Goal: Transaction & Acquisition: Purchase product/service

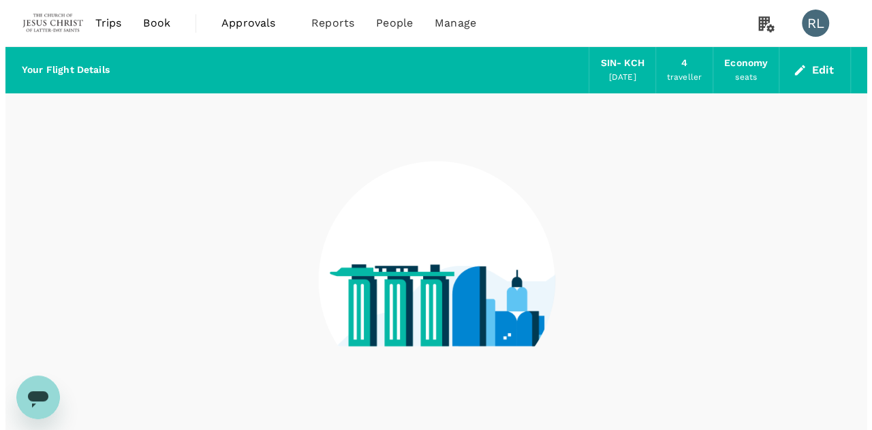
scroll to position [76, 0]
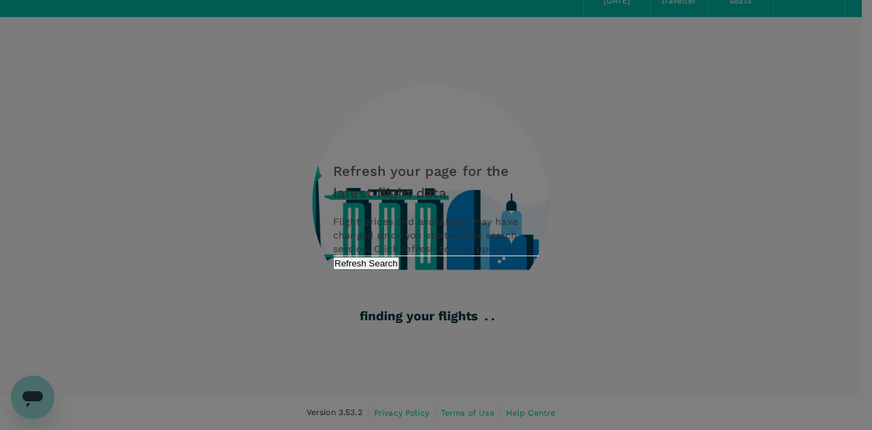
click at [399, 270] on button "Refresh Search" at bounding box center [366, 263] width 66 height 13
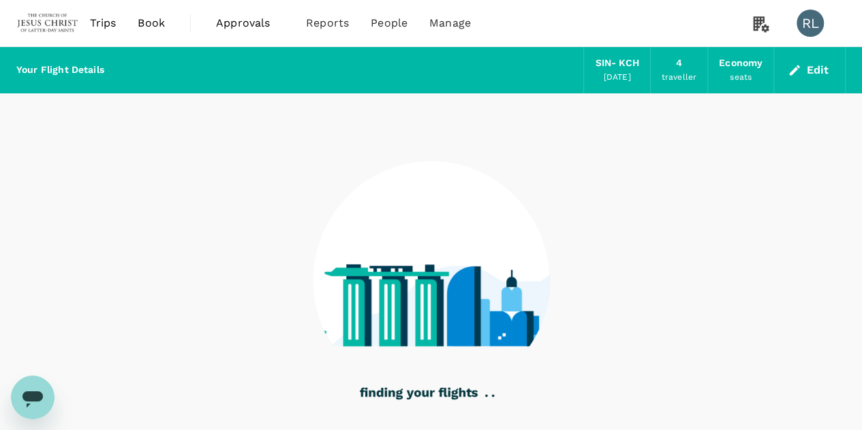
click at [818, 72] on button "Edit" at bounding box center [809, 70] width 49 height 22
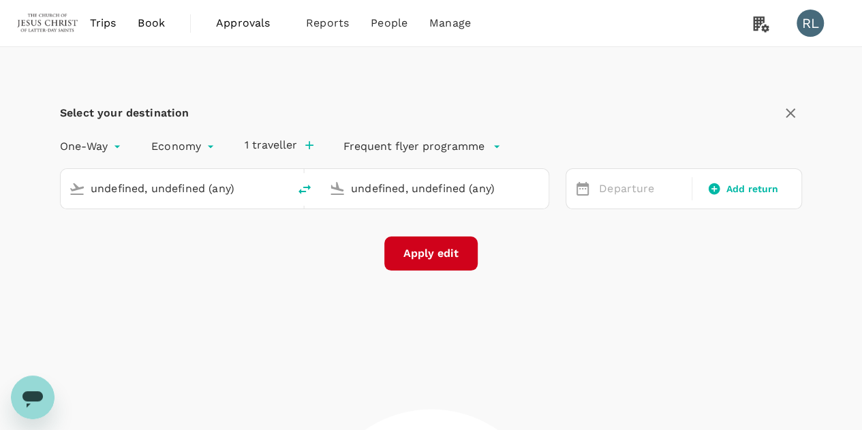
type input "Singapore Changi (SIN)"
type input "Kuching Intl (KCH)"
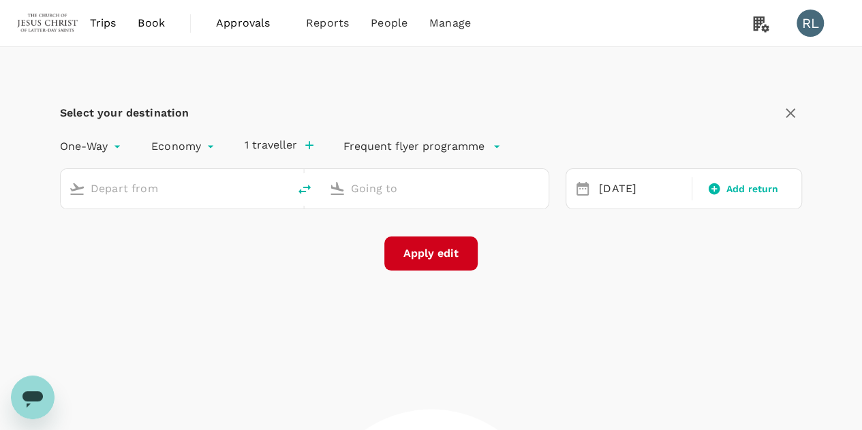
type input "Singapore Changi (SIN)"
type input "Kuching Intl (KCH)"
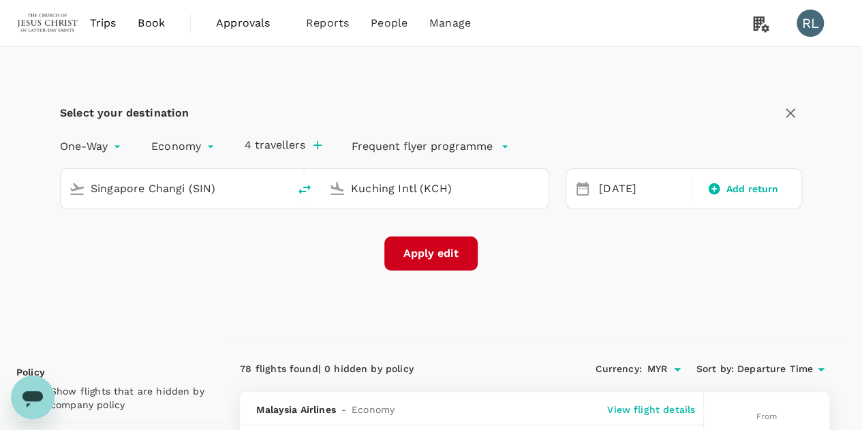
click at [240, 192] on input "Singapore Changi (SIN)" at bounding box center [175, 188] width 169 height 21
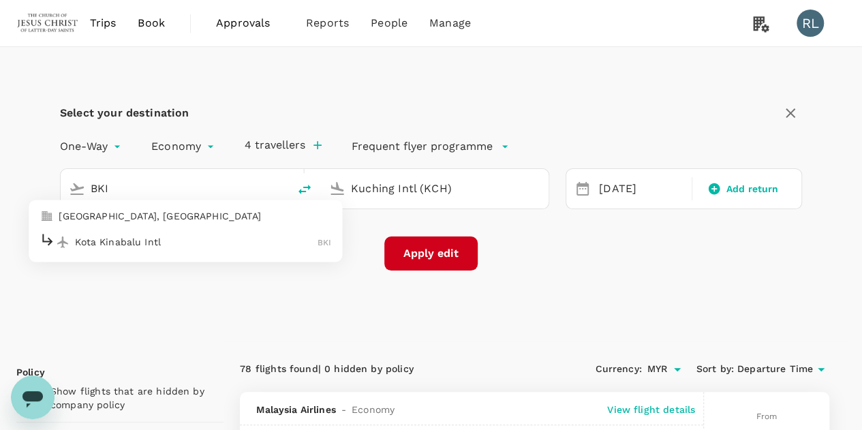
click at [131, 248] on div "Kota Kinabalu Intl BKI" at bounding box center [186, 241] width 292 height 21
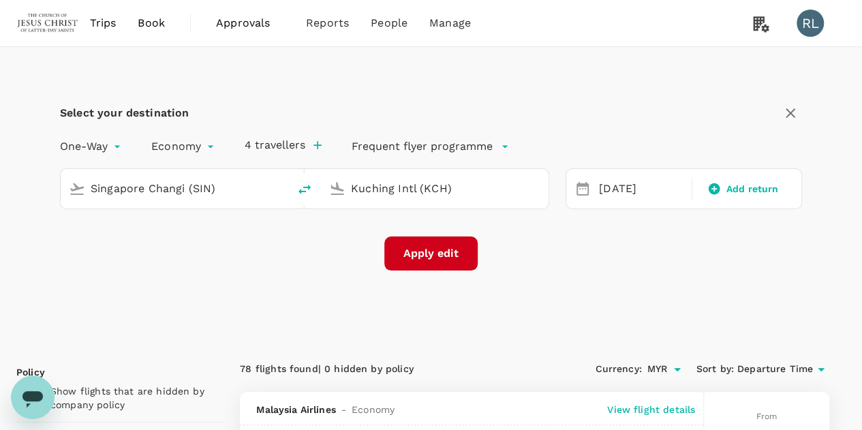
type input "Kota Kinabalu Intl (BKI)"
drag, startPoint x: 457, startPoint y: 186, endPoint x: 336, endPoint y: 193, distance: 121.5
click at [336, 193] on div "Kuching Intl (KCH)" at bounding box center [432, 186] width 217 height 29
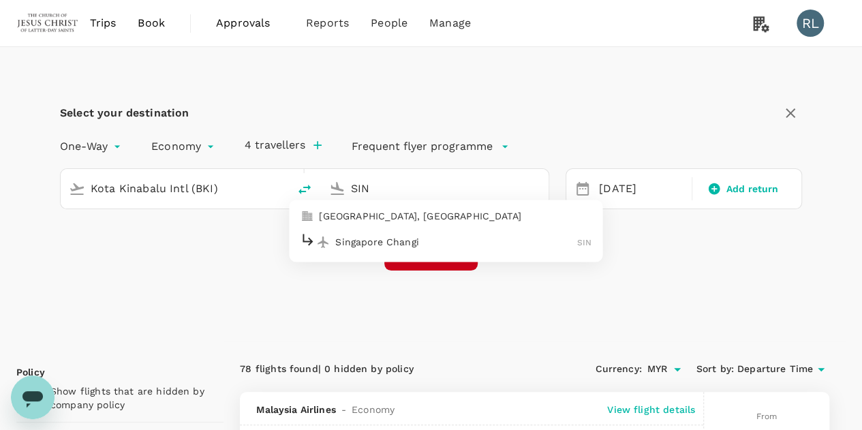
click at [359, 239] on p "Singapore Changi" at bounding box center [456, 242] width 242 height 14
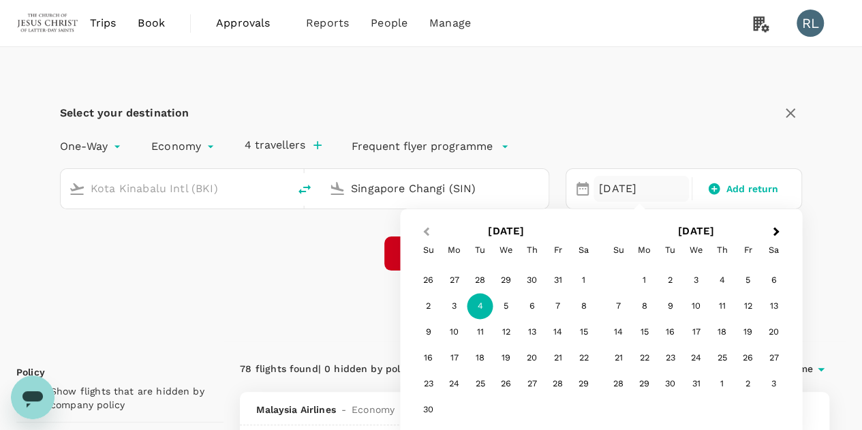
type input "Singapore Changi (SIN)"
click at [429, 234] on button "Previous Month" at bounding box center [425, 233] width 22 height 22
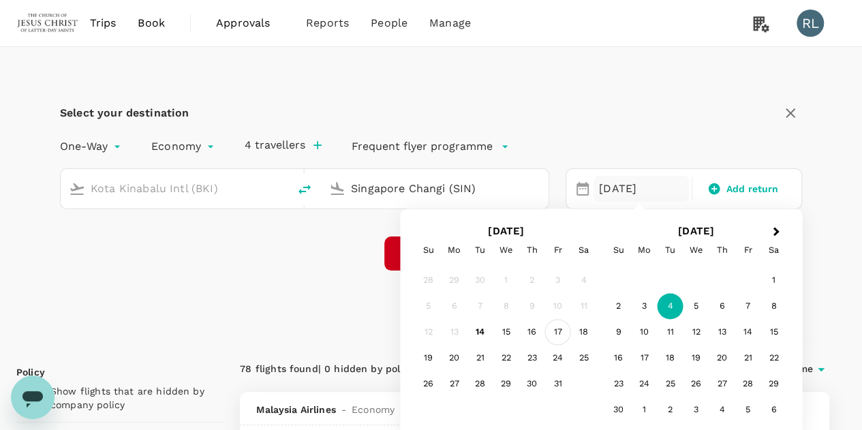
click at [554, 333] on div "17" at bounding box center [558, 333] width 26 height 26
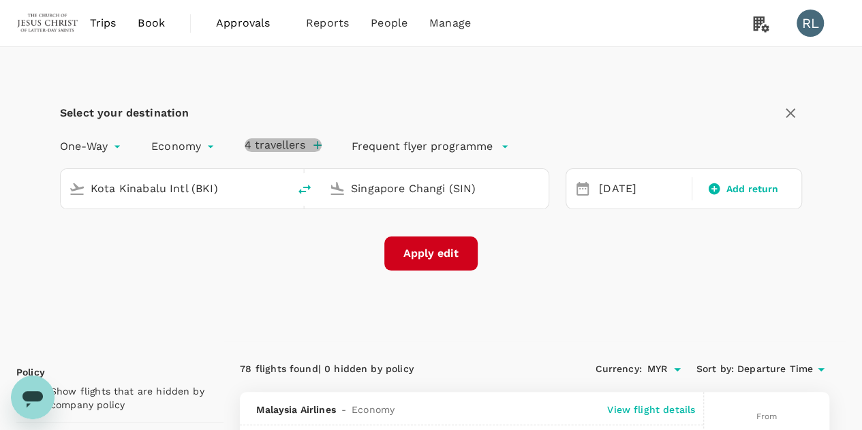
click at [316, 149] on icon "button" at bounding box center [318, 145] width 14 height 14
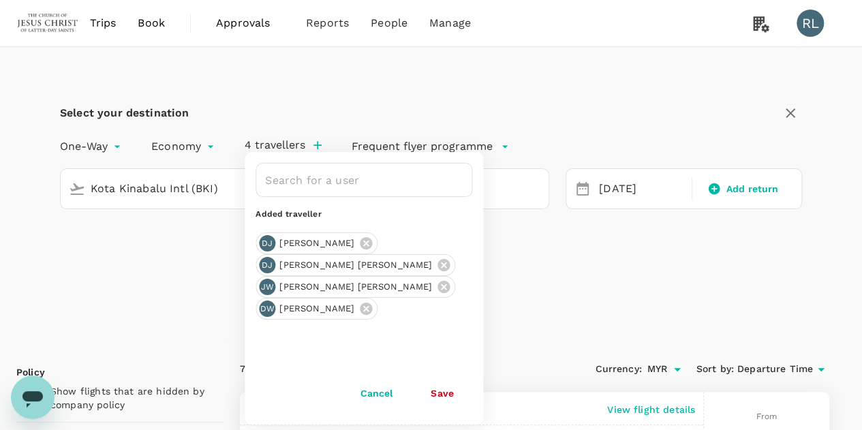
click at [530, 276] on div "Select your destination One-Way oneway Economy economy 4 travellers ​ Added tra…" at bounding box center [430, 194] width 829 height 294
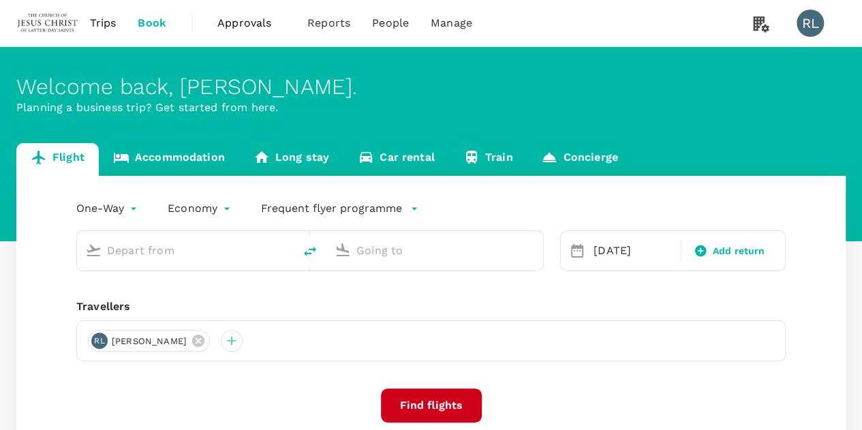
type input "Singapore Changi (SIN)"
type input "Kuching Intl (KCH)"
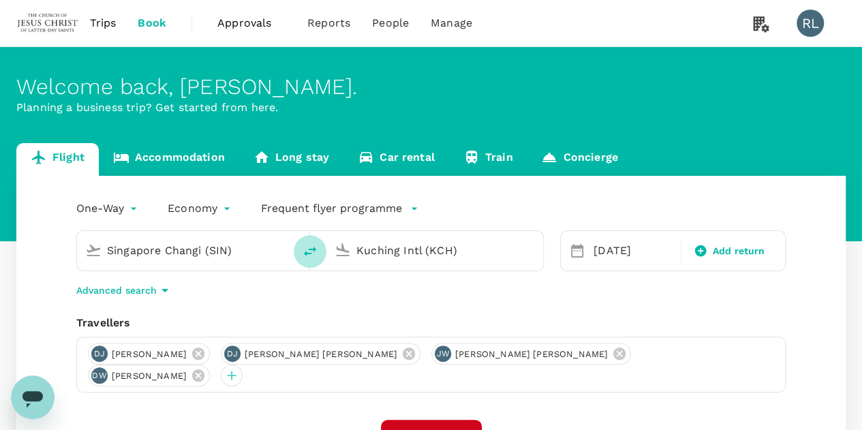
click at [309, 247] on icon "delete" at bounding box center [310, 251] width 16 height 16
type input "Kuching Intl (KCH)"
type input "Singapore Changi (SIN)"
click at [264, 248] on input "Kuching Intl (KCH)" at bounding box center [186, 250] width 158 height 21
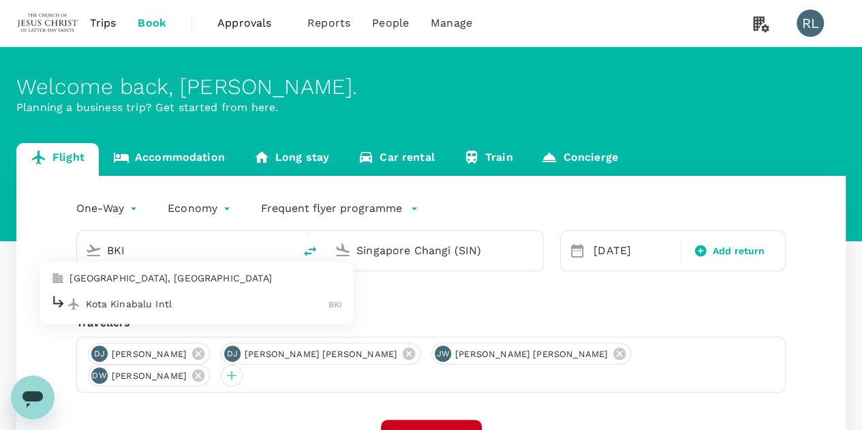
click at [160, 309] on p "Kota Kinabalu Intl" at bounding box center [207, 304] width 243 height 14
type input "Kota Kinabalu Intl (BKI)"
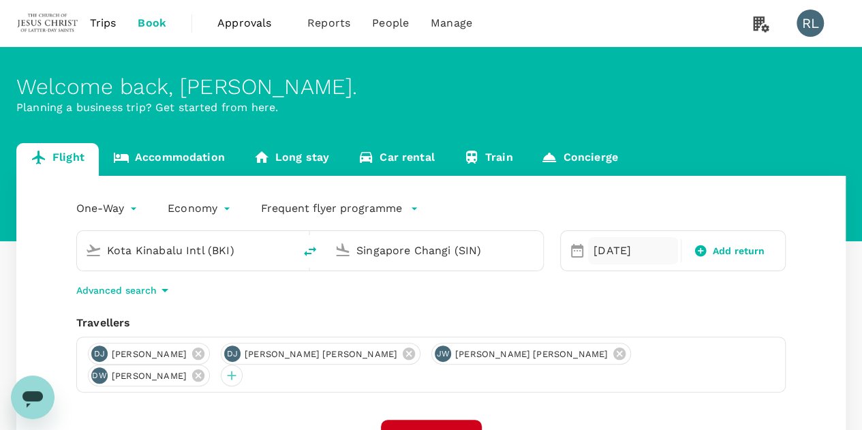
click at [605, 251] on div "04 Nov" at bounding box center [633, 250] width 90 height 27
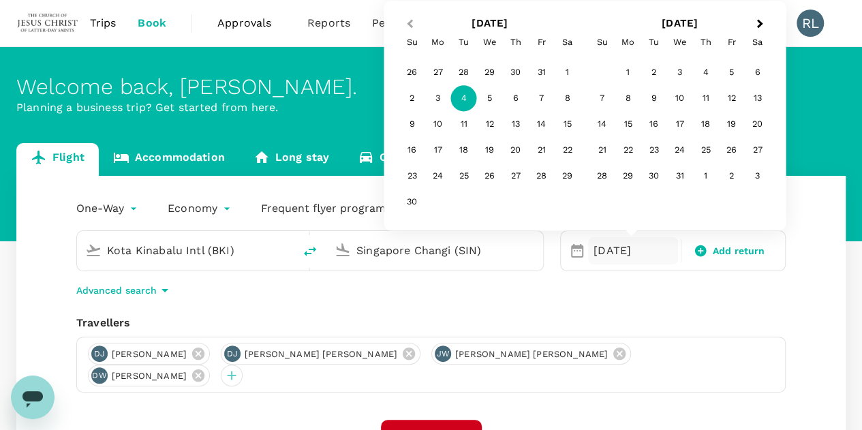
click at [410, 20] on span "Previous Month" at bounding box center [410, 24] width 0 height 16
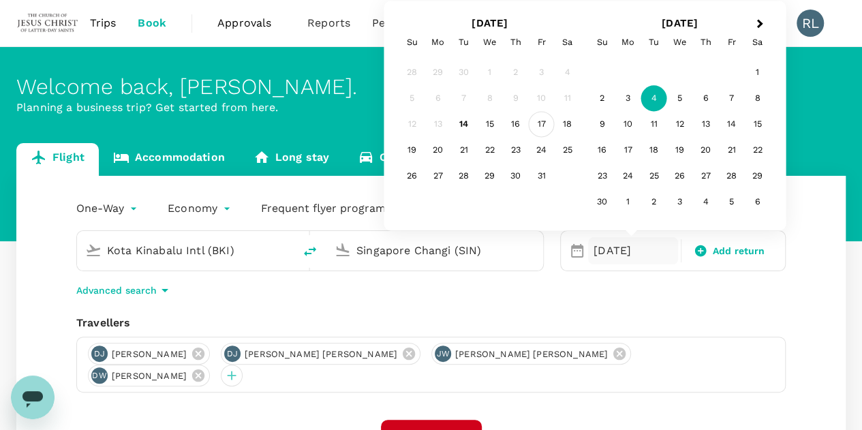
click at [538, 127] on div "17" at bounding box center [542, 125] width 26 height 26
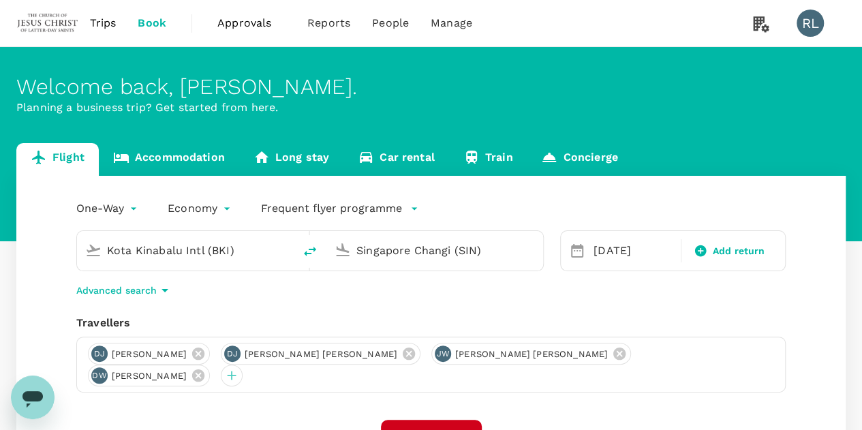
click at [204, 369] on icon at bounding box center [198, 375] width 12 height 12
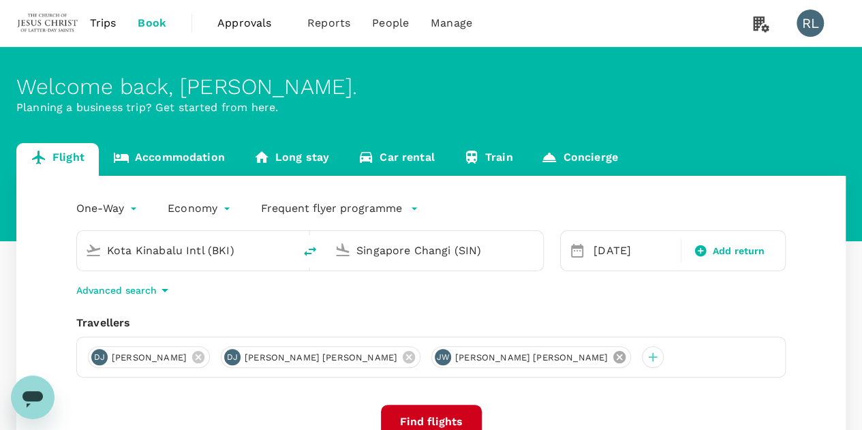
click at [612, 355] on icon at bounding box center [619, 357] width 15 height 15
click at [401, 362] on icon at bounding box center [408, 357] width 15 height 15
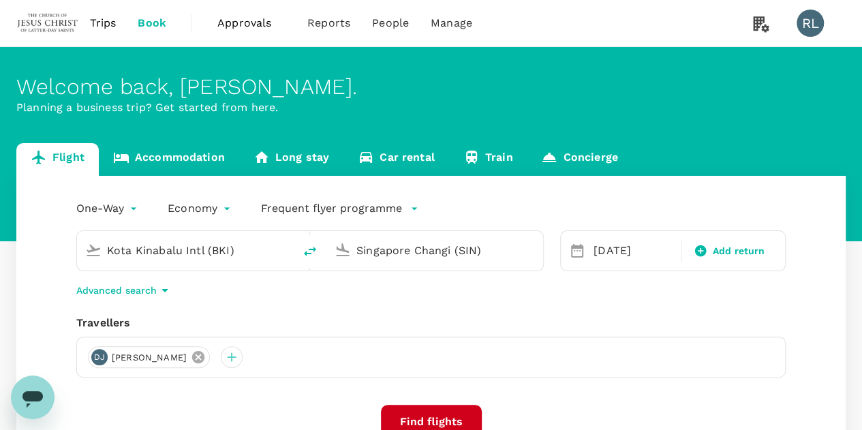
click at [204, 358] on icon at bounding box center [198, 357] width 12 height 12
click at [101, 359] on div at bounding box center [99, 357] width 22 height 22
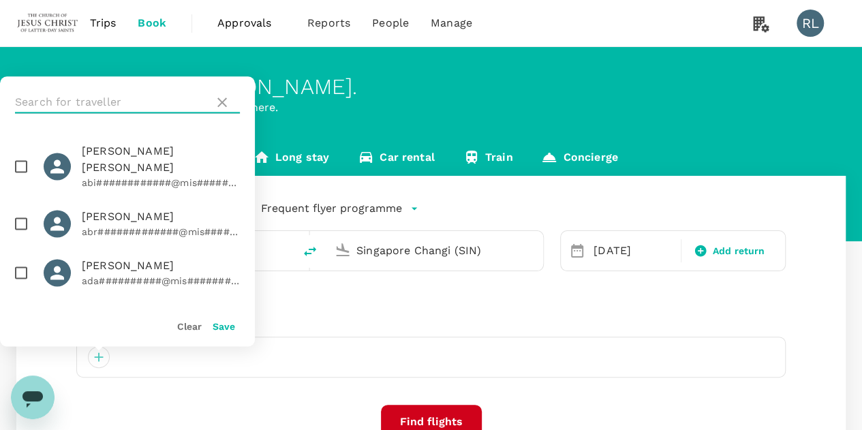
click at [118, 94] on input "text" at bounding box center [112, 102] width 194 height 22
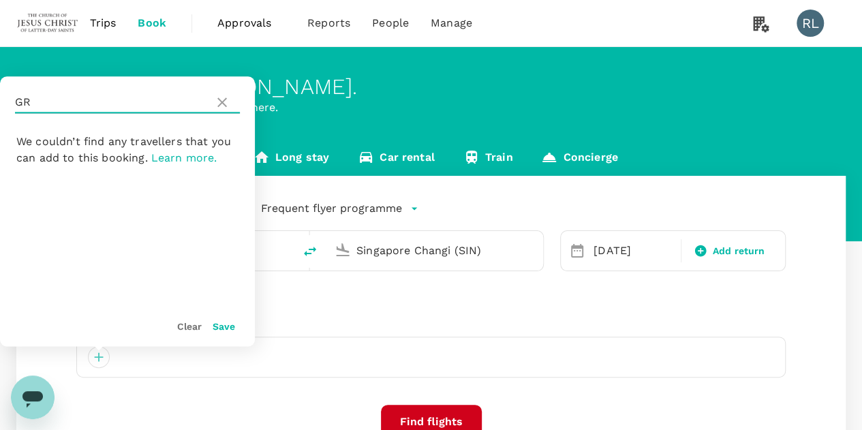
type input "G"
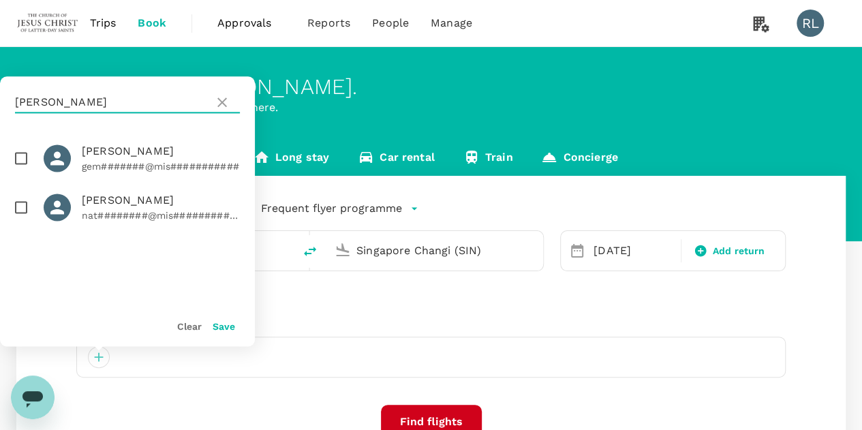
type input "GARNER"
click at [18, 157] on input "checkbox" at bounding box center [21, 158] width 29 height 29
checkbox input "true"
click at [222, 326] on button "Save" at bounding box center [224, 326] width 22 height 11
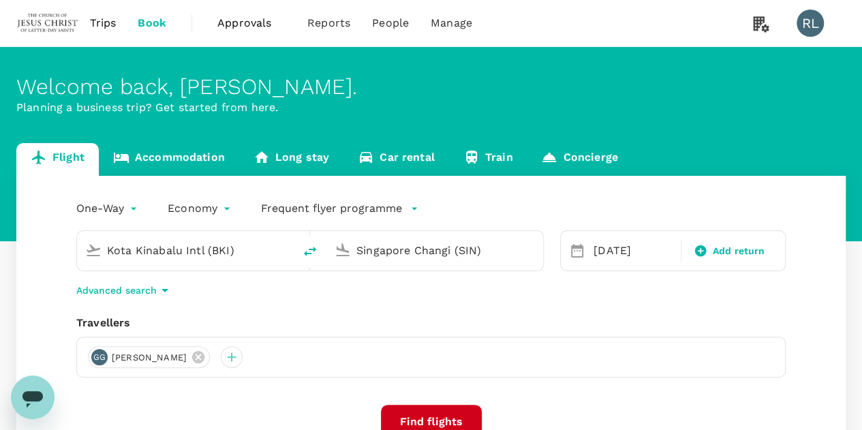
click at [414, 318] on div "Travellers" at bounding box center [431, 323] width 710 height 16
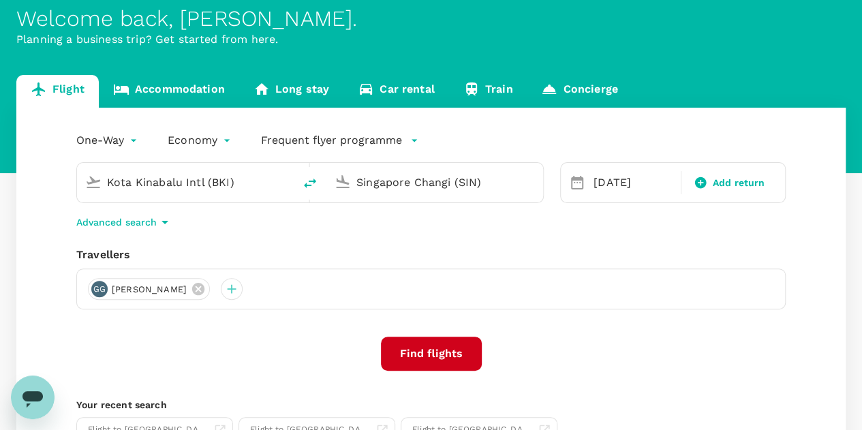
click at [440, 354] on button "Find flights" at bounding box center [431, 354] width 101 height 34
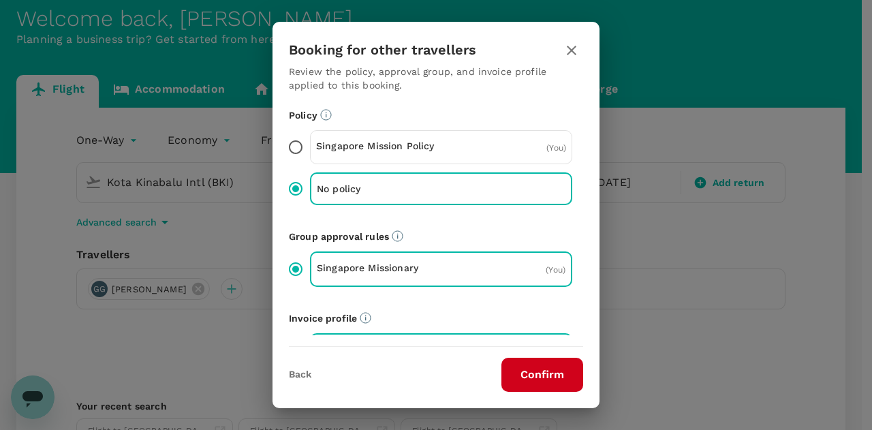
click at [537, 378] on button "Confirm" at bounding box center [543, 375] width 82 height 34
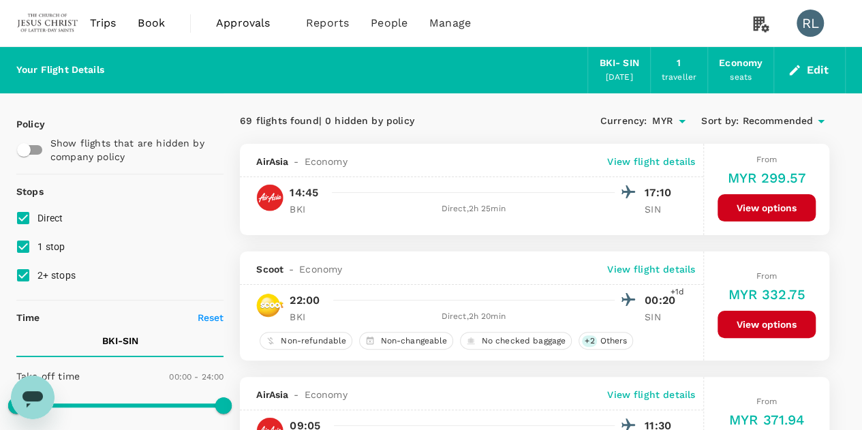
click at [769, 118] on span "Recommended" at bounding box center [777, 121] width 71 height 15
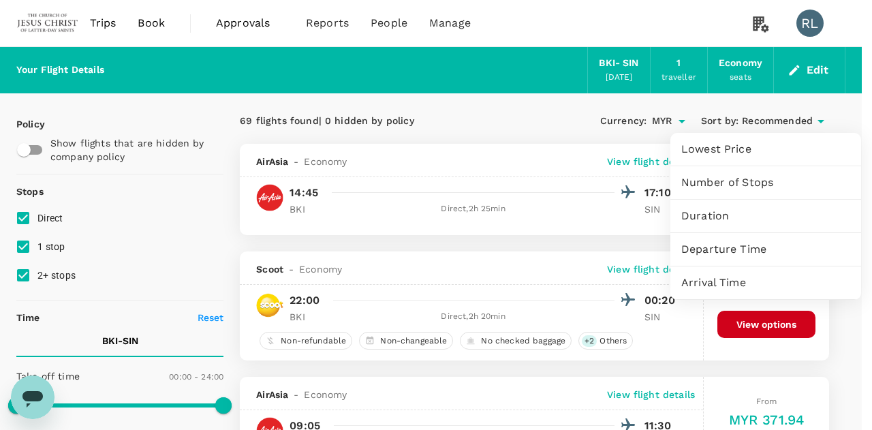
click at [852, 363] on div at bounding box center [436, 215] width 872 height 430
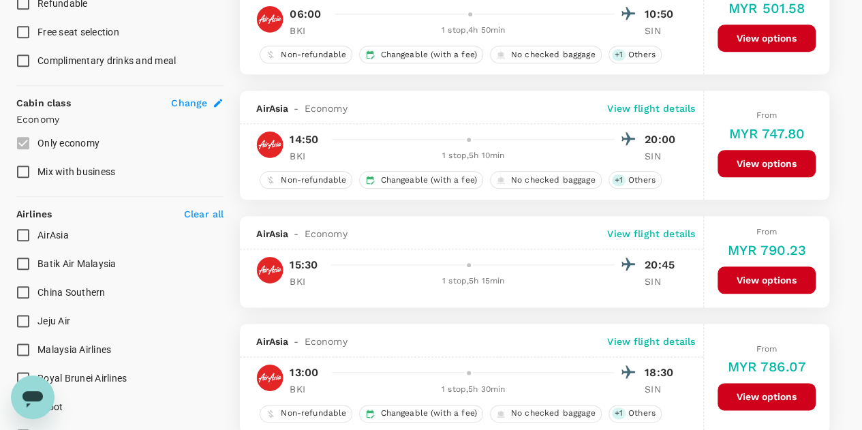
scroll to position [682, 0]
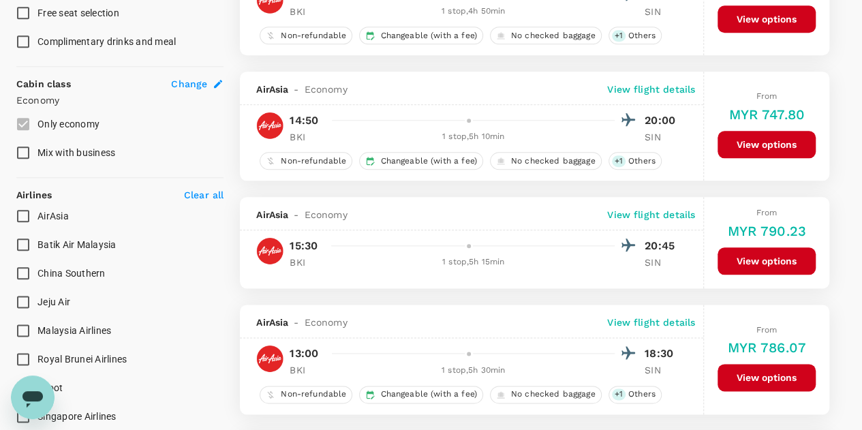
click at [742, 256] on button "View options" at bounding box center [767, 260] width 98 height 27
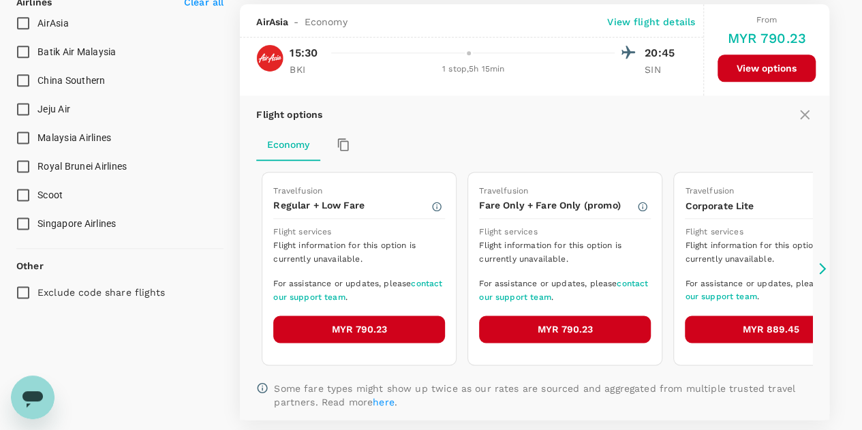
scroll to position [876, 0]
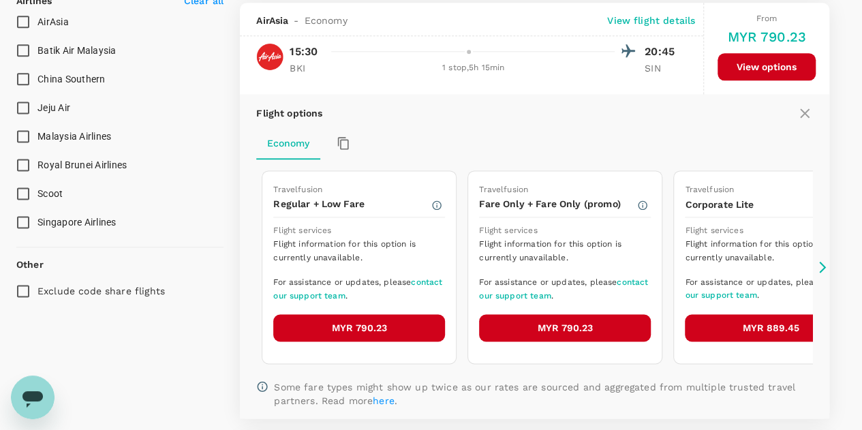
click at [329, 321] on button "MYR 790.23" at bounding box center [359, 327] width 172 height 27
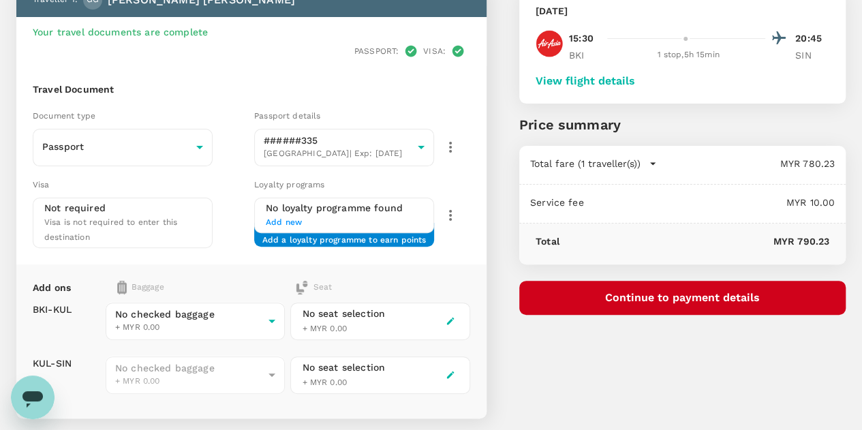
scroll to position [136, 0]
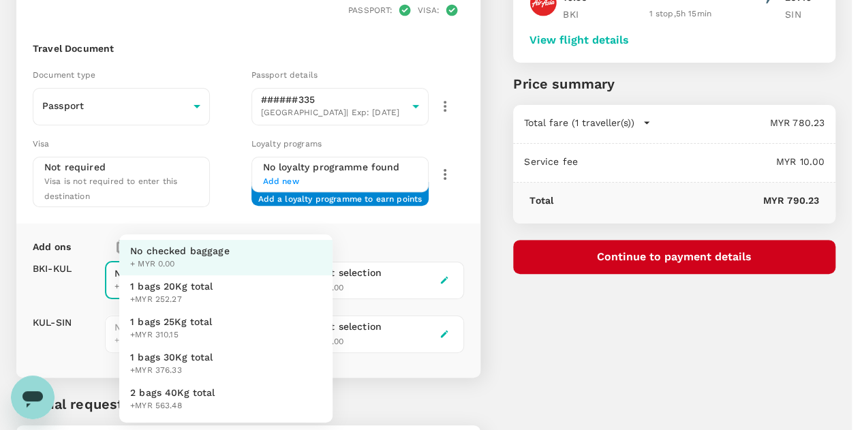
click at [309, 245] on body "Back to flight results Flight review Traveller(s) Traveller 1 : GG Gem Huong Ga…" at bounding box center [431, 215] width 862 height 702
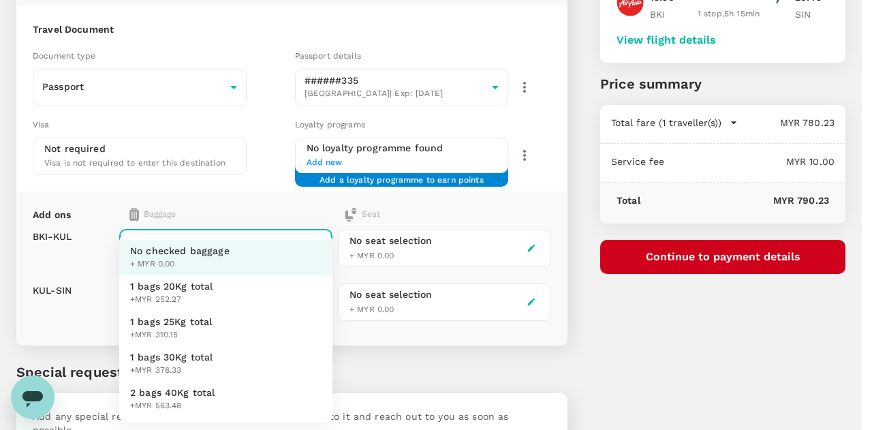
click at [180, 320] on span "1 bags 25Kg total" at bounding box center [171, 322] width 82 height 14
type input "2 - 310.15"
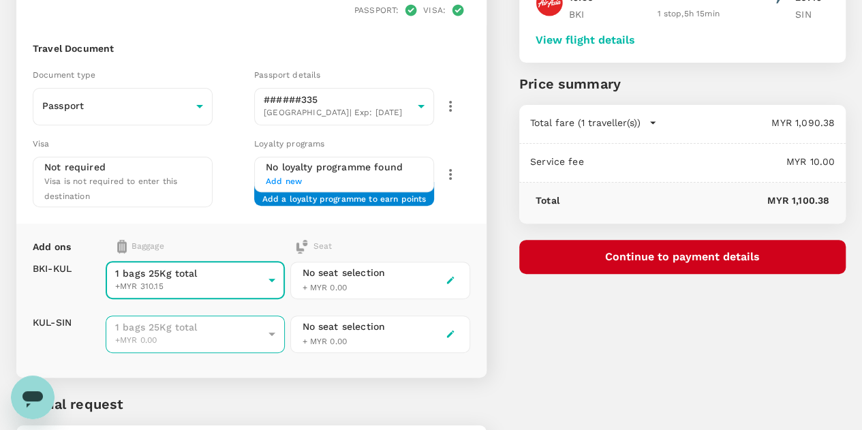
click at [263, 334] on span "+MYR 0.00" at bounding box center [189, 341] width 148 height 14
click at [285, 315] on div "1 bags 25Kg total +MYR 0.00" at bounding box center [195, 334] width 179 height 38
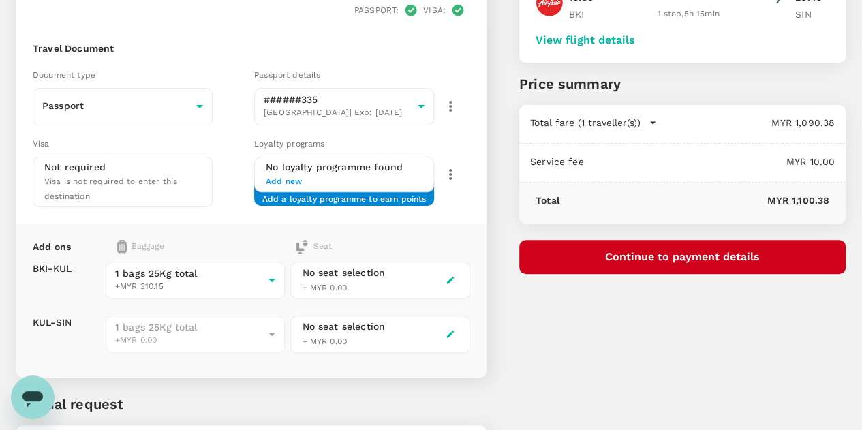
click at [626, 330] on div "You've selected Friday, 17 Oct 2025 15:30 20:45 BKI 1 stop , 5h 15min SIN View …" at bounding box center [666, 206] width 359 height 646
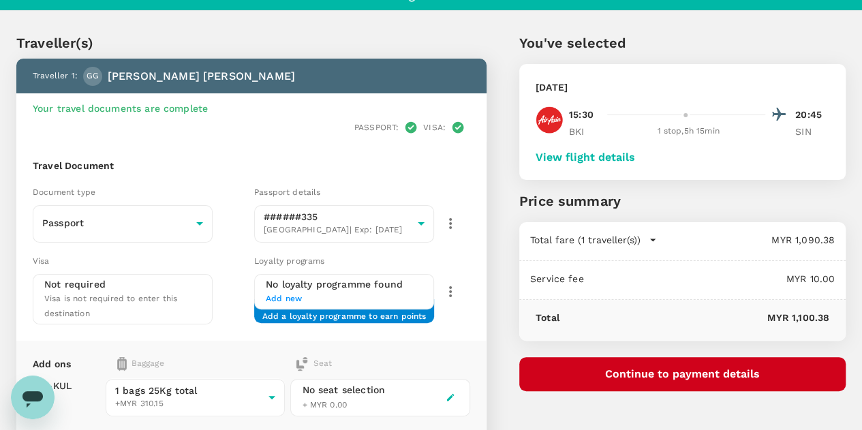
scroll to position [0, 0]
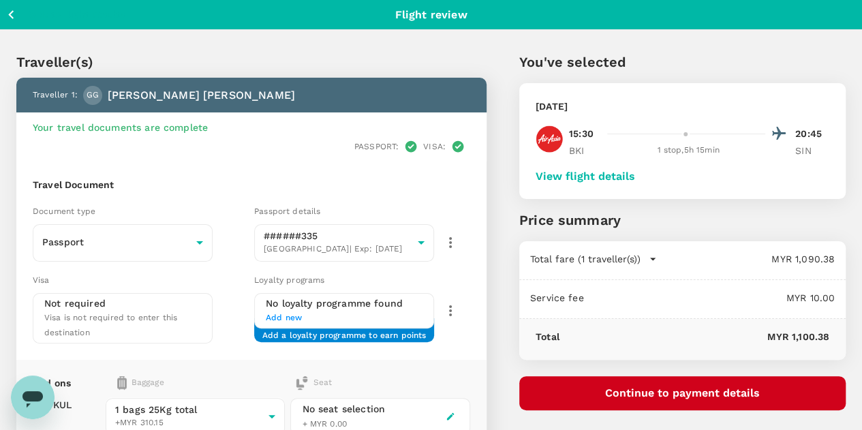
click at [635, 177] on button "View flight details" at bounding box center [586, 176] width 100 height 12
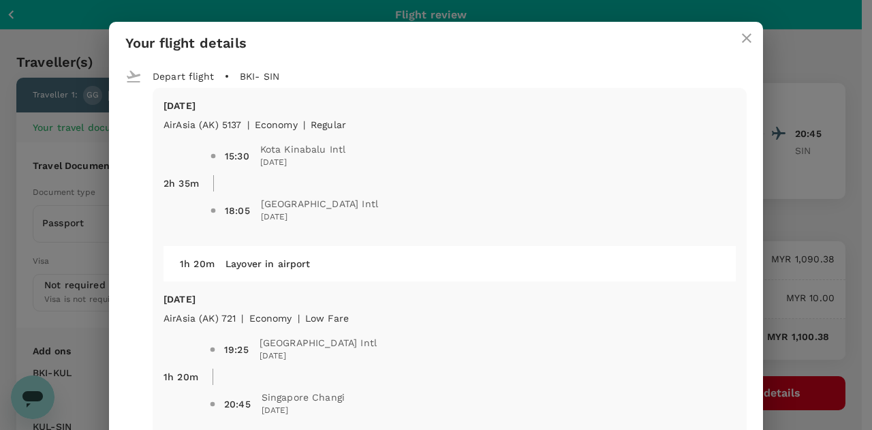
click at [744, 42] on icon "close" at bounding box center [747, 38] width 10 height 10
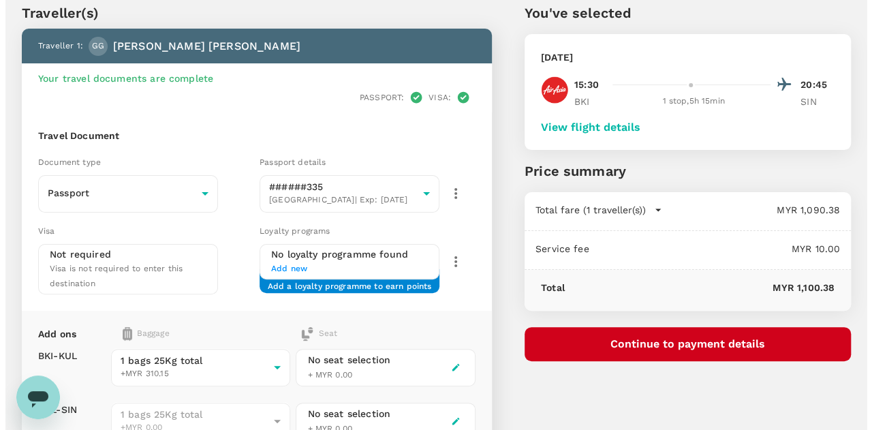
scroll to position [68, 0]
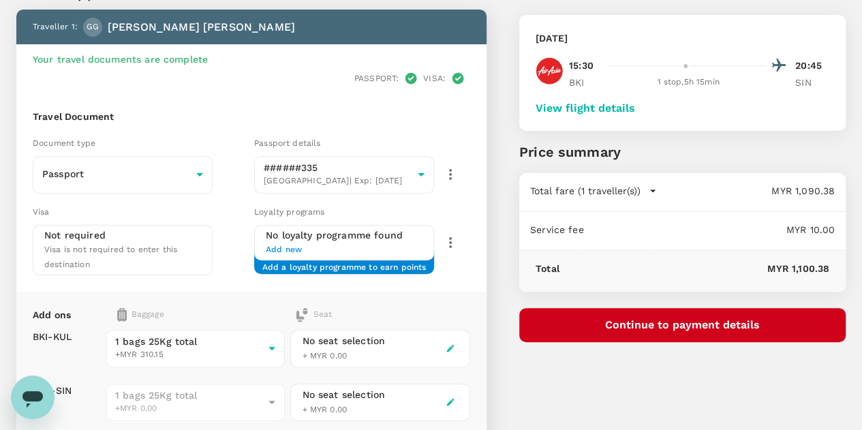
click at [684, 322] on button "Continue to payment details" at bounding box center [682, 325] width 326 height 34
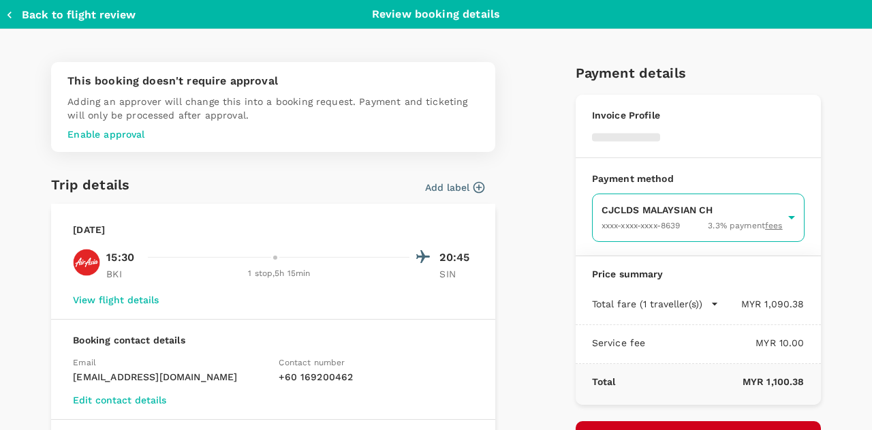
click at [622, 219] on body "Back to flight results Flight review Traveller(s) Traveller 1 : GG Gem Huong Ga…" at bounding box center [436, 267] width 872 height 670
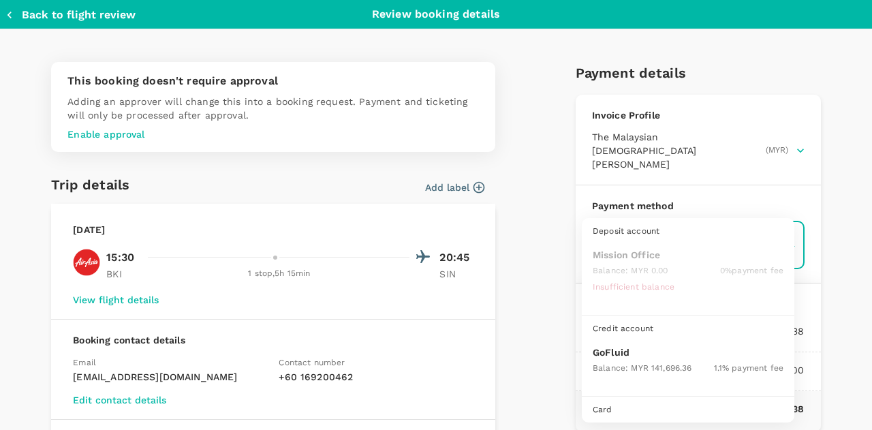
scroll to position [35, 0]
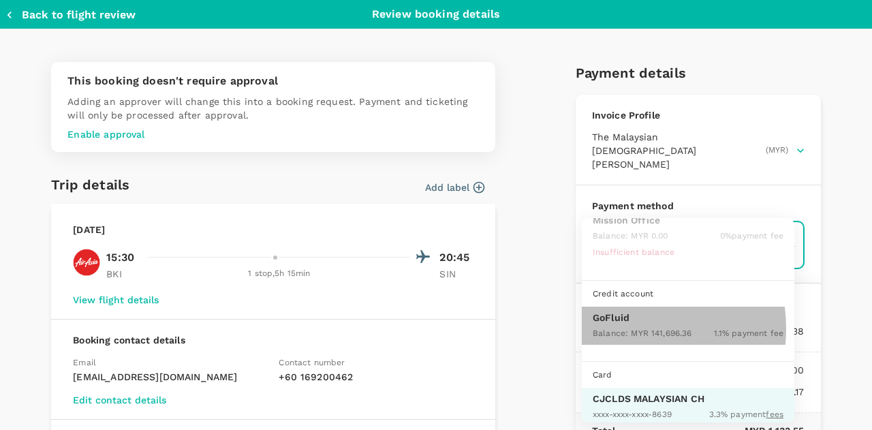
click at [620, 329] on span "Balance : MYR 141,696.36" at bounding box center [642, 334] width 99 height 10
type input "9b357727-6904-47bd-a44e-9a56bf7dfc7a"
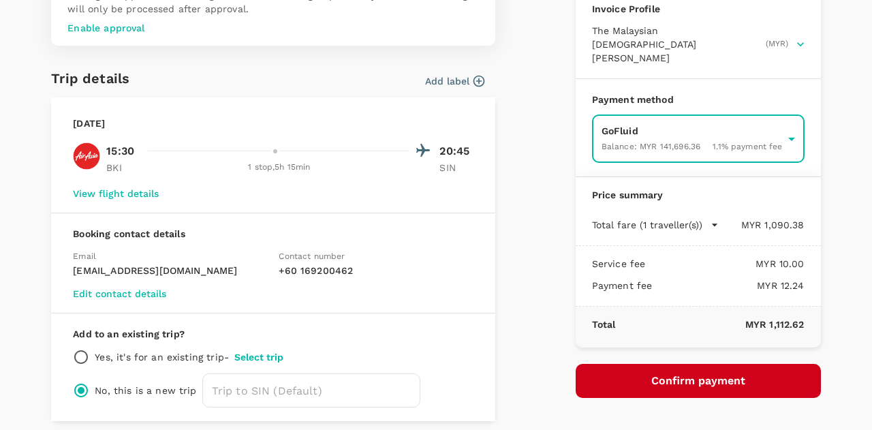
scroll to position [136, 0]
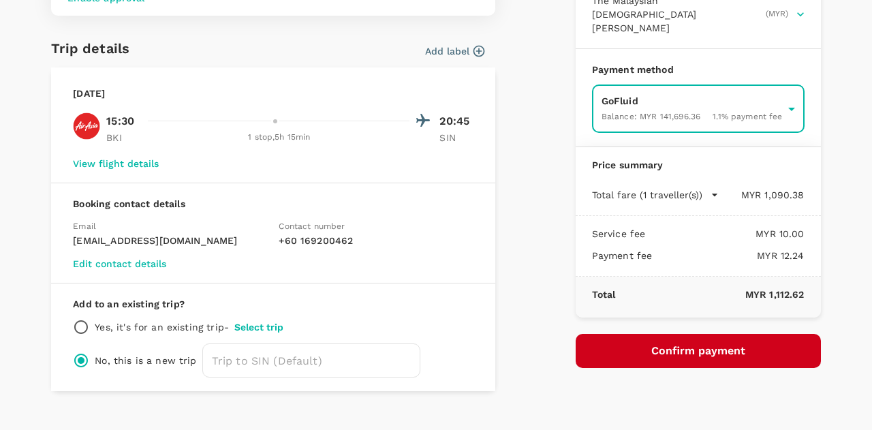
click at [645, 334] on button "Confirm payment" at bounding box center [698, 351] width 245 height 34
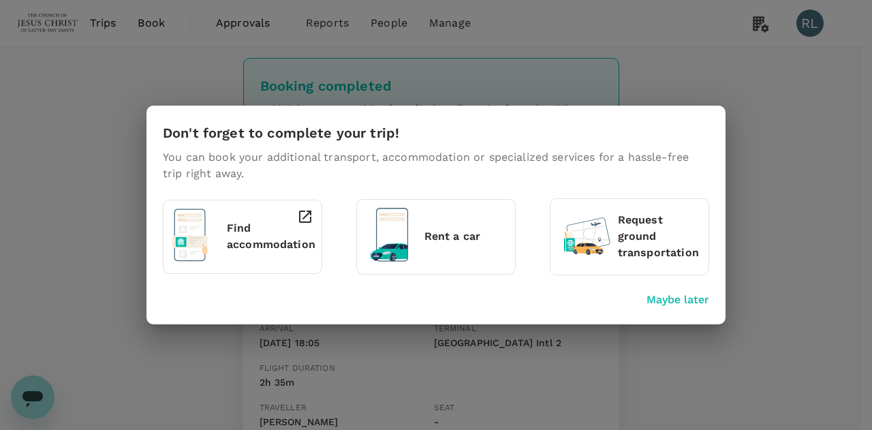
click at [671, 300] on p "Maybe later" at bounding box center [678, 300] width 63 height 16
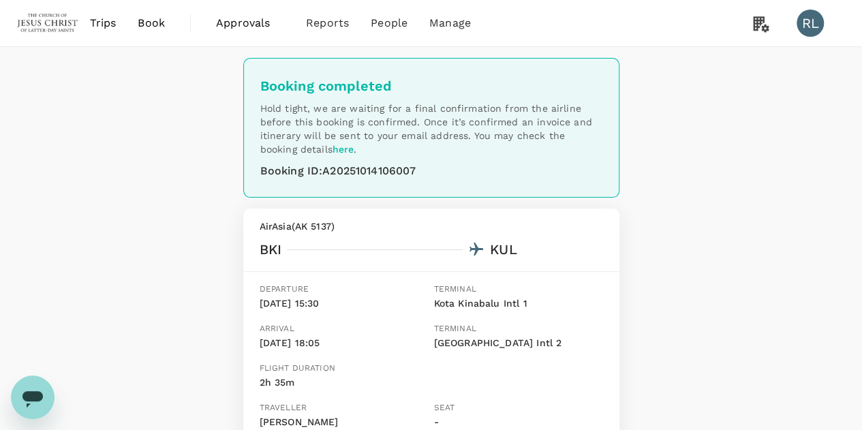
click at [156, 26] on span "Book" at bounding box center [151, 23] width 27 height 16
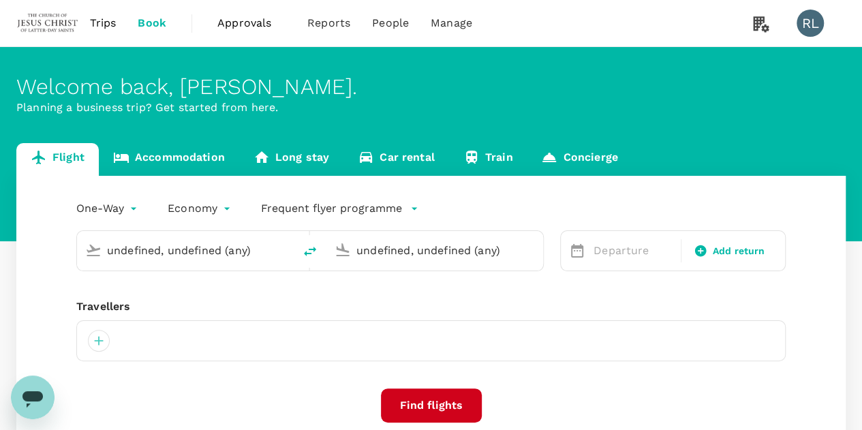
type input "Kota Kinabalu Intl (BKI)"
type input "Singapore Changi (SIN)"
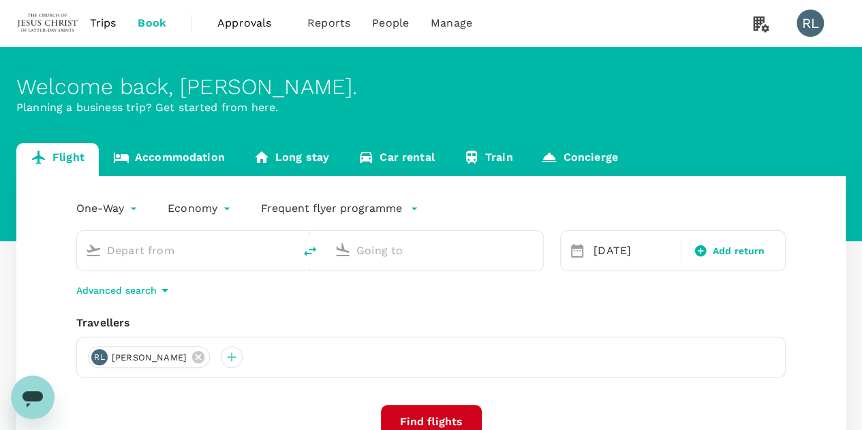
type input "Kota Kinabalu Intl (BKI)"
type input "Singapore Changi (SIN)"
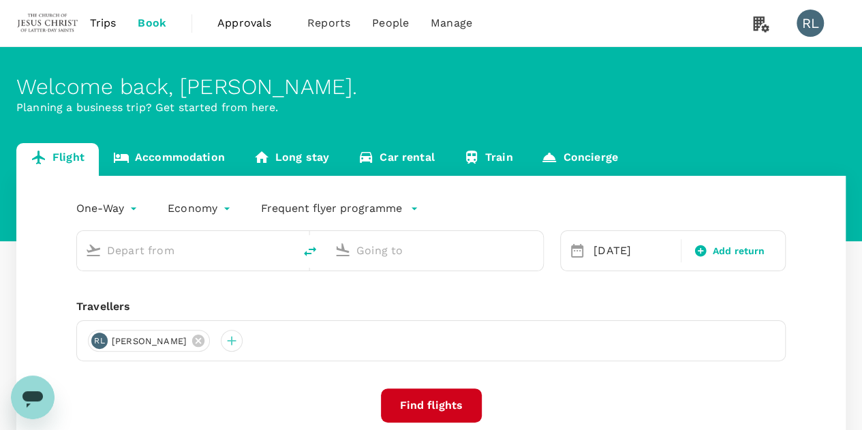
type input "Kota Kinabalu Intl (BKI)"
type input "Singapore Changi (SIN)"
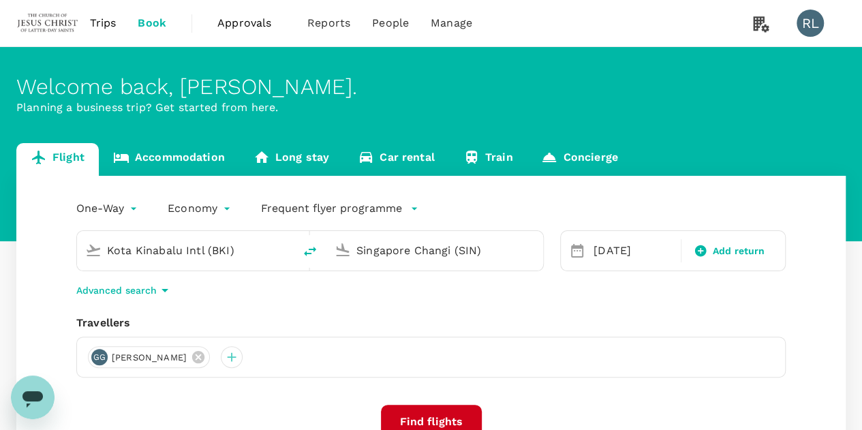
click at [238, 249] on input "Kota Kinabalu Intl (BKI)" at bounding box center [186, 250] width 158 height 21
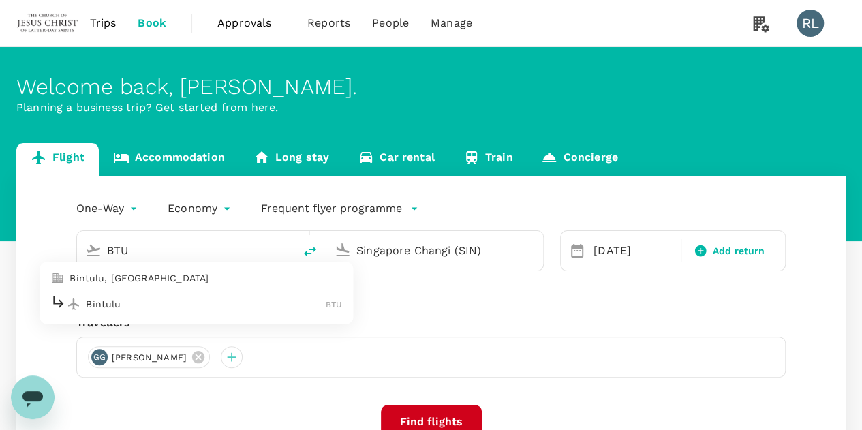
click at [164, 305] on p "Bintulu" at bounding box center [206, 304] width 240 height 14
type input "Bintulu (BTU)"
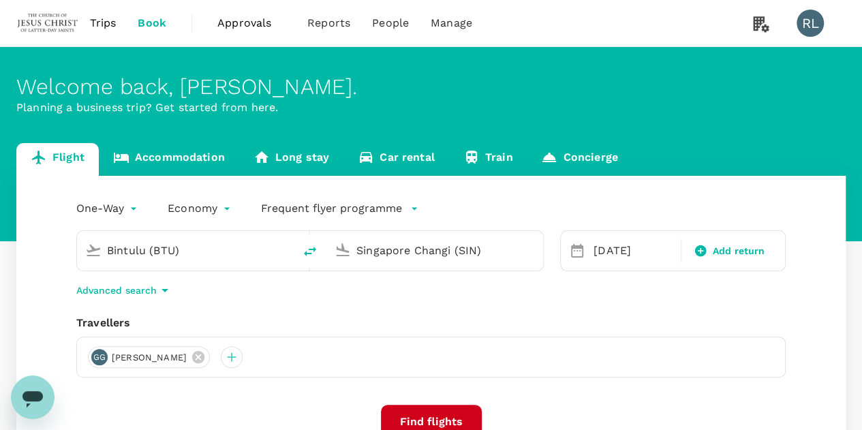
drag, startPoint x: 491, startPoint y: 254, endPoint x: 339, endPoint y: 255, distance: 152.0
click at [339, 255] on div "Singapore Changi (SIN)" at bounding box center [432, 248] width 206 height 30
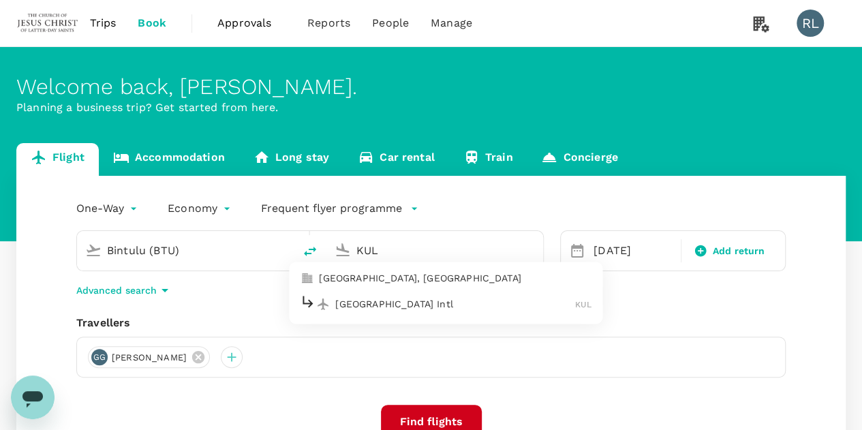
click at [365, 305] on p "[GEOGRAPHIC_DATA] Intl" at bounding box center [455, 304] width 240 height 14
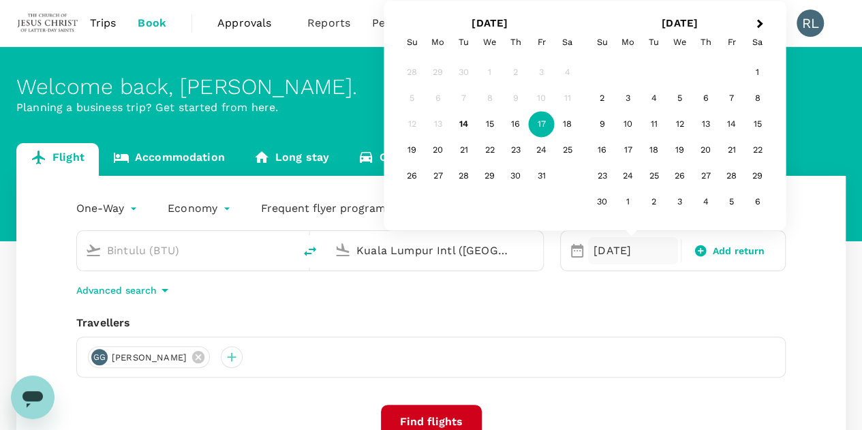
type input "Kuala Lumpur Intl ([GEOGRAPHIC_DATA])"
click at [544, 125] on div "17" at bounding box center [542, 125] width 26 height 26
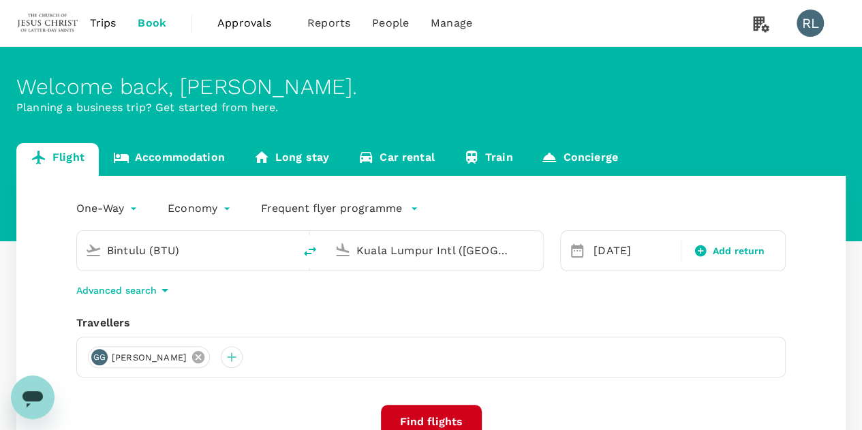
click at [206, 355] on icon at bounding box center [198, 357] width 15 height 15
click at [102, 358] on div at bounding box center [99, 357] width 22 height 22
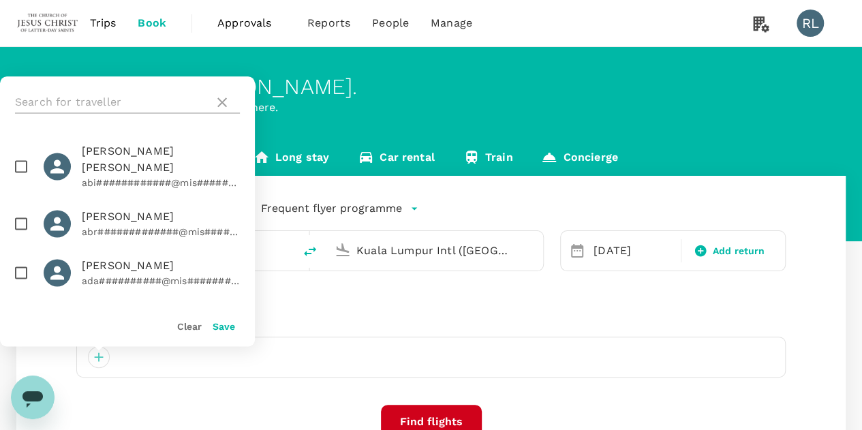
click at [128, 100] on input "text" at bounding box center [112, 102] width 194 height 22
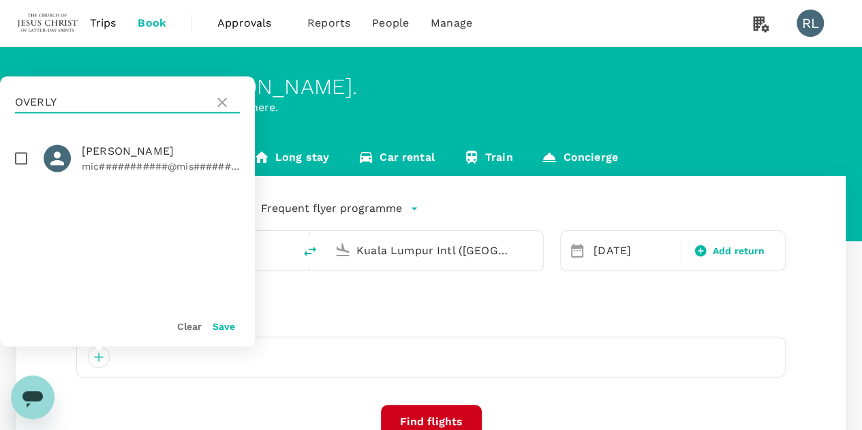
type input "OVERLY"
click at [26, 163] on input "checkbox" at bounding box center [21, 158] width 29 height 29
checkbox input "true"
click at [221, 322] on button "Save" at bounding box center [224, 326] width 22 height 11
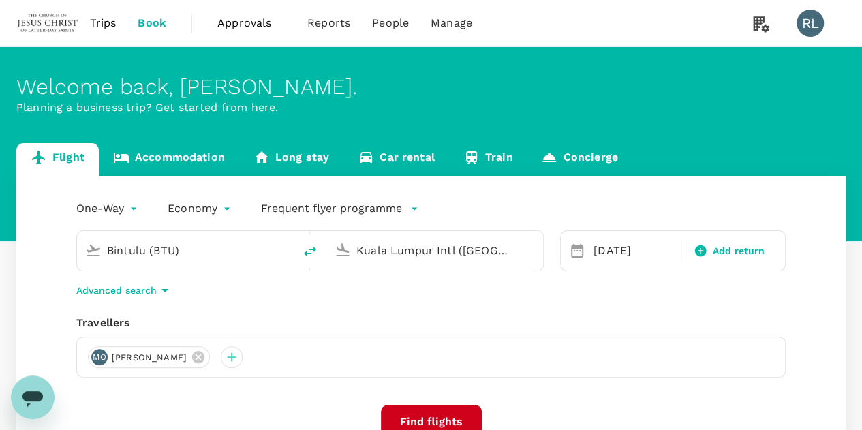
click at [453, 416] on button "Find flights" at bounding box center [431, 422] width 101 height 34
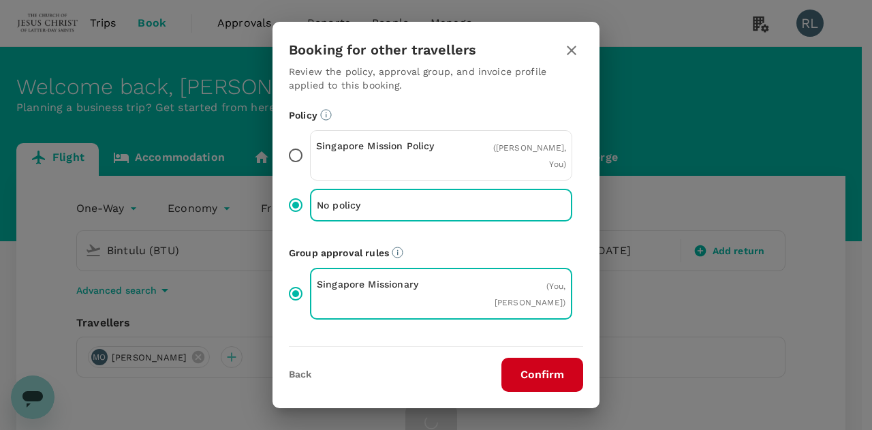
click at [531, 373] on button "Confirm" at bounding box center [543, 375] width 82 height 34
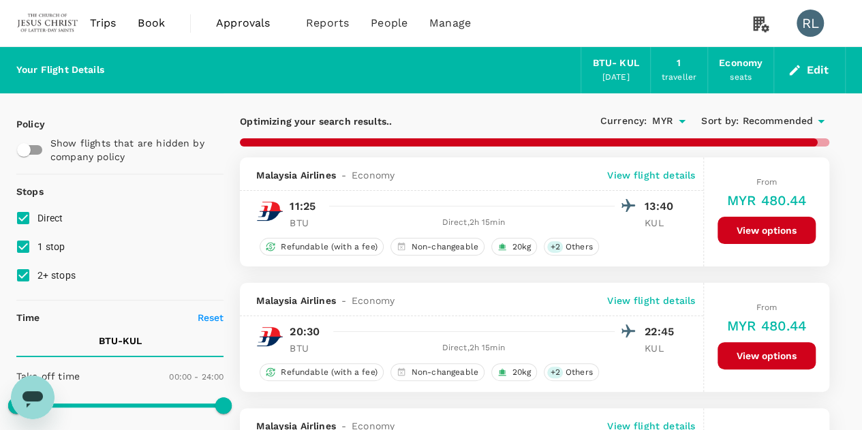
checkbox input "false"
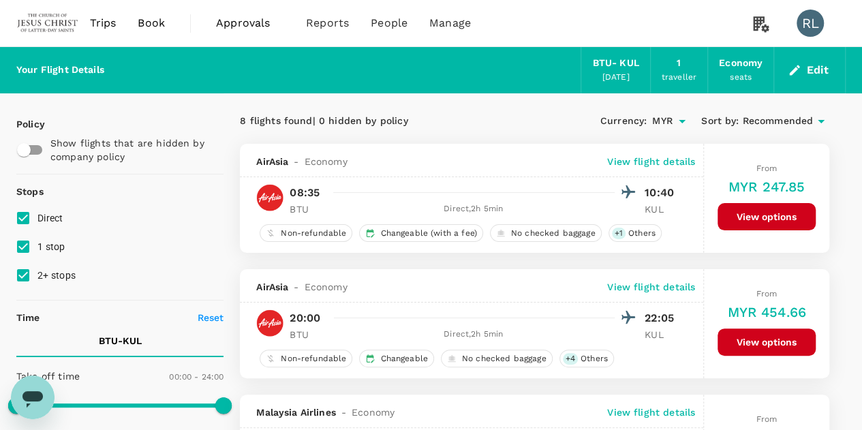
click at [769, 215] on button "View options" at bounding box center [767, 216] width 98 height 27
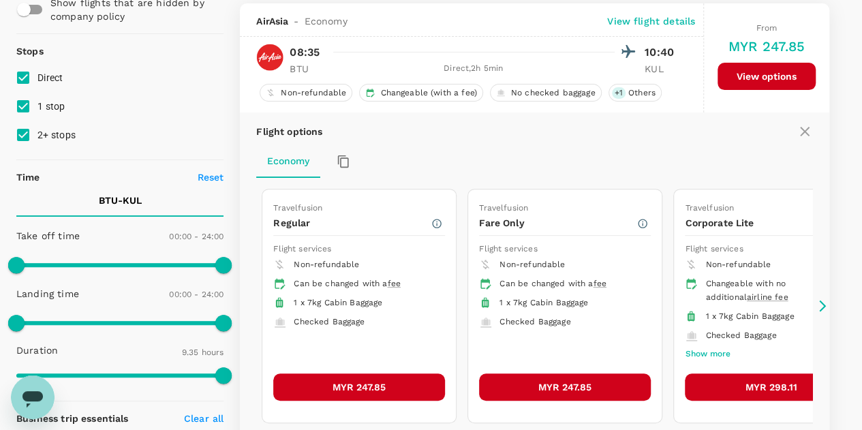
scroll to position [143, 0]
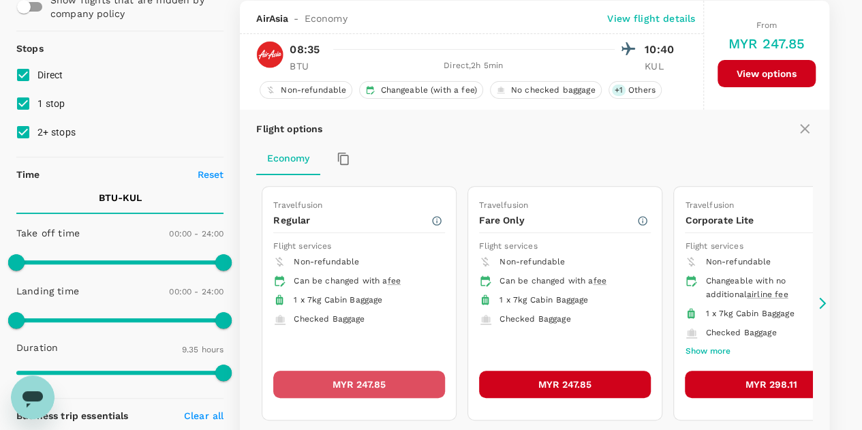
click at [373, 380] on button "MYR 247.85" at bounding box center [359, 384] width 172 height 27
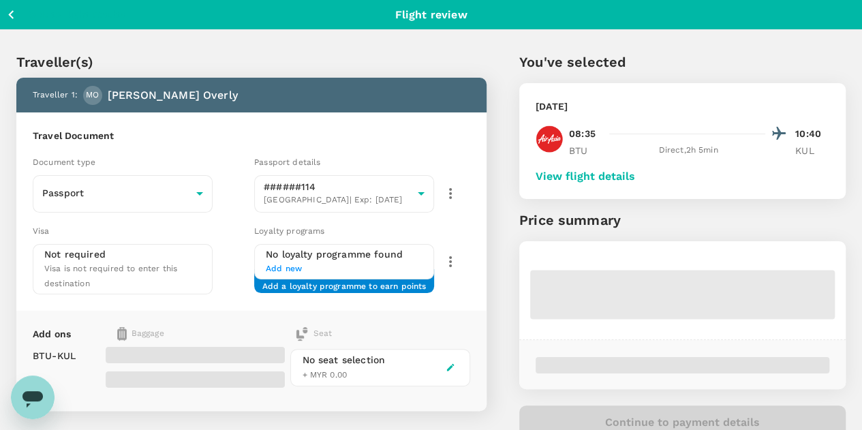
click at [635, 176] on button "View flight details" at bounding box center [586, 176] width 100 height 12
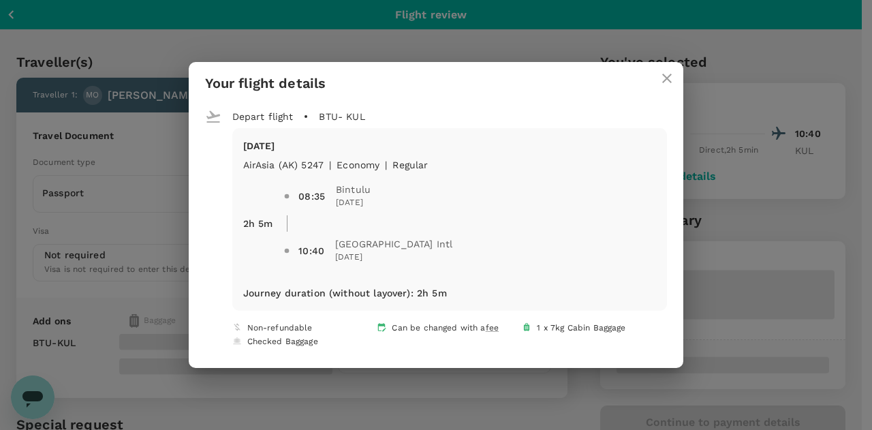
click at [662, 80] on icon "close" at bounding box center [667, 79] width 10 height 10
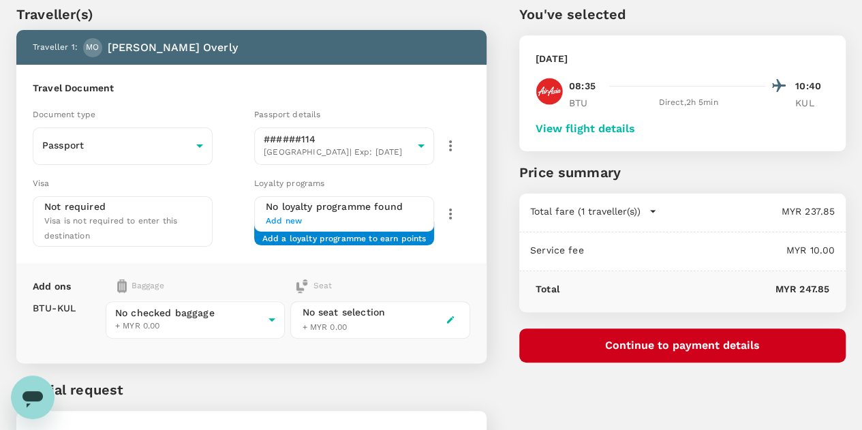
scroll to position [68, 0]
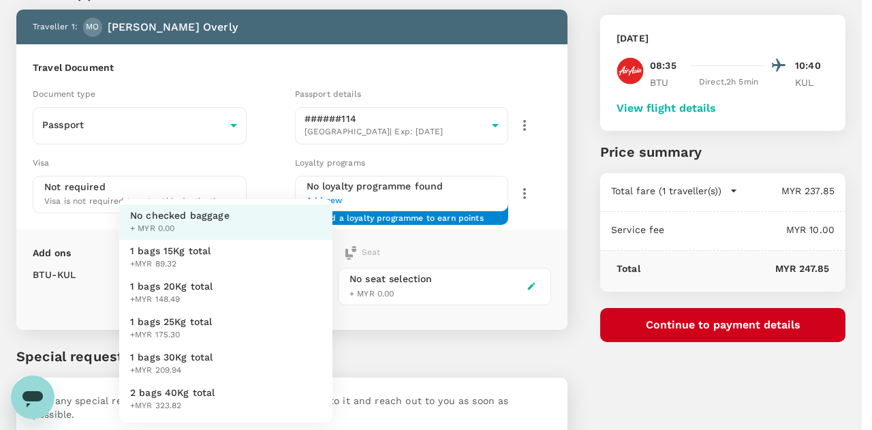
click at [294, 285] on body "Back to flight results Flight review Traveller(s) Traveller 1 : MO Michael Davi…" at bounding box center [436, 225] width 872 height 586
click at [182, 325] on span "1 bags 25Kg total" at bounding box center [171, 322] width 82 height 14
type input "3 - 175.3"
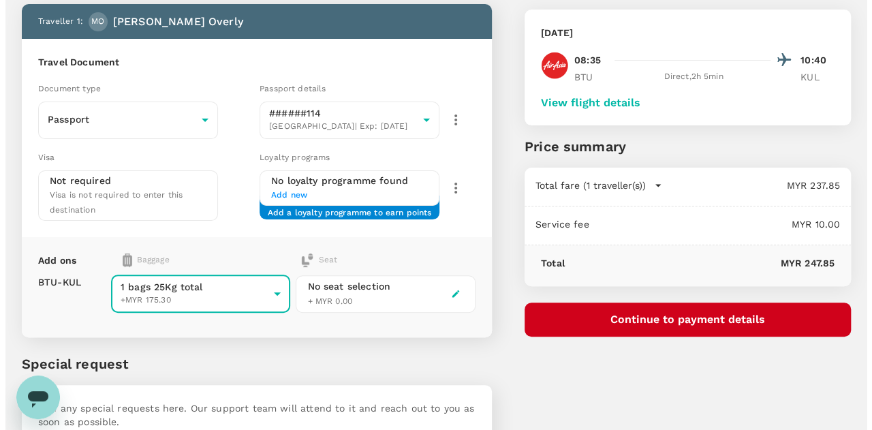
scroll to position [0, 0]
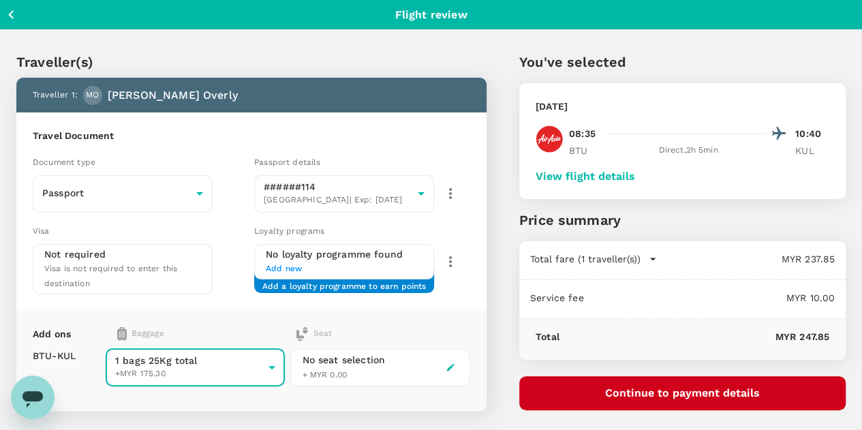
click at [635, 171] on button "View flight details" at bounding box center [586, 176] width 100 height 12
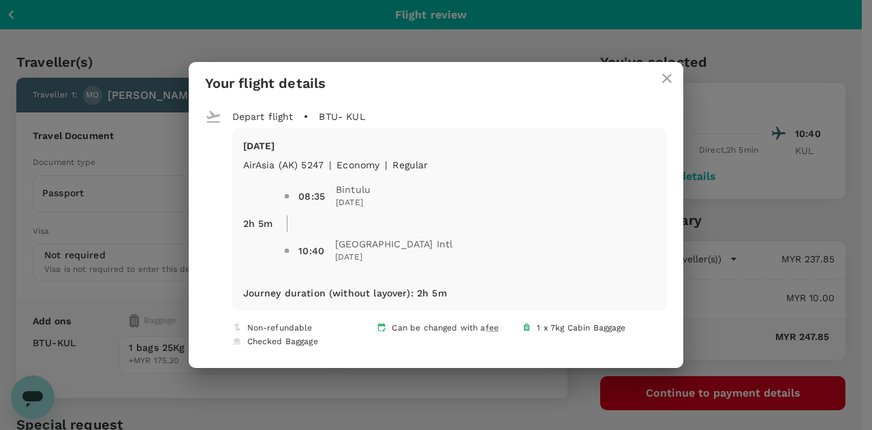
click at [659, 74] on icon "close" at bounding box center [667, 78] width 16 height 16
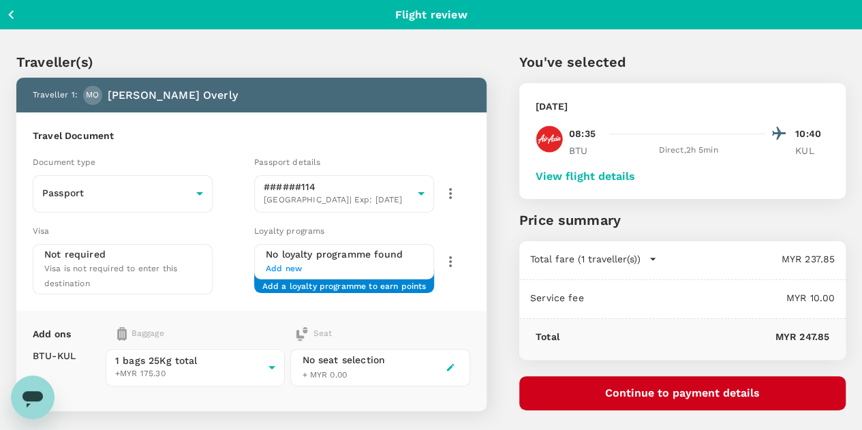
click at [697, 391] on button "Continue to payment details" at bounding box center [682, 393] width 326 height 34
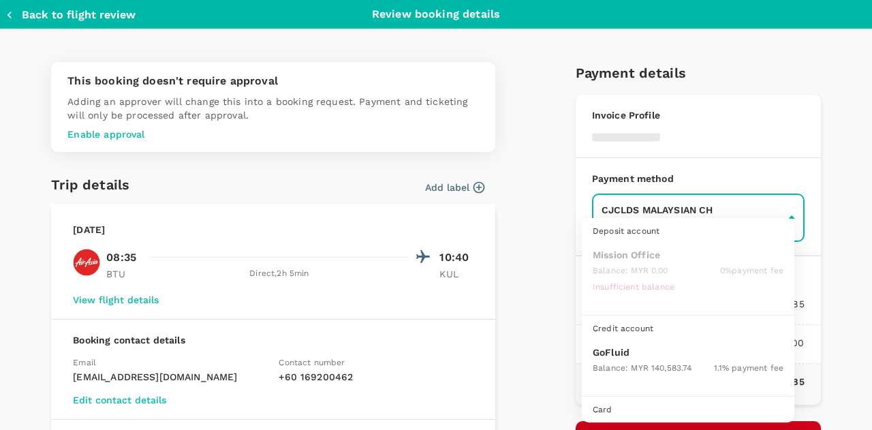
click at [640, 220] on body "Back to flight results Flight review Traveller(s) Traveller 1 : MO Michael Davi…" at bounding box center [436, 293] width 872 height 586
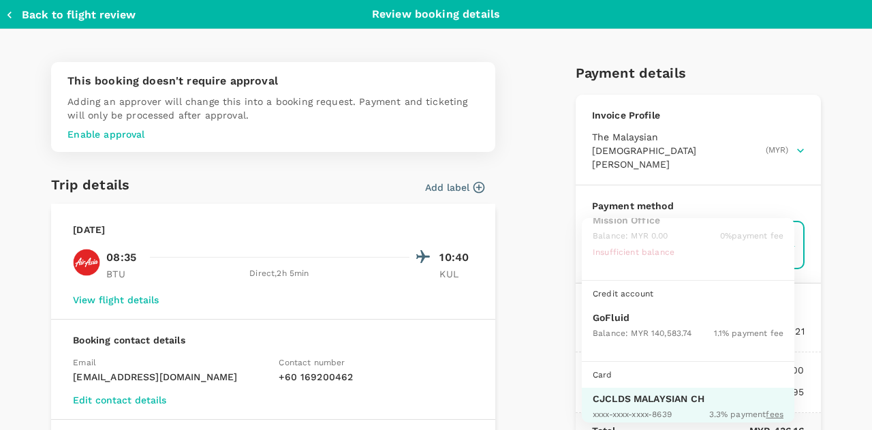
click at [628, 329] on span "Balance : MYR 140,583.74" at bounding box center [642, 334] width 99 height 10
type input "9b357727-6904-47bd-a44e-9a56bf7dfc7a"
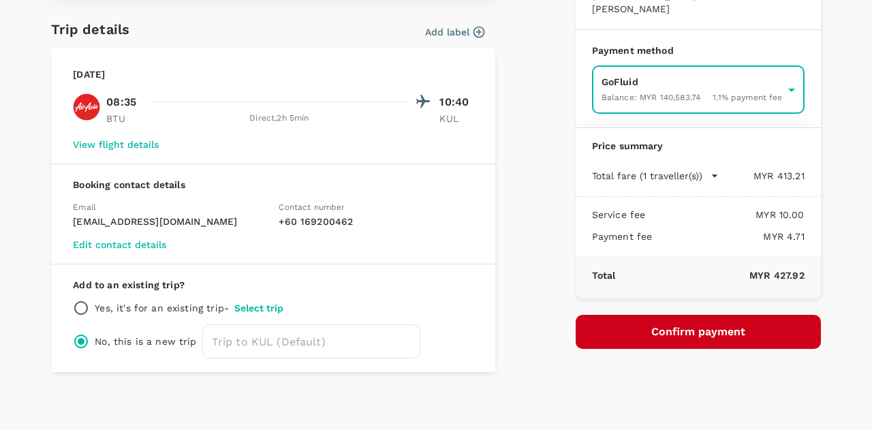
scroll to position [157, 0]
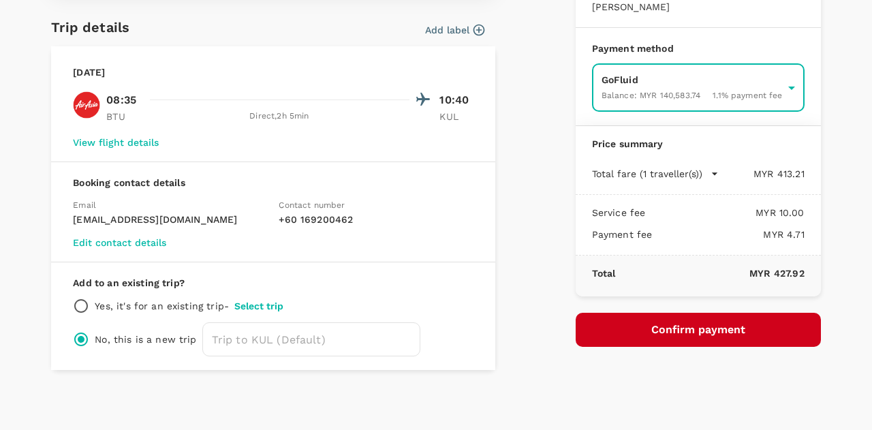
click at [639, 316] on button "Confirm payment" at bounding box center [698, 330] width 245 height 34
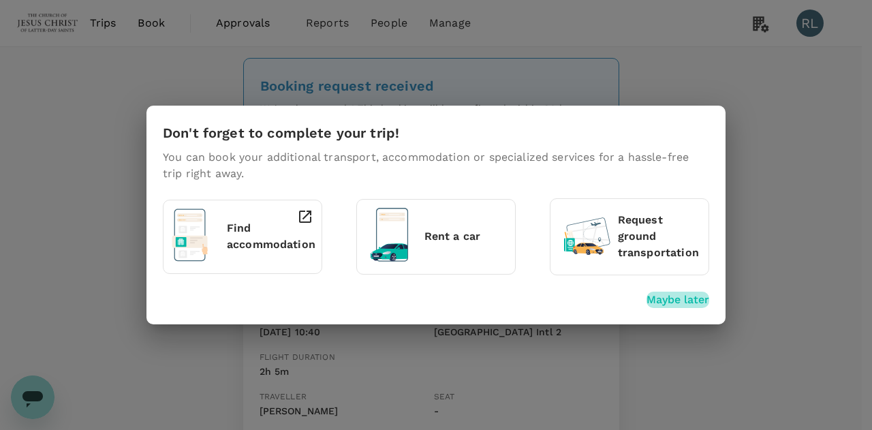
click at [680, 296] on p "Maybe later" at bounding box center [678, 300] width 63 height 16
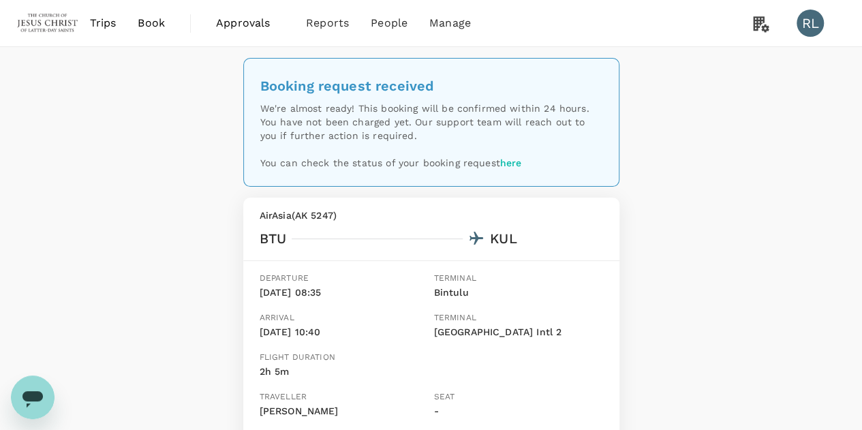
click at [149, 20] on span "Book" at bounding box center [151, 23] width 27 height 16
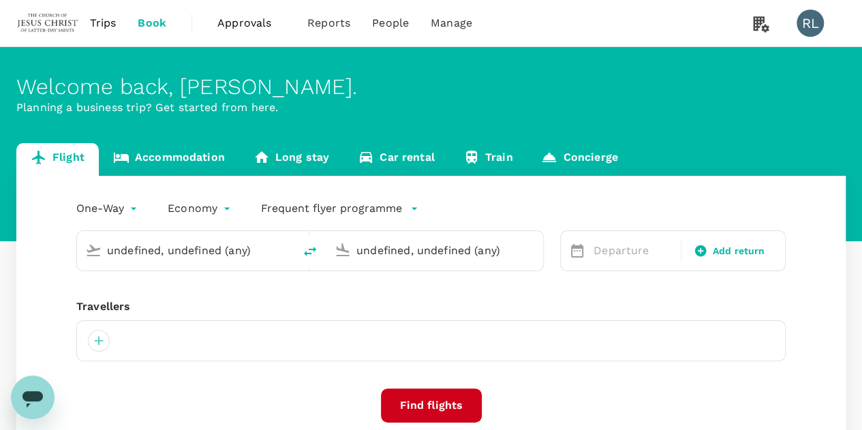
type input "Bintulu (BTU)"
type input "Kuala Lumpur Intl ([GEOGRAPHIC_DATA])"
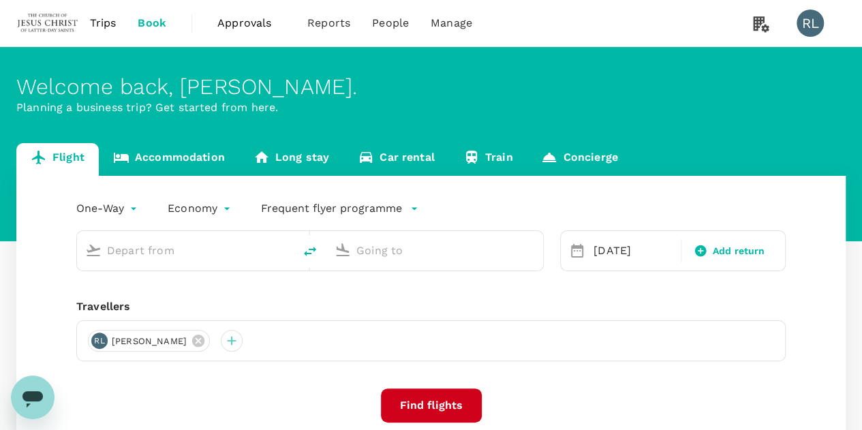
type input "Bintulu (BTU)"
type input "Kuala Lumpur Intl ([GEOGRAPHIC_DATA])"
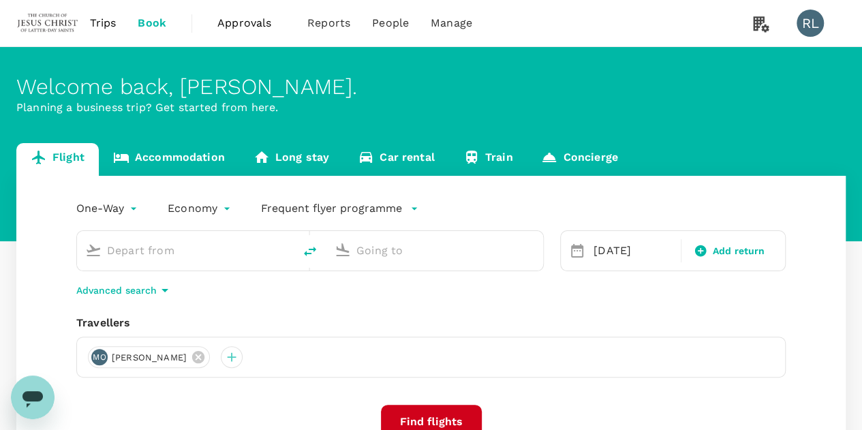
type input "Bintulu (BTU)"
type input "Kuala Lumpur Intl ([GEOGRAPHIC_DATA])"
click at [185, 251] on input "Bintulu (BTU)" at bounding box center [186, 250] width 158 height 21
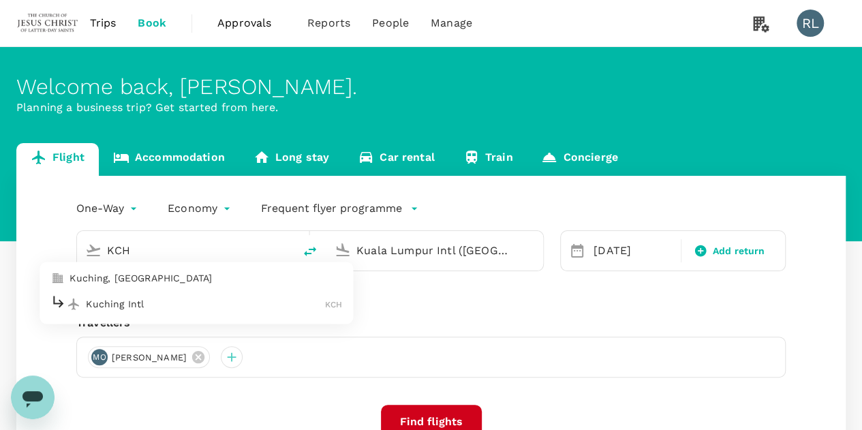
click at [221, 310] on p "Kuching Intl" at bounding box center [205, 304] width 239 height 14
type input "Kuching Intl (KCH)"
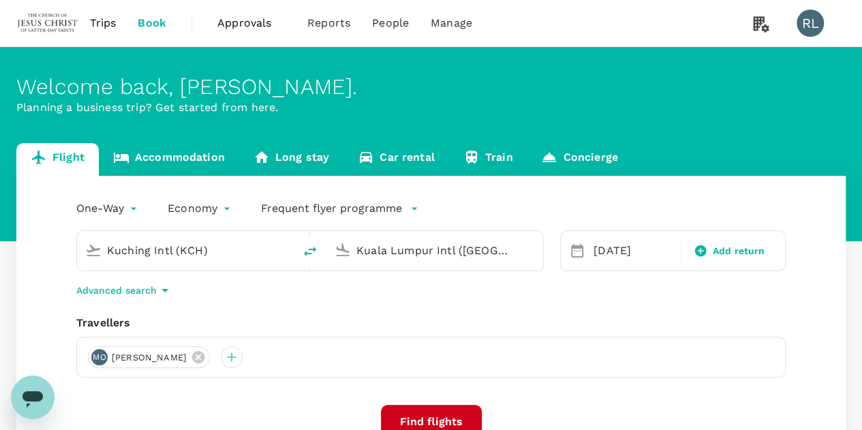
click at [387, 249] on input "Kuala Lumpur Intl (KUL)" at bounding box center [435, 250] width 158 height 21
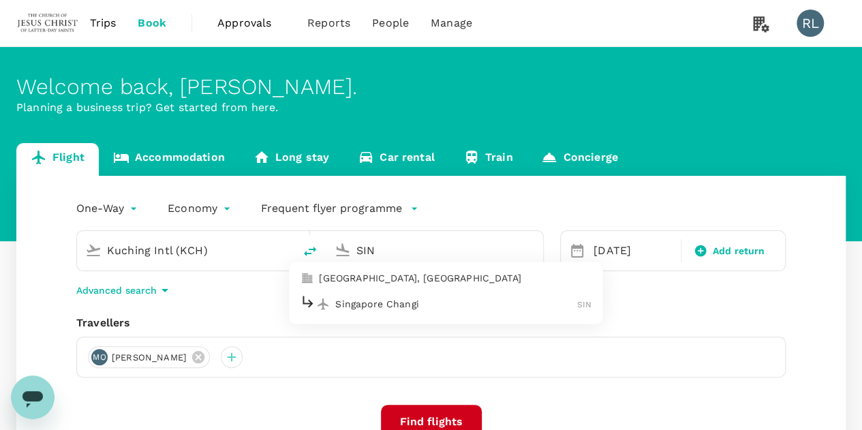
click at [398, 309] on p "Singapore Changi" at bounding box center [456, 304] width 242 height 14
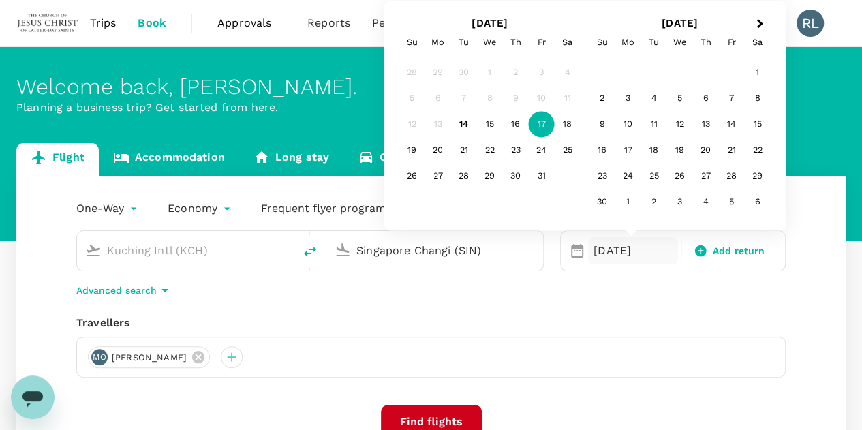
type input "Singapore Changi (SIN)"
click at [537, 122] on div "17" at bounding box center [542, 125] width 26 height 26
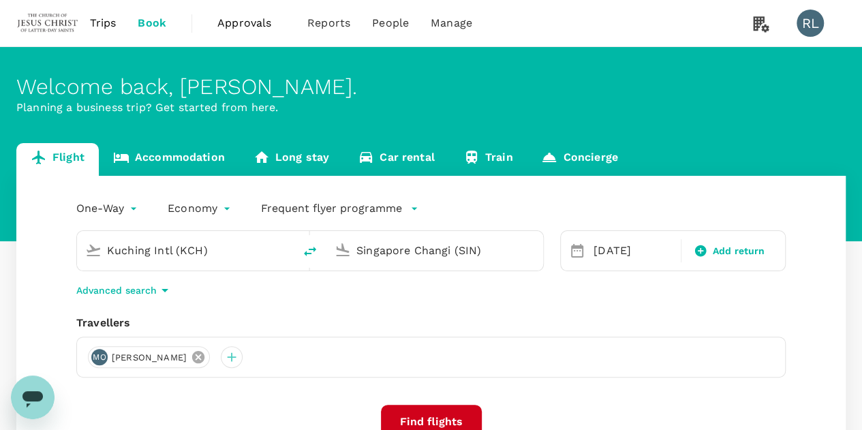
click at [206, 358] on icon at bounding box center [198, 357] width 15 height 15
click at [98, 358] on div at bounding box center [99, 357] width 22 height 22
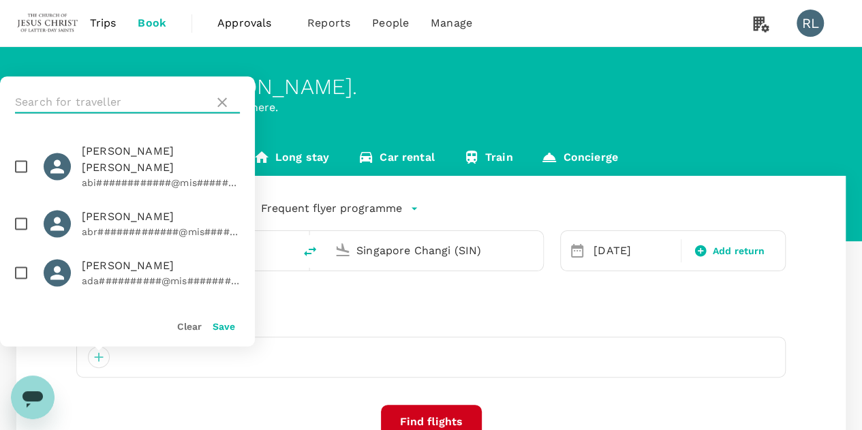
click at [106, 104] on input "text" at bounding box center [112, 102] width 194 height 22
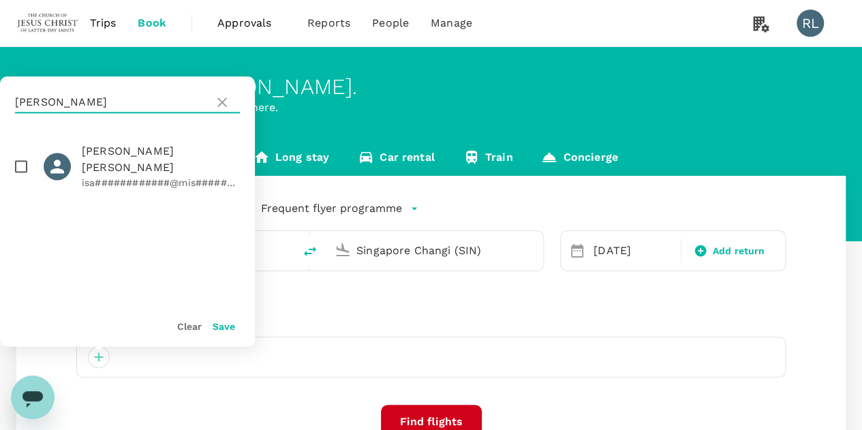
type input "JOHNSON"
click at [18, 159] on input "checkbox" at bounding box center [21, 166] width 29 height 29
checkbox input "true"
click at [221, 328] on button "Save" at bounding box center [224, 326] width 22 height 11
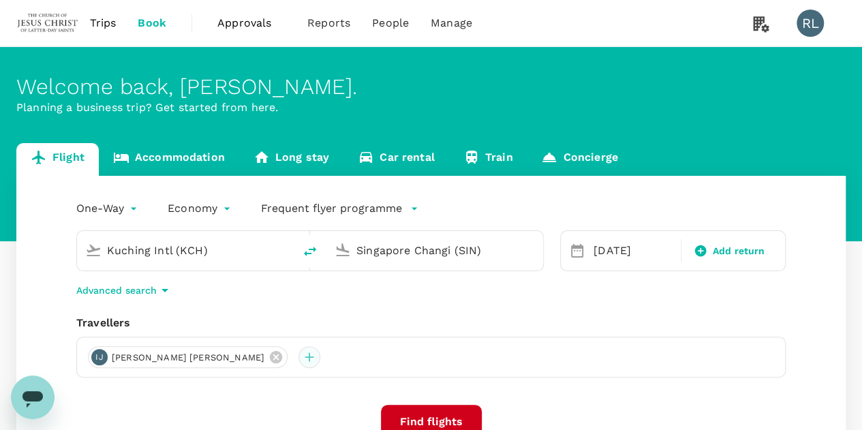
click at [299, 355] on div at bounding box center [310, 357] width 22 height 22
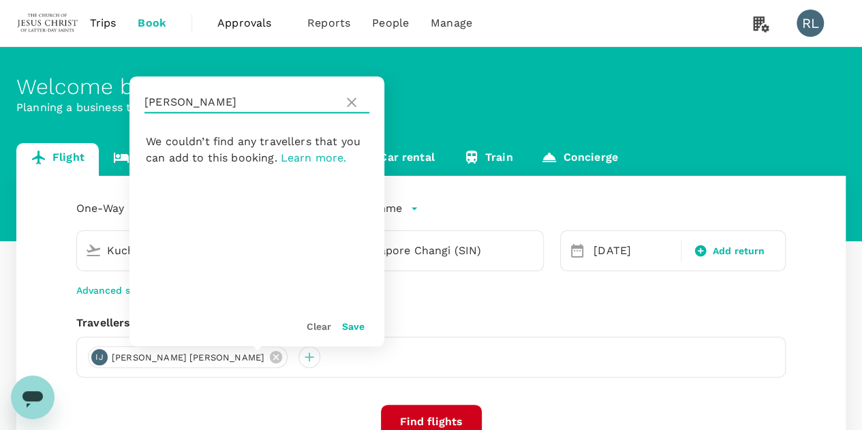
drag, startPoint x: 221, startPoint y: 104, endPoint x: 138, endPoint y: 110, distance: 82.7
click at [138, 110] on div "JOHNSON" at bounding box center [256, 102] width 255 height 52
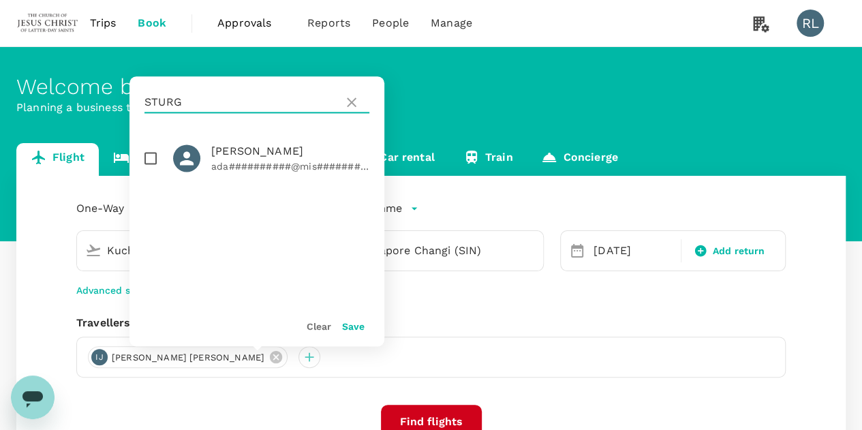
type input "STURG"
click at [150, 160] on input "checkbox" at bounding box center [150, 158] width 29 height 29
checkbox input "true"
click at [353, 328] on button "Save" at bounding box center [353, 326] width 22 height 11
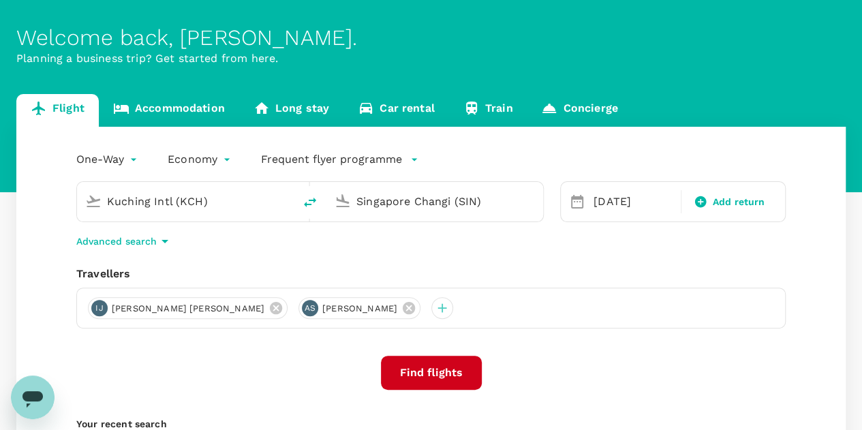
scroll to position [68, 0]
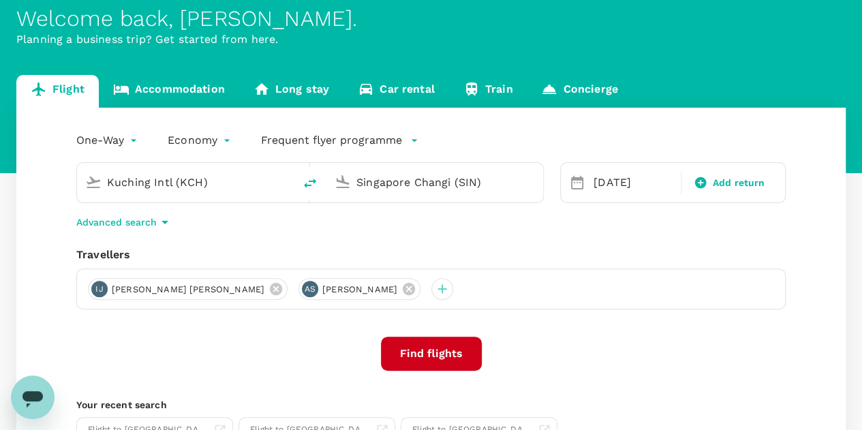
click at [431, 357] on button "Find flights" at bounding box center [431, 354] width 101 height 34
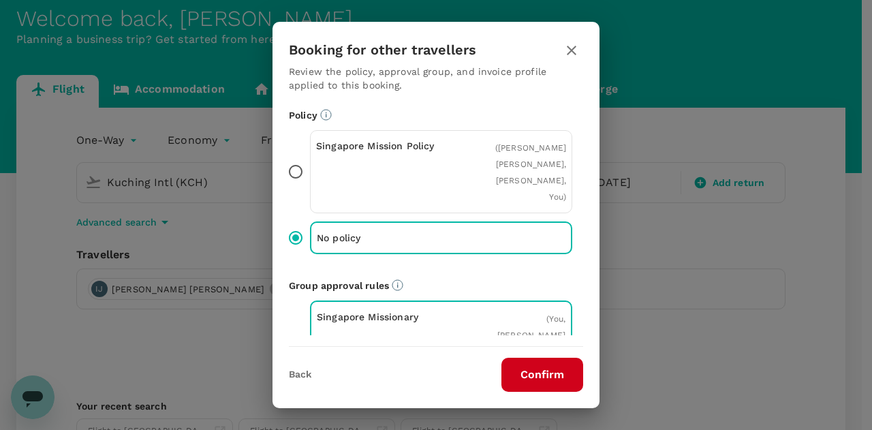
click at [525, 378] on button "Confirm" at bounding box center [543, 375] width 82 height 34
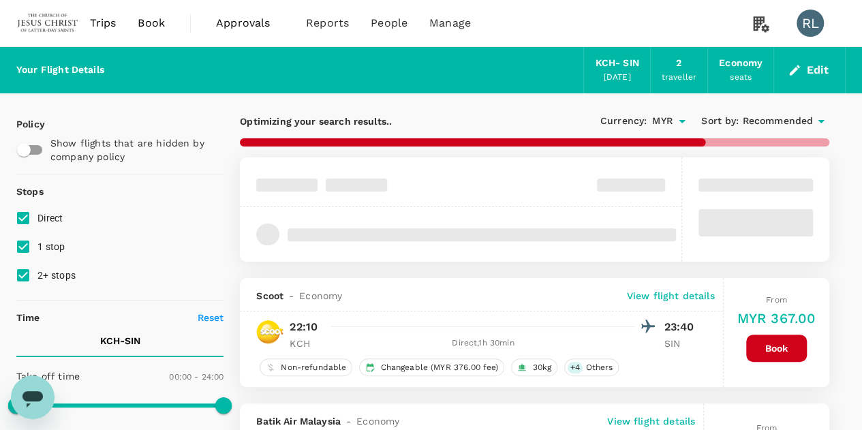
click at [769, 119] on span "Recommended" at bounding box center [777, 121] width 71 height 15
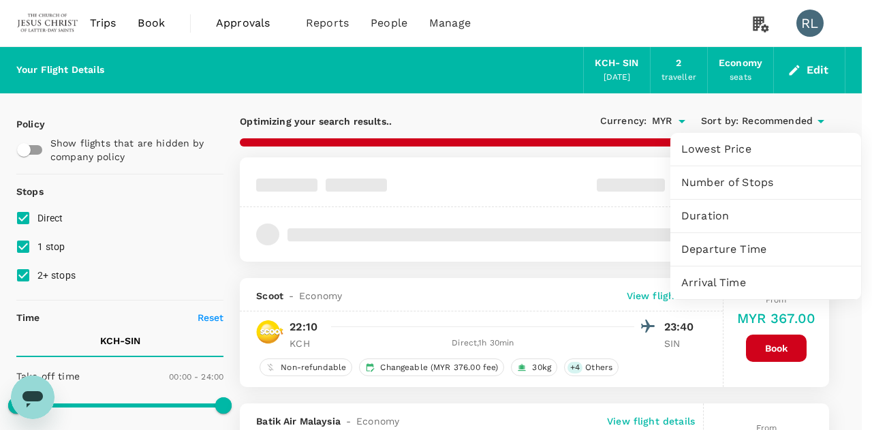
click at [733, 247] on span "Departure Time" at bounding box center [766, 249] width 169 height 16
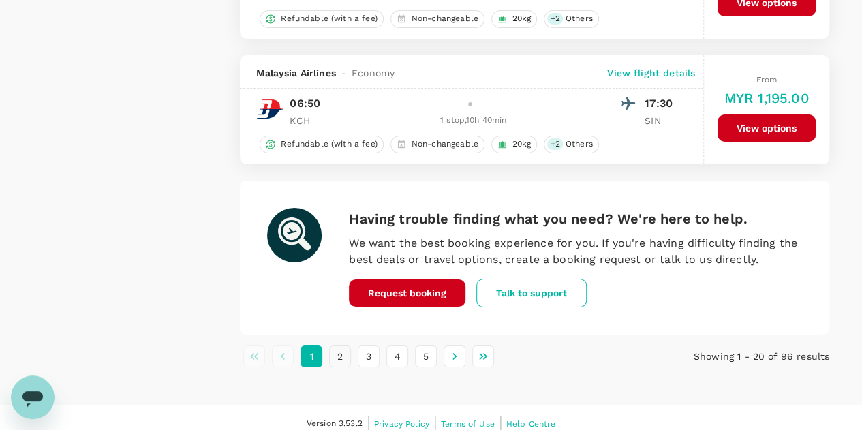
click at [341, 346] on button "2" at bounding box center [340, 357] width 22 height 22
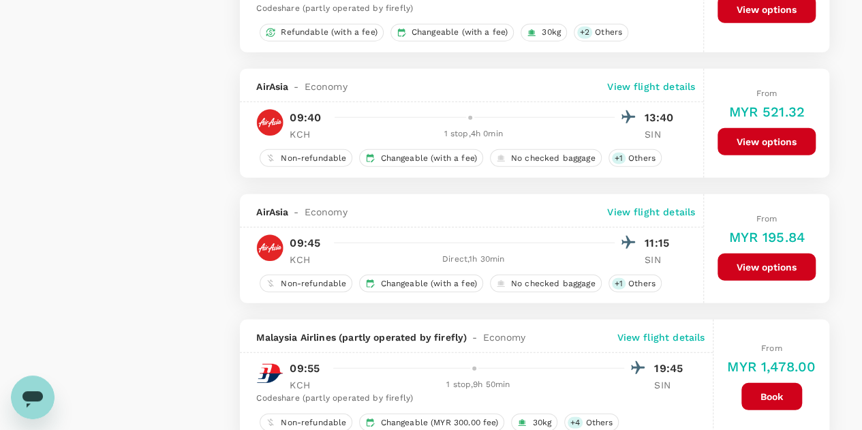
scroll to position [1704, 0]
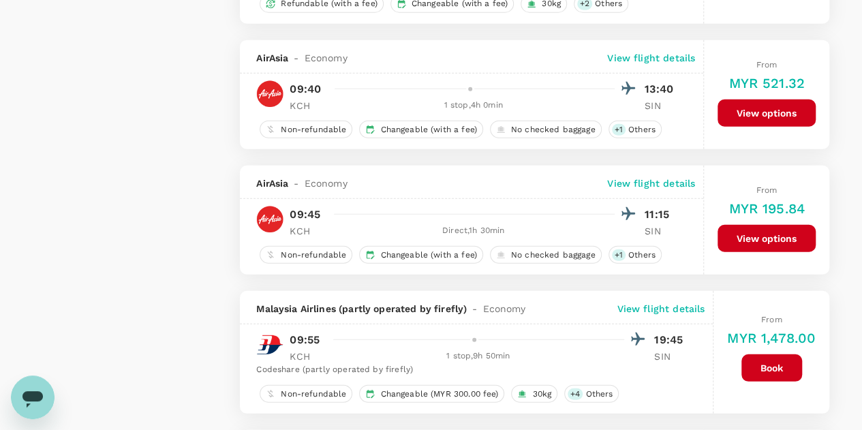
click at [752, 231] on button "View options" at bounding box center [767, 238] width 98 height 27
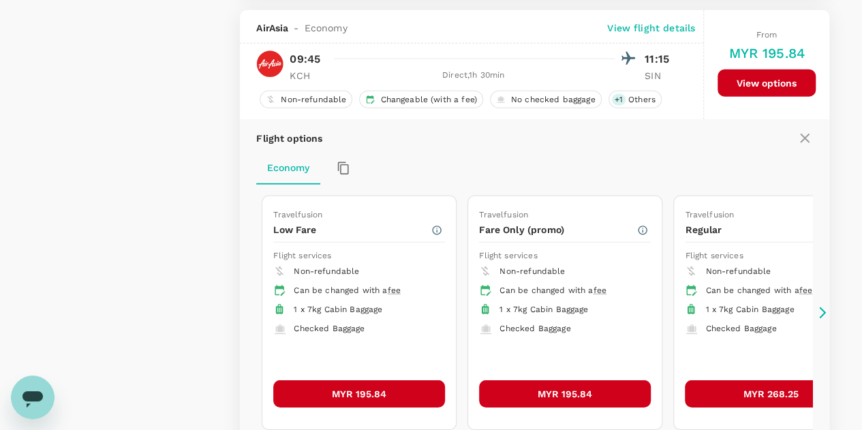
scroll to position [1863, 0]
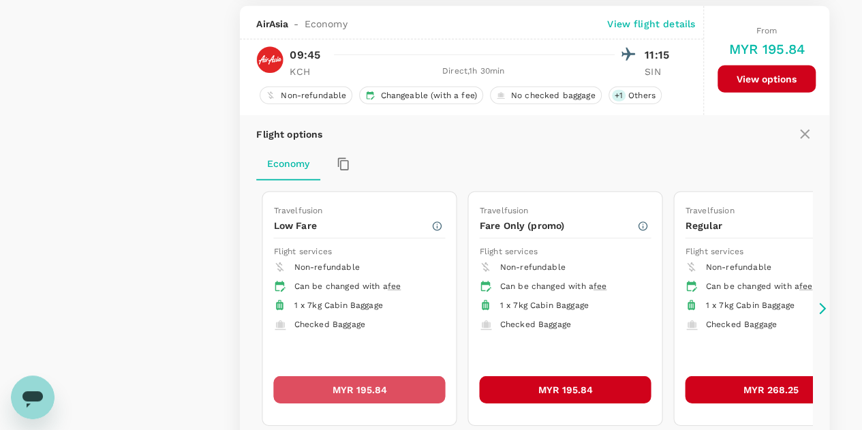
click at [323, 377] on button "MYR 195.84" at bounding box center [360, 389] width 172 height 27
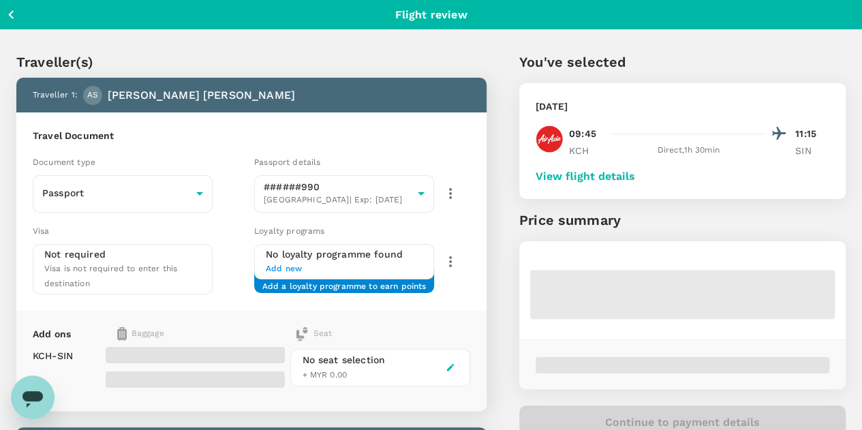
click at [635, 174] on button "View flight details" at bounding box center [586, 176] width 100 height 12
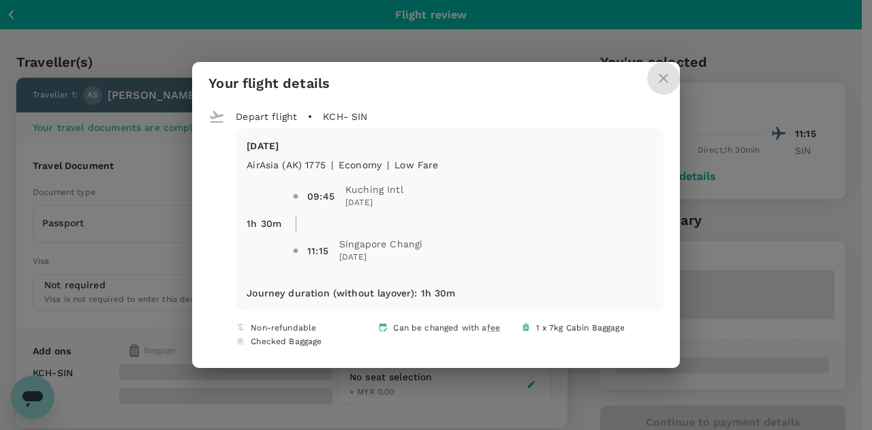
click at [659, 82] on icon "close" at bounding box center [664, 79] width 10 height 10
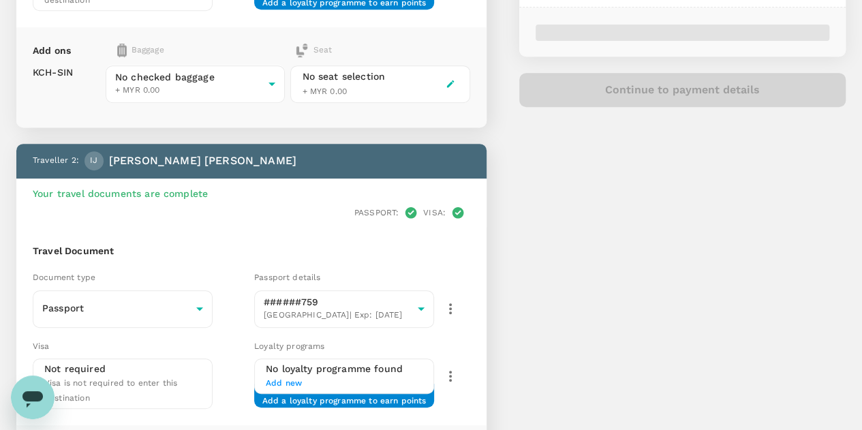
scroll to position [193, 0]
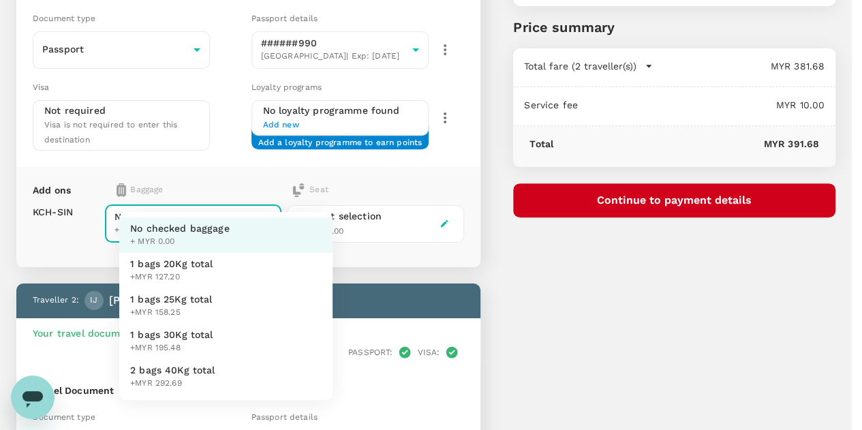
click at [297, 185] on body "Back to flight results Flight review Traveller(s) Traveller 1 : AS Adam Logan S…" at bounding box center [431, 330] width 862 height 1046
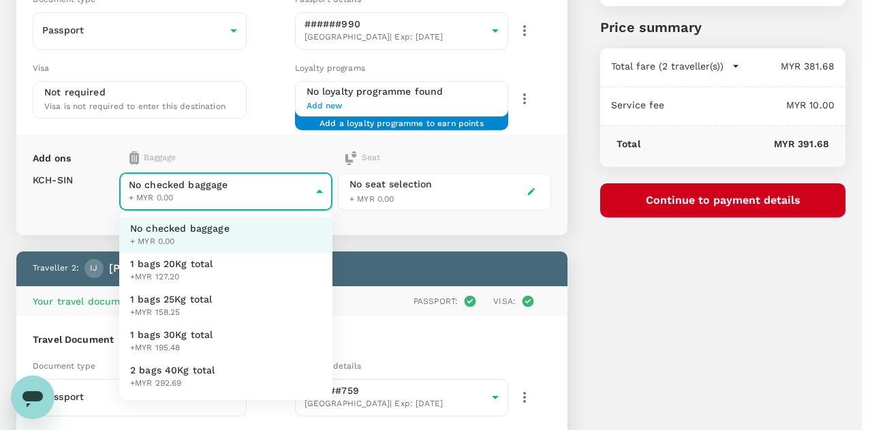
click at [168, 305] on span "1 bags 25Kg total" at bounding box center [171, 299] width 82 height 14
type input "2 - 158.25"
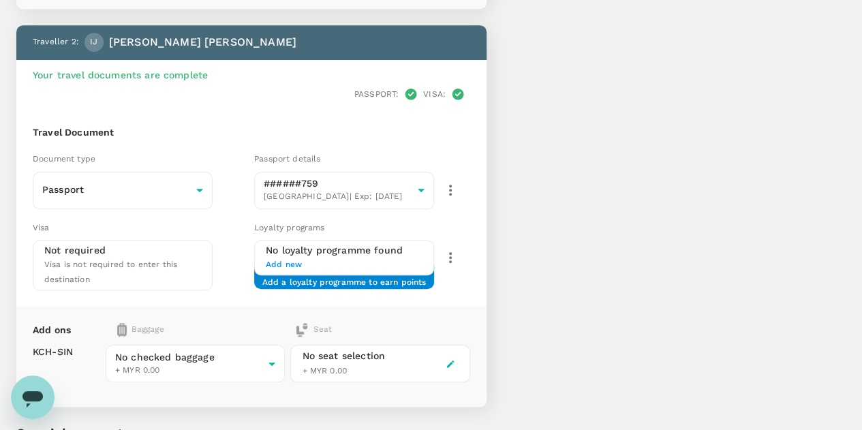
scroll to position [534, 0]
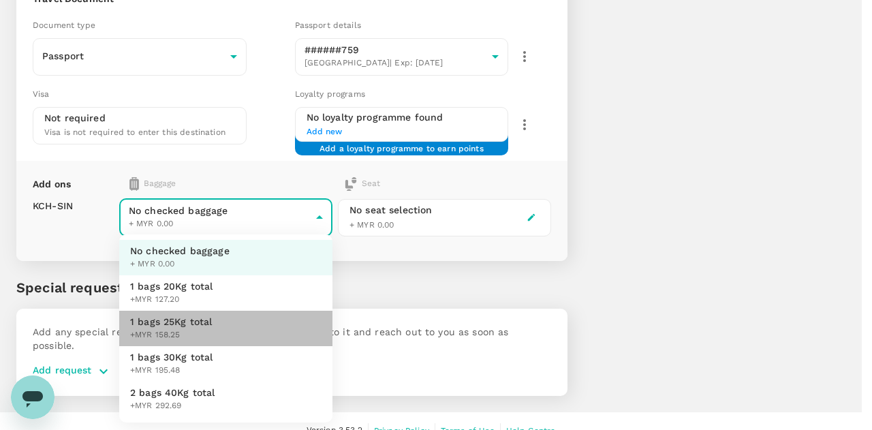
click at [196, 320] on span "1 bags 25Kg total" at bounding box center [171, 322] width 82 height 14
type input "2 - 158.25"
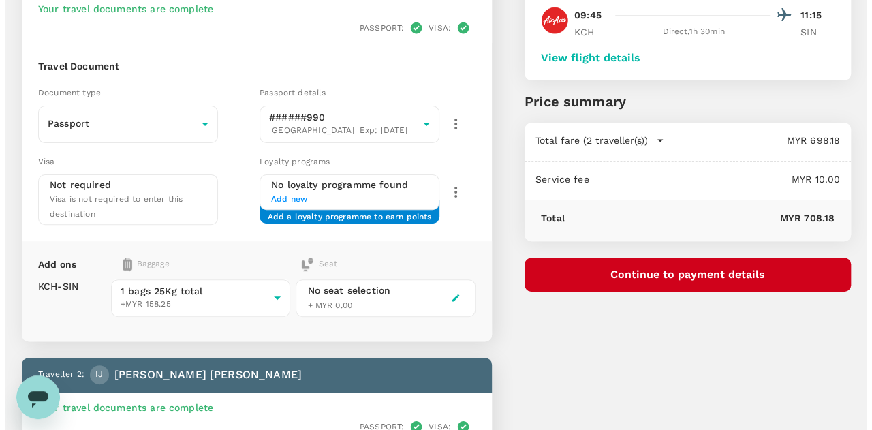
scroll to position [136, 0]
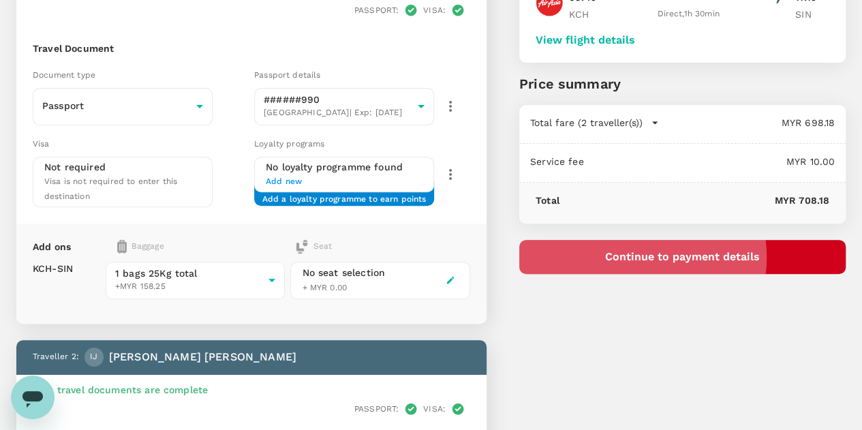
click at [714, 257] on button "Continue to payment details" at bounding box center [682, 257] width 326 height 34
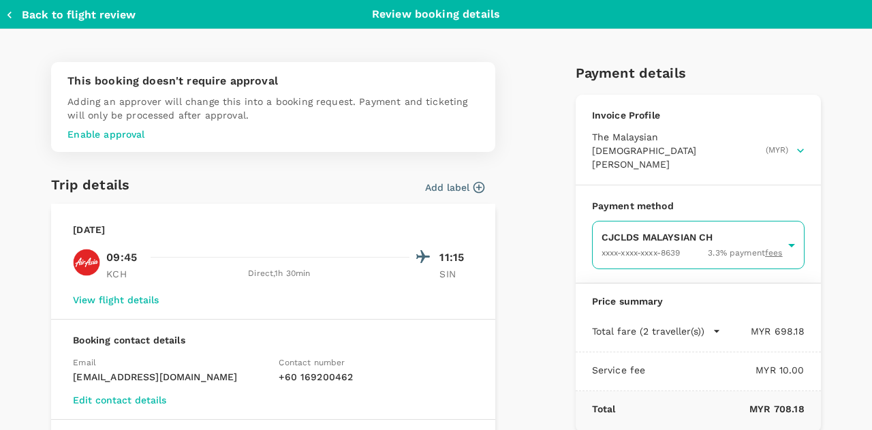
click at [629, 222] on body "Back to flight results Flight review Traveller(s) Traveller 1 : AS Adam Logan S…" at bounding box center [436, 355] width 872 height 983
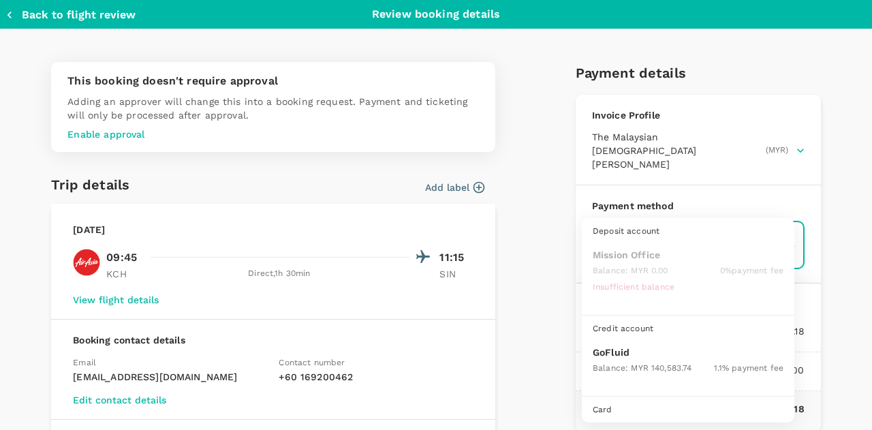
scroll to position [35, 0]
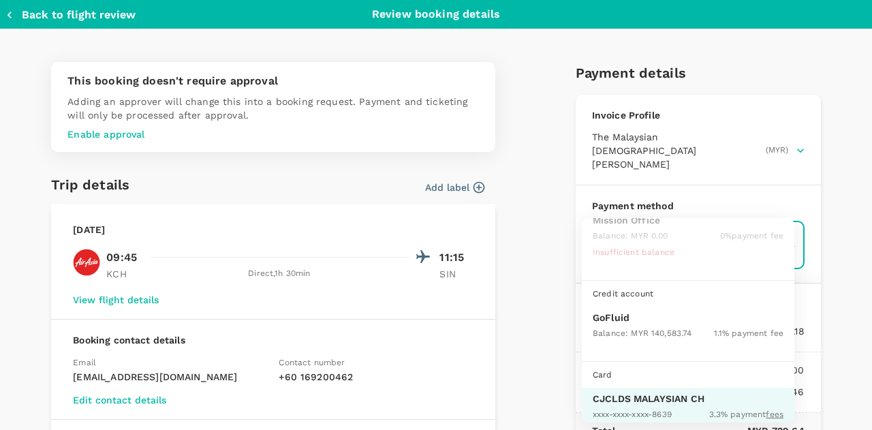
click at [637, 329] on span "Balance : MYR 140,583.74" at bounding box center [642, 334] width 99 height 10
type input "9b357727-6904-47bd-a44e-9a56bf7dfc7a"
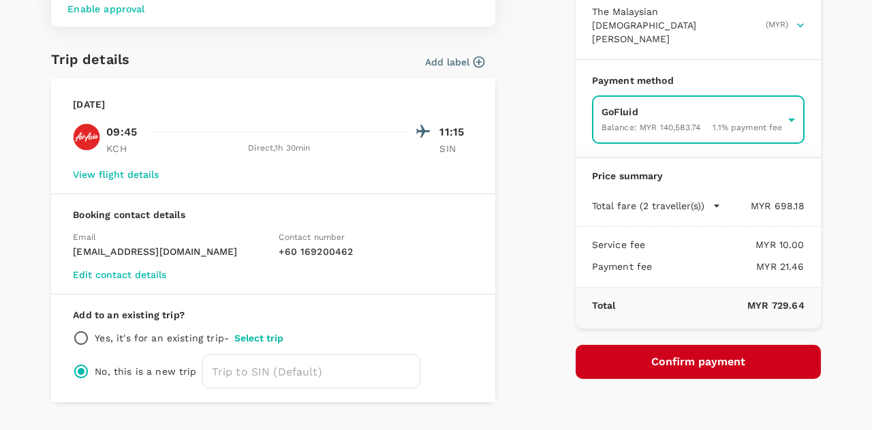
scroll to position [157, 0]
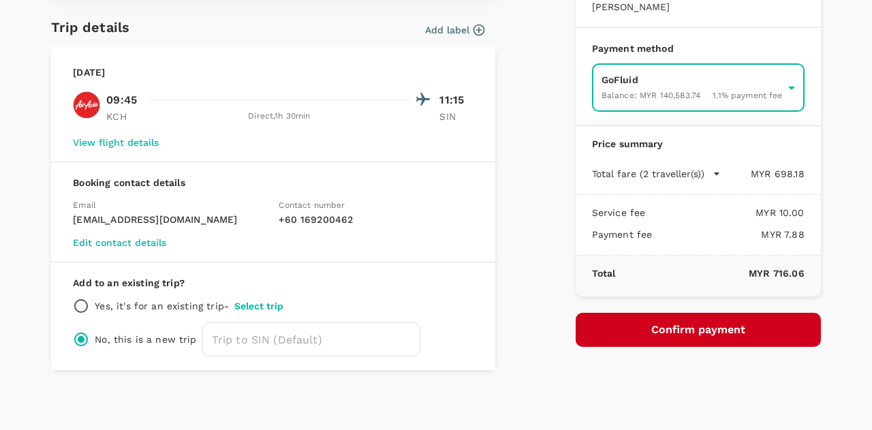
click at [642, 313] on button "Confirm payment" at bounding box center [698, 330] width 245 height 34
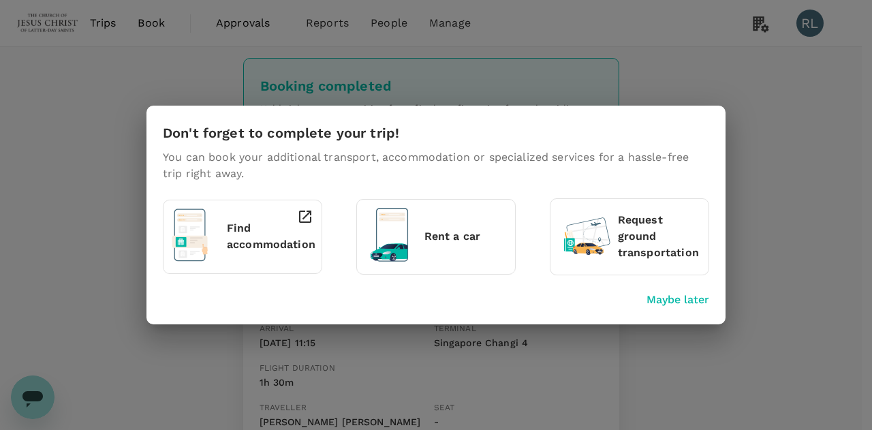
drag, startPoint x: 673, startPoint y: 301, endPoint x: 624, endPoint y: 286, distance: 50.5
click at [673, 301] on p "Maybe later" at bounding box center [678, 300] width 63 height 16
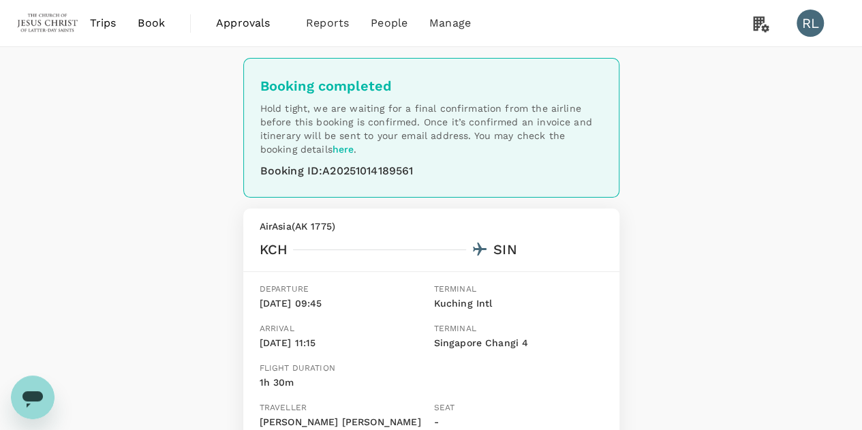
click at [154, 20] on span "Book" at bounding box center [151, 23] width 27 height 16
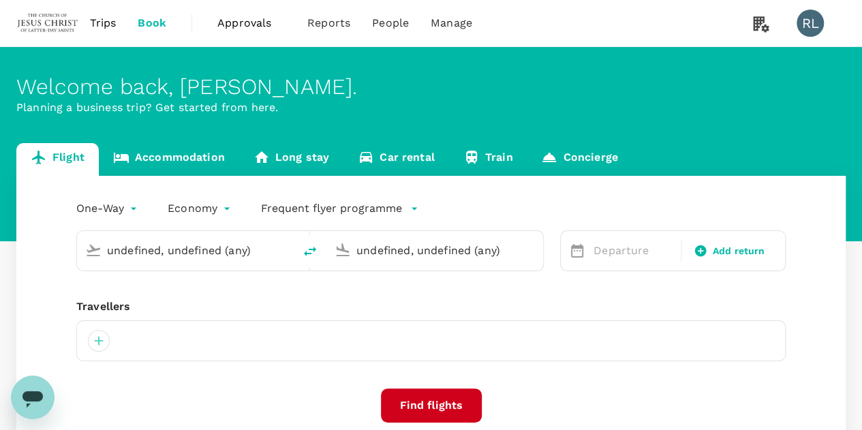
type input "Kuching Intl (KCH)"
type input "Singapore Changi (SIN)"
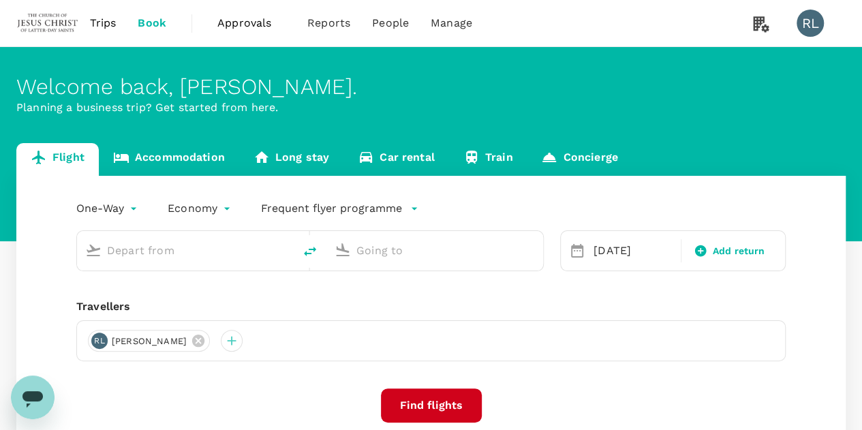
type input "Kuching Intl (KCH)"
type input "Singapore Changi (SIN)"
type input "Kuching Intl (KCH)"
type input "Singapore Changi (SIN)"
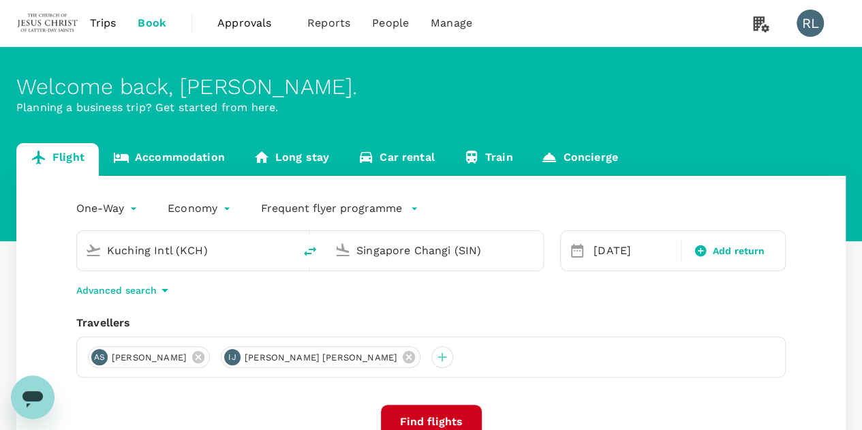
drag, startPoint x: 378, startPoint y: 361, endPoint x: 310, endPoint y: 361, distance: 67.5
click at [403, 361] on icon at bounding box center [409, 357] width 12 height 12
click at [204, 356] on icon at bounding box center [198, 357] width 12 height 12
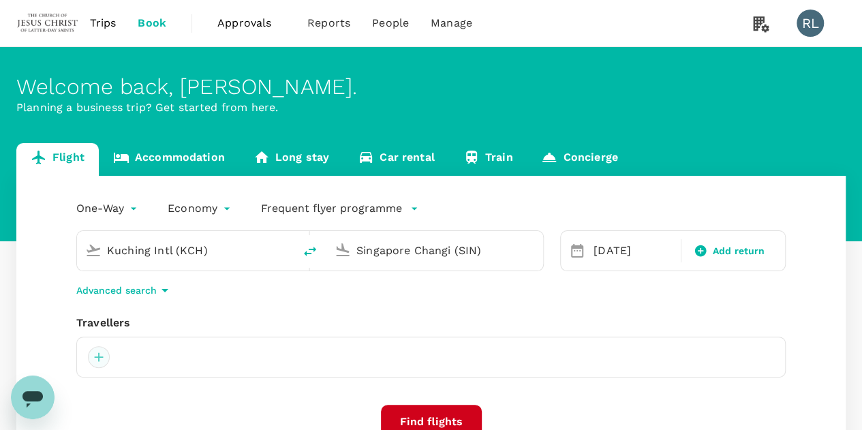
click at [95, 358] on div at bounding box center [99, 357] width 22 height 22
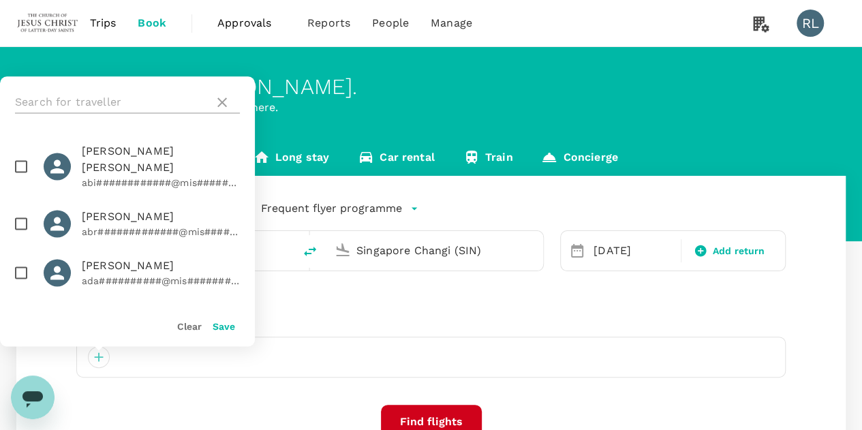
click at [112, 102] on input "text" at bounding box center [112, 102] width 194 height 22
type input "WOO"
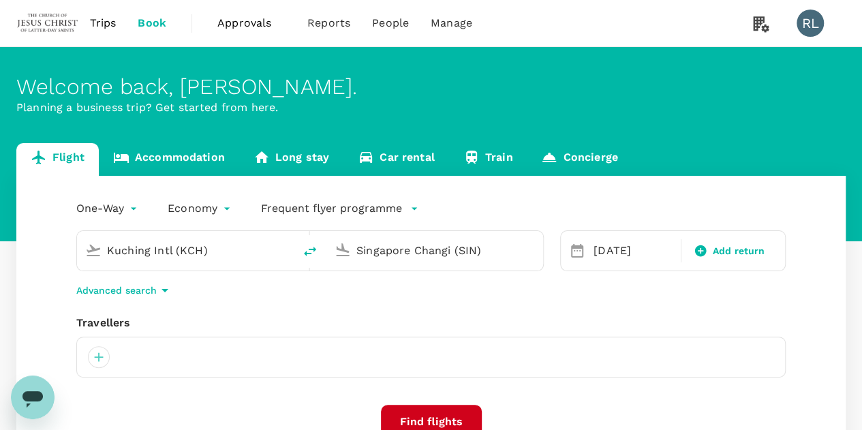
drag, startPoint x: 112, startPoint y: 102, endPoint x: 144, endPoint y: 355, distance: 255.6
click at [154, 355] on div at bounding box center [431, 357] width 710 height 41
click at [97, 356] on div at bounding box center [99, 357] width 22 height 22
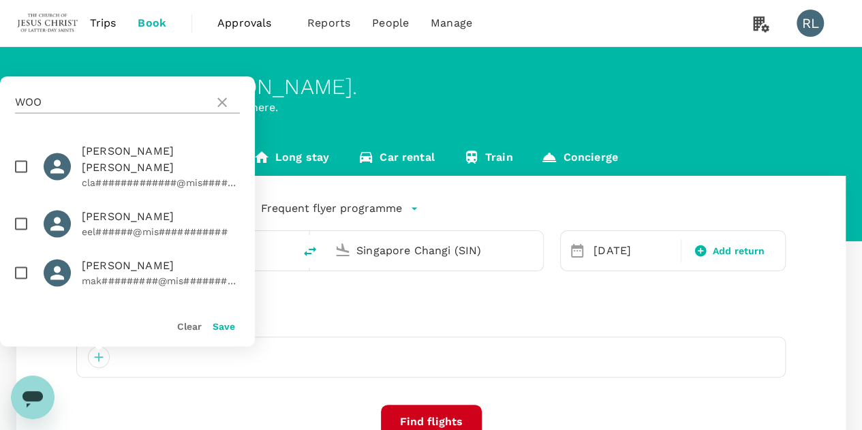
click at [135, 107] on input "WOO" at bounding box center [112, 102] width 194 height 22
type input "WOOD"
click at [16, 258] on input "checkbox" at bounding box center [21, 272] width 29 height 29
checkbox input "true"
click at [220, 330] on button "Save" at bounding box center [224, 326] width 22 height 11
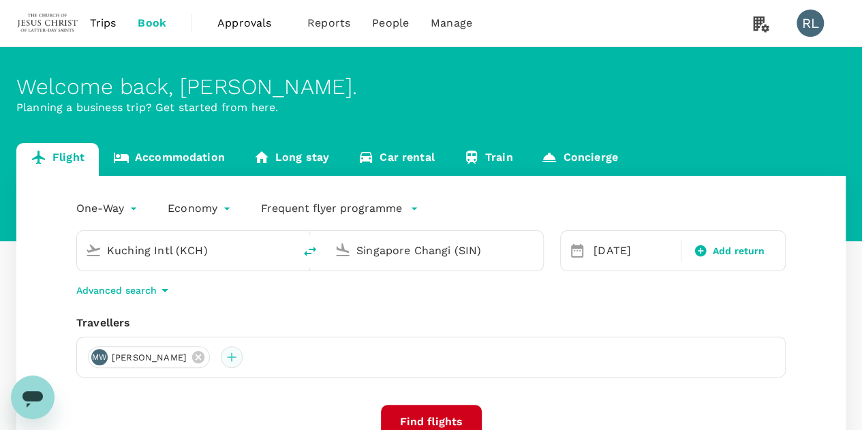
click at [222, 359] on div at bounding box center [232, 357] width 22 height 22
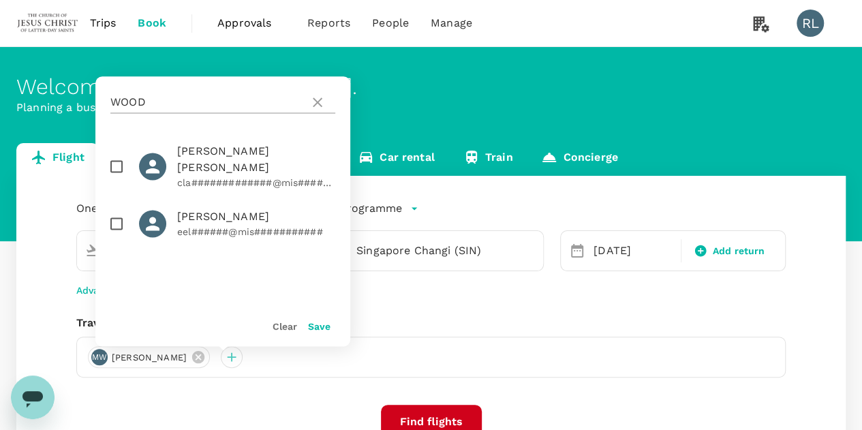
click at [180, 106] on input "WOOD" at bounding box center [207, 102] width 194 height 22
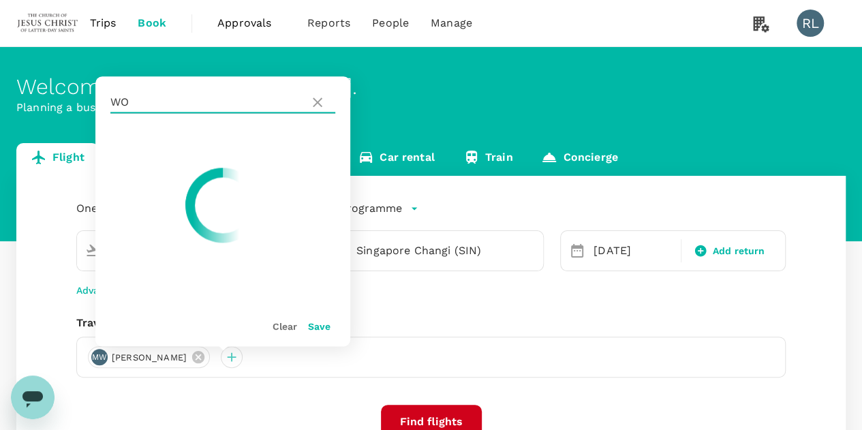
type input "W"
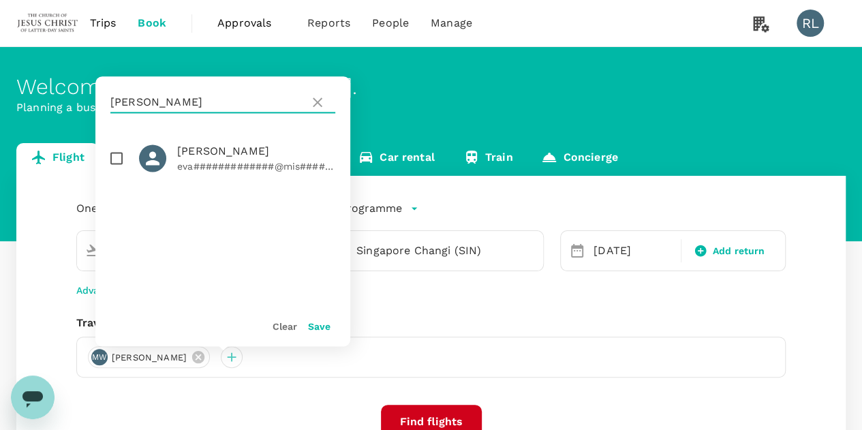
type input "NIELSEN"
click at [117, 157] on input "checkbox" at bounding box center [116, 158] width 29 height 29
checkbox input "true"
click at [322, 328] on button "Save" at bounding box center [319, 326] width 22 height 11
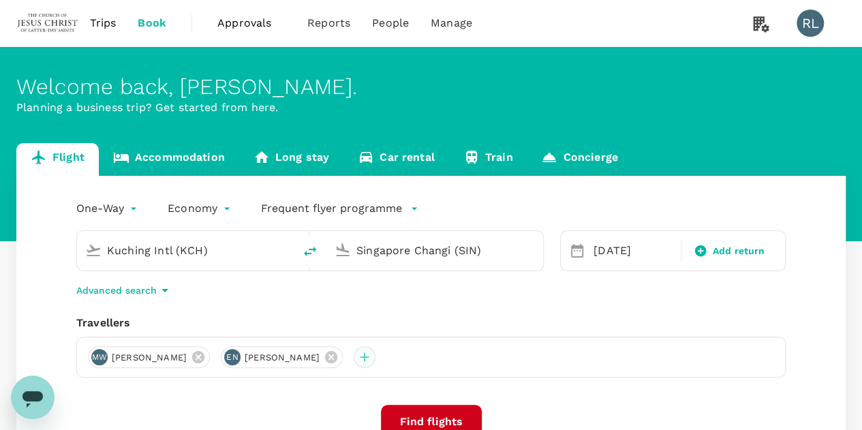
click at [372, 362] on div at bounding box center [365, 357] width 22 height 22
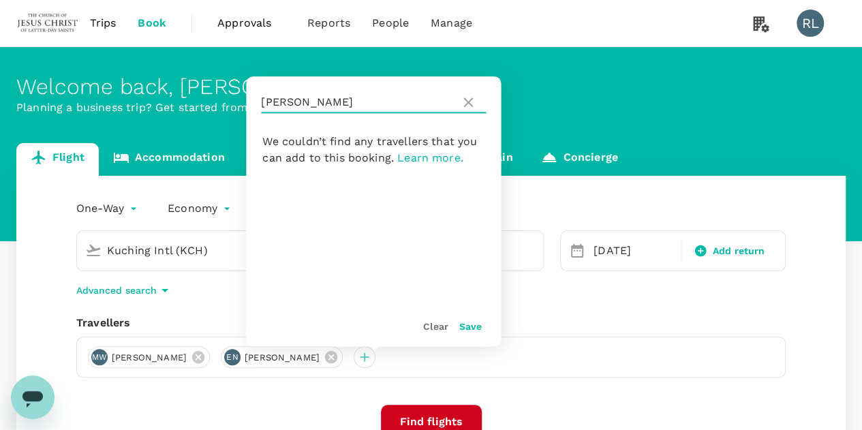
drag, startPoint x: 328, startPoint y: 102, endPoint x: 246, endPoint y: 113, distance: 82.5
click at [246, 113] on div "NIELSEN" at bounding box center [373, 102] width 255 height 52
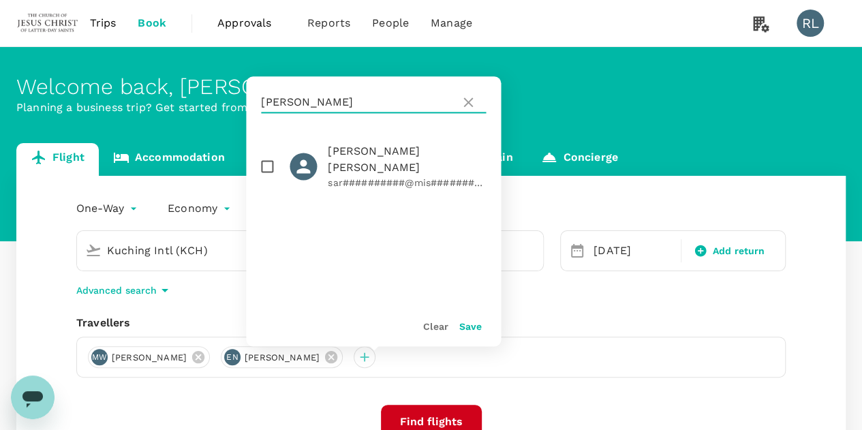
type input "SWENSON"
click at [266, 159] on input "checkbox" at bounding box center [267, 166] width 29 height 29
checkbox input "true"
click at [465, 326] on button "Save" at bounding box center [470, 326] width 22 height 11
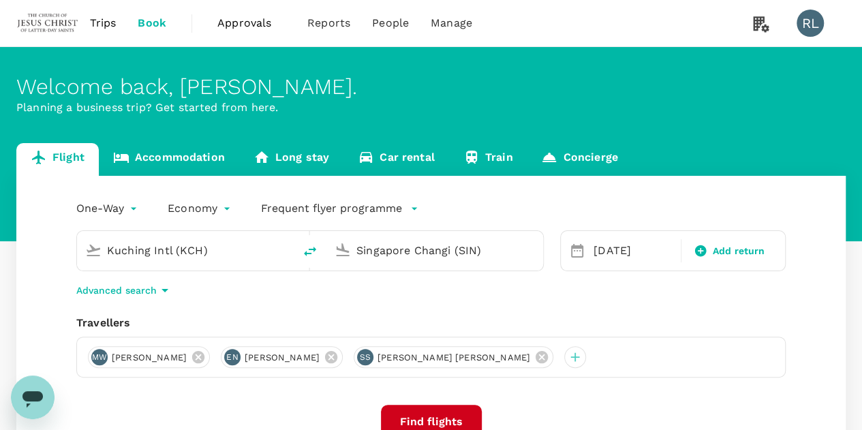
click at [317, 252] on icon "delete" at bounding box center [310, 251] width 16 height 16
type input "Singapore Changi (SIN)"
type input "Kuching Intl (KCH)"
click at [436, 422] on button "Find flights" at bounding box center [431, 422] width 101 height 34
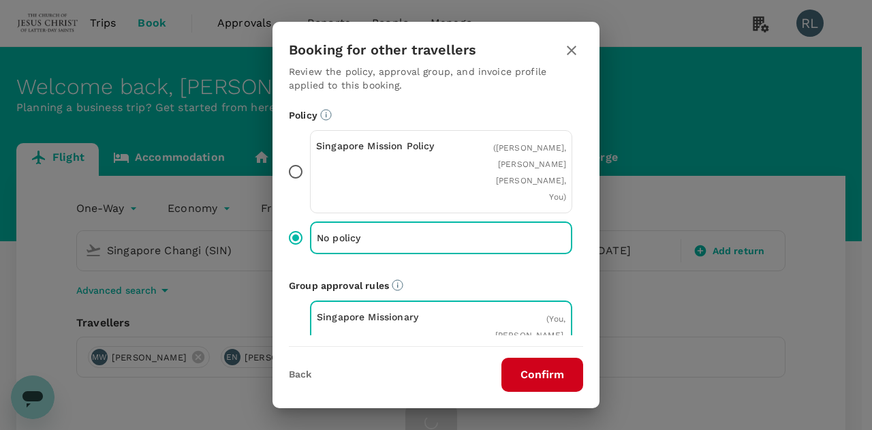
click at [519, 371] on button "Confirm" at bounding box center [543, 375] width 82 height 34
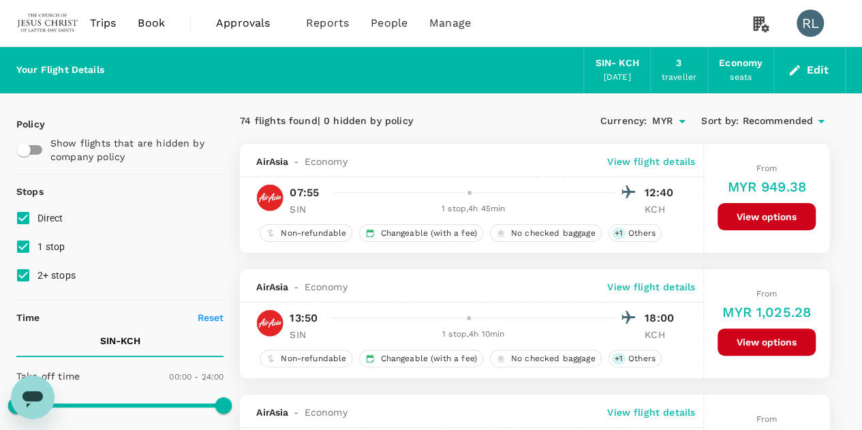
click at [774, 122] on span "Recommended" at bounding box center [777, 121] width 71 height 15
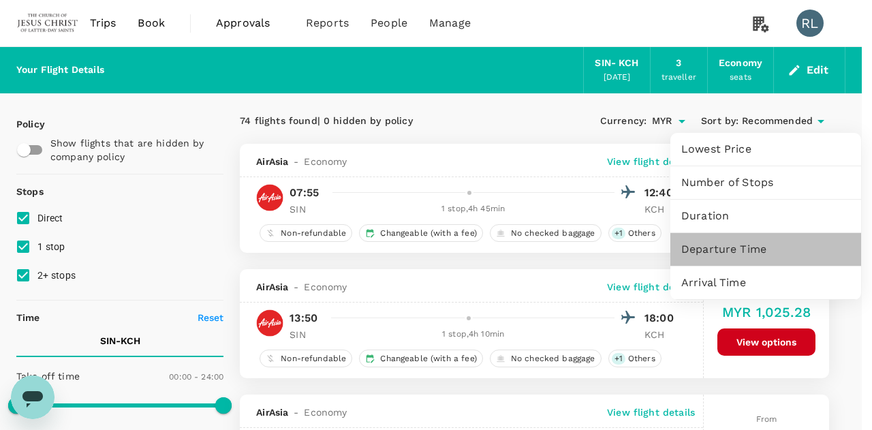
click at [740, 245] on span "Departure Time" at bounding box center [766, 249] width 169 height 16
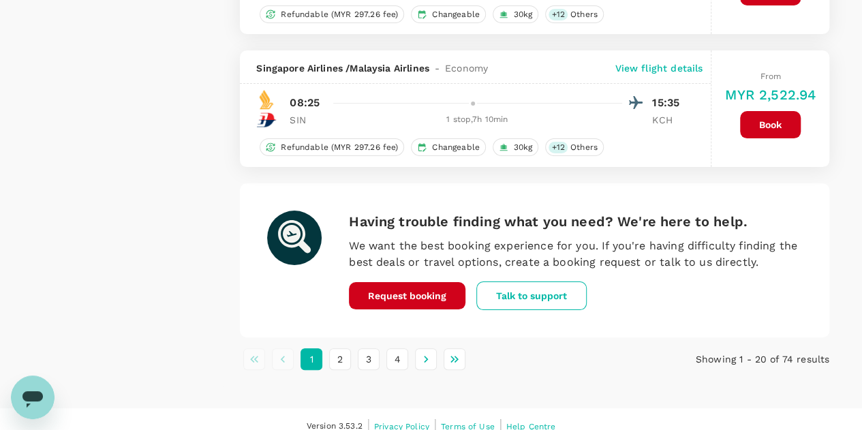
scroll to position [2599, 0]
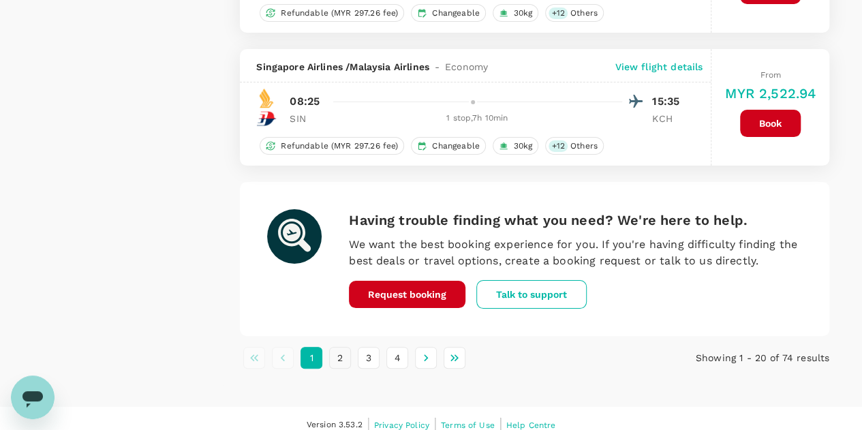
click at [335, 347] on button "2" at bounding box center [340, 358] width 22 height 22
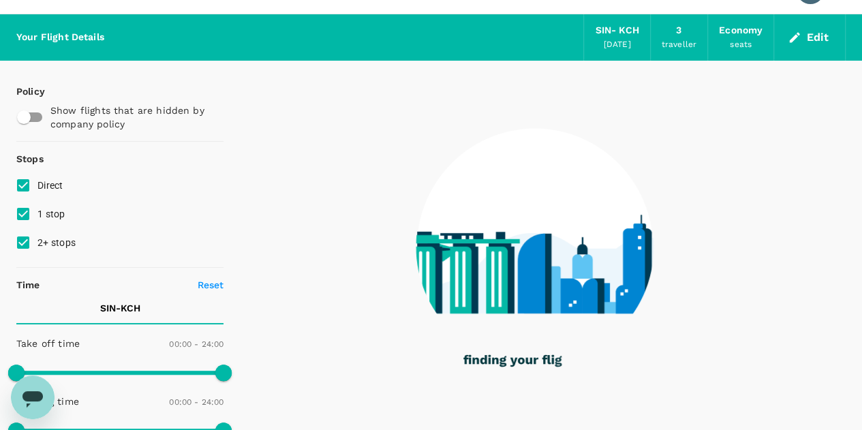
scroll to position [0, 0]
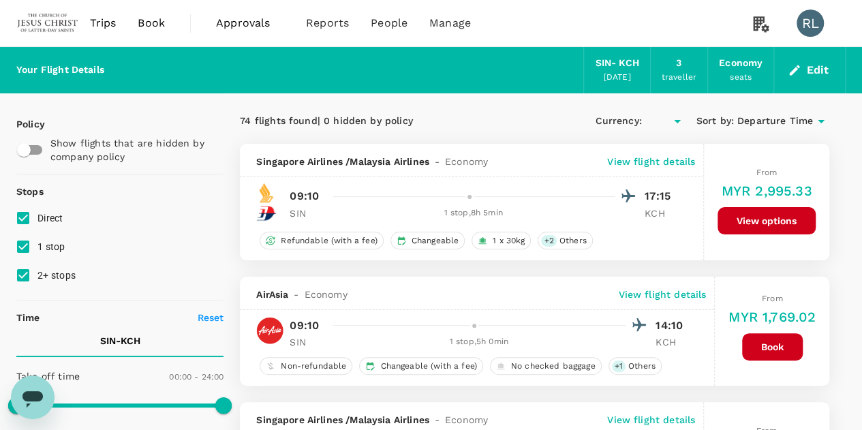
type input "MYR"
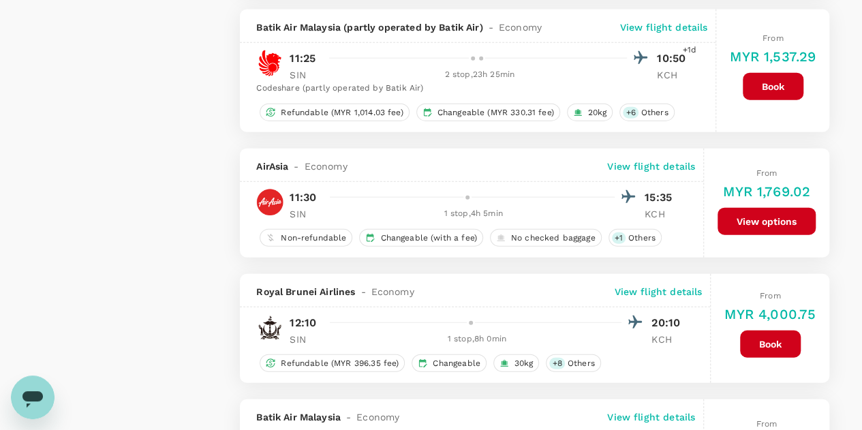
scroll to position [1568, 0]
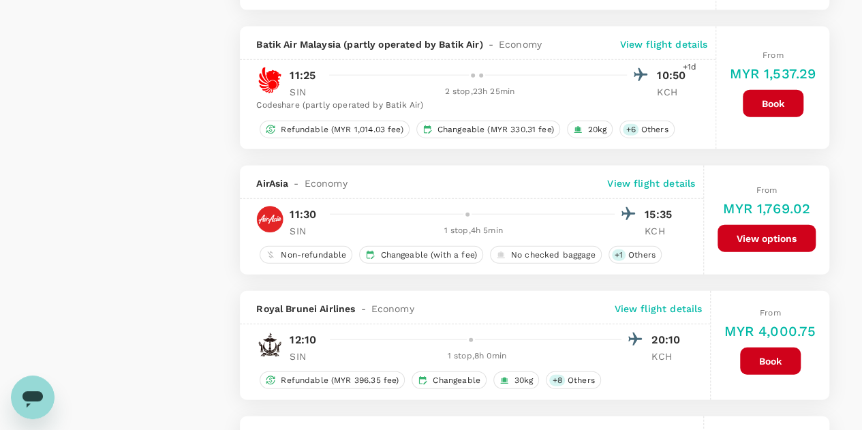
click at [665, 177] on p "View flight details" at bounding box center [651, 184] width 88 height 14
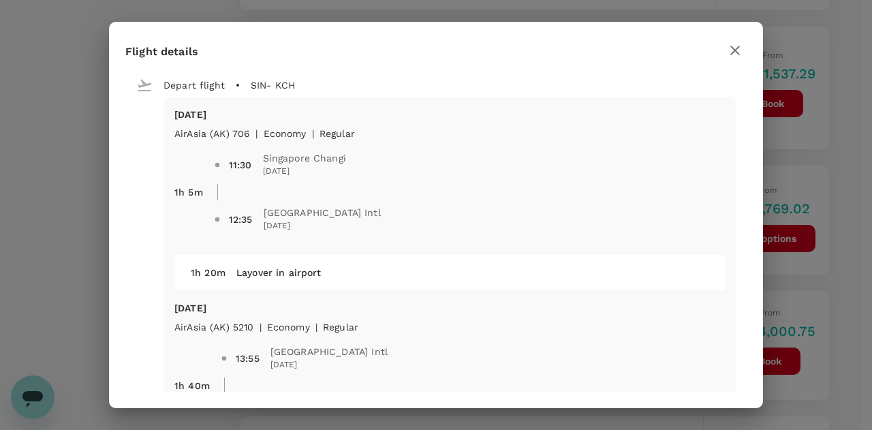
click at [739, 52] on icon "button" at bounding box center [735, 50] width 16 height 16
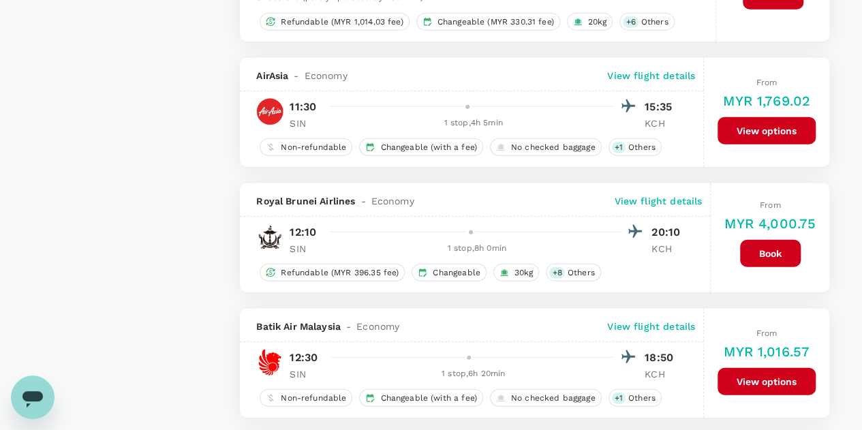
scroll to position [1704, 0]
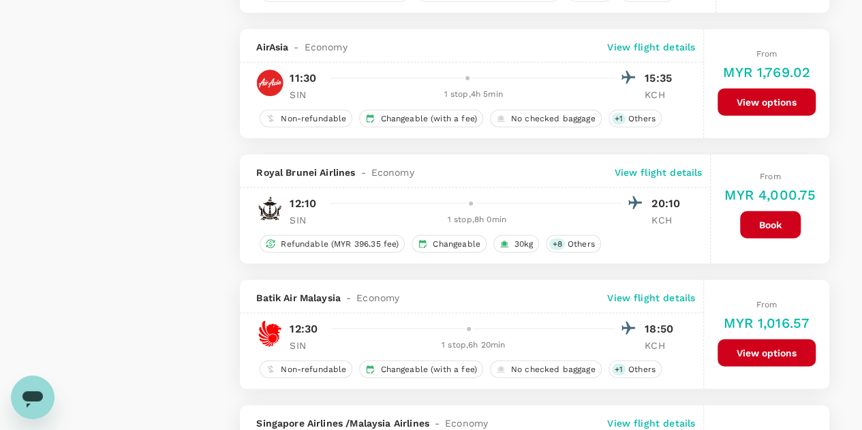
click at [658, 291] on p "View flight details" at bounding box center [651, 298] width 88 height 14
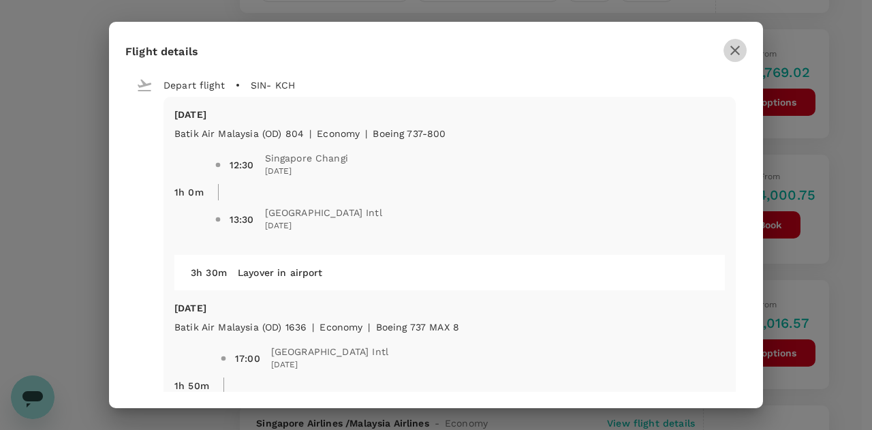
click at [727, 51] on icon "button" at bounding box center [735, 50] width 16 height 16
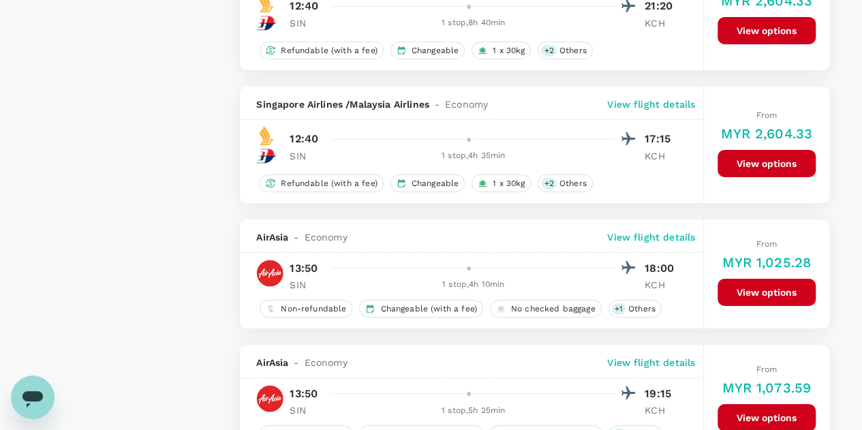
scroll to position [2317, 0]
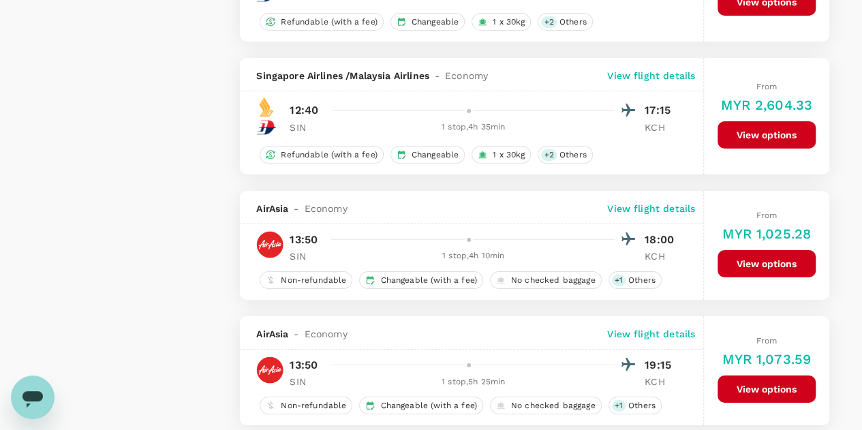
click at [656, 202] on p "View flight details" at bounding box center [651, 209] width 88 height 14
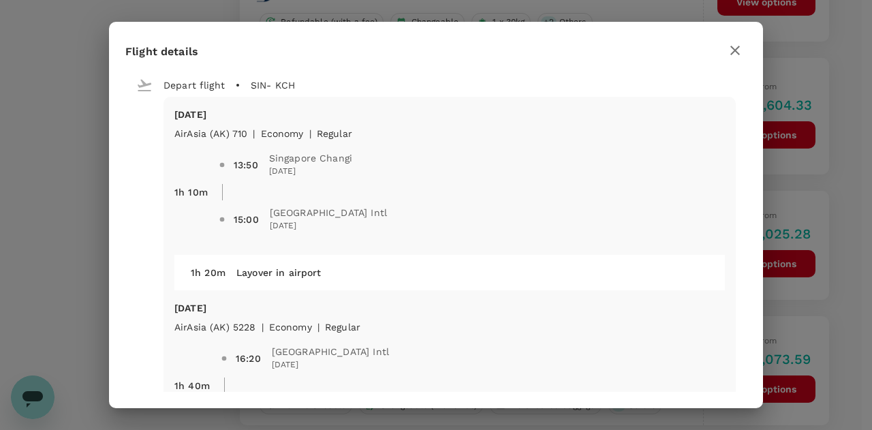
click at [729, 51] on icon "button" at bounding box center [735, 50] width 16 height 16
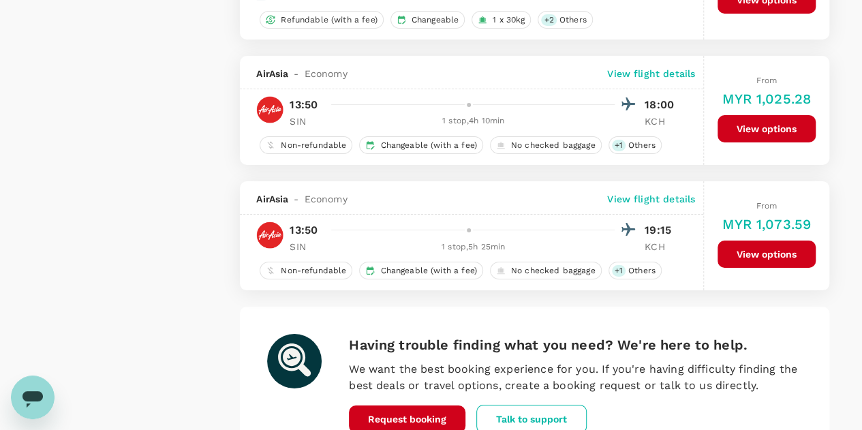
scroll to position [2454, 0]
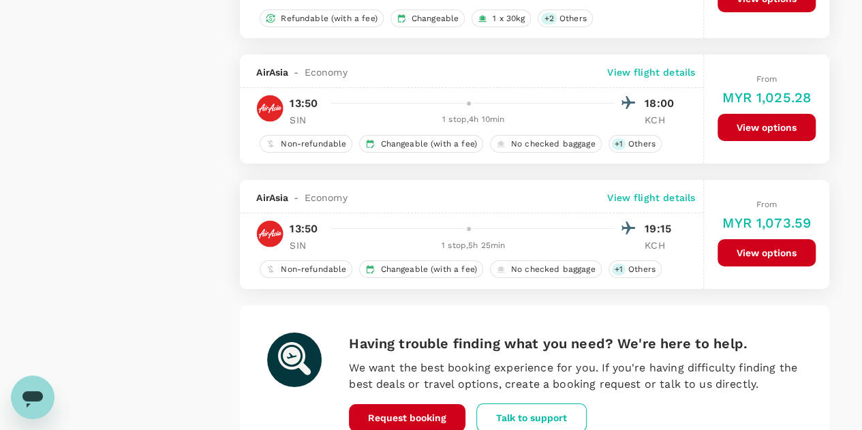
click at [641, 191] on p "View flight details" at bounding box center [651, 198] width 88 height 14
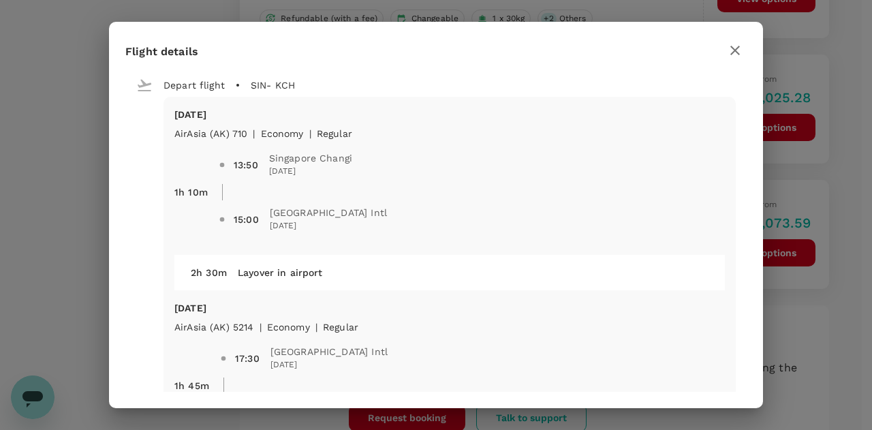
click at [732, 50] on icon "button" at bounding box center [735, 50] width 16 height 16
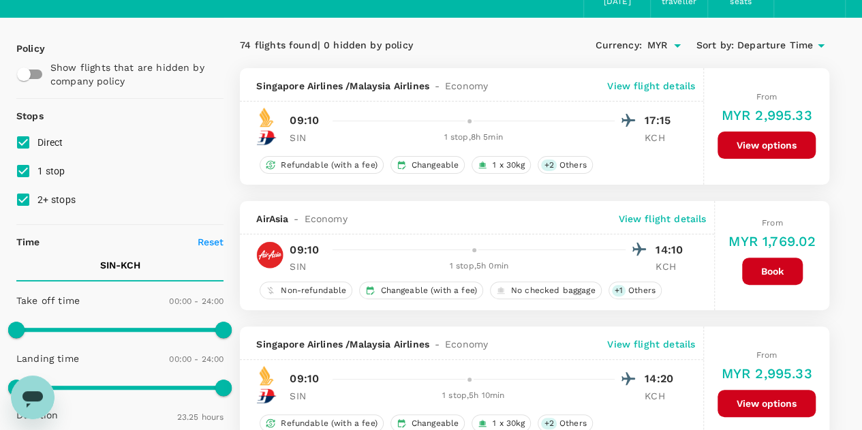
scroll to position [0, 0]
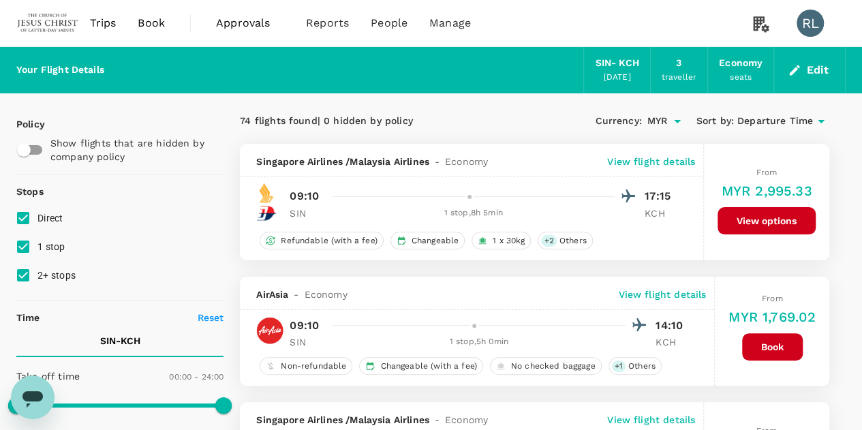
click at [763, 121] on span "Departure Time" at bounding box center [775, 121] width 76 height 15
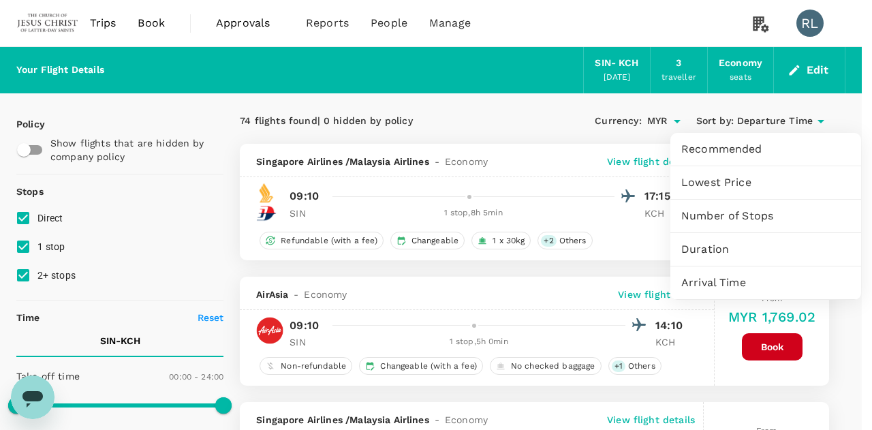
click at [721, 279] on span "Arrival Time" at bounding box center [766, 283] width 169 height 16
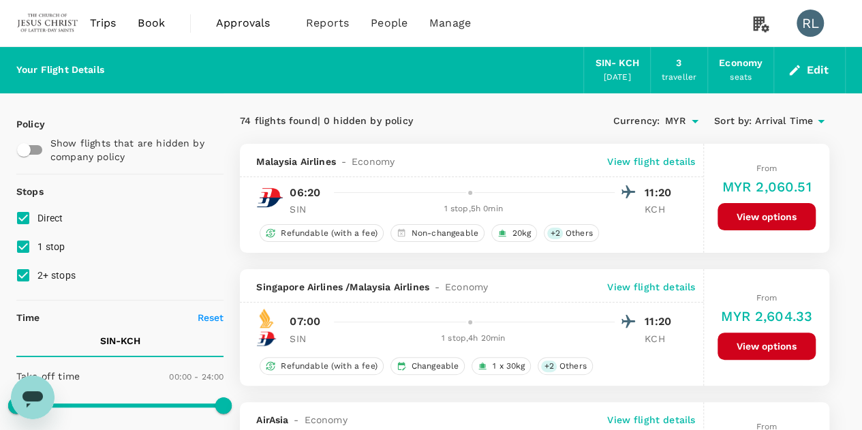
click at [790, 121] on span "Arrival Time" at bounding box center [784, 121] width 58 height 15
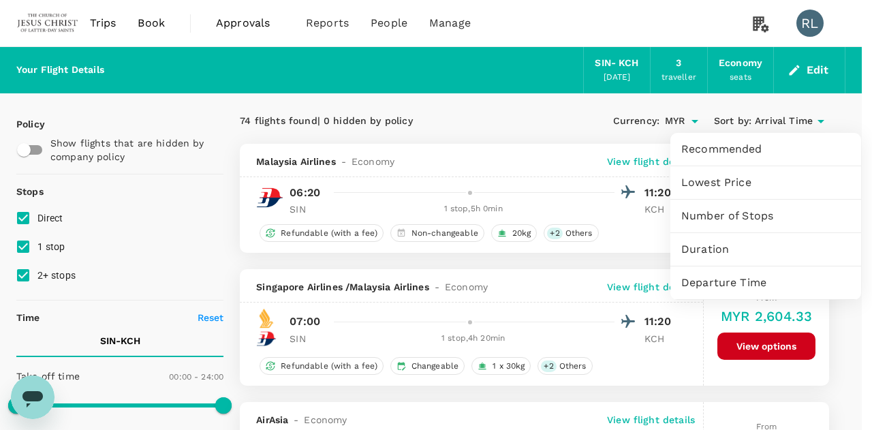
click at [716, 253] on span "Duration" at bounding box center [766, 249] width 169 height 16
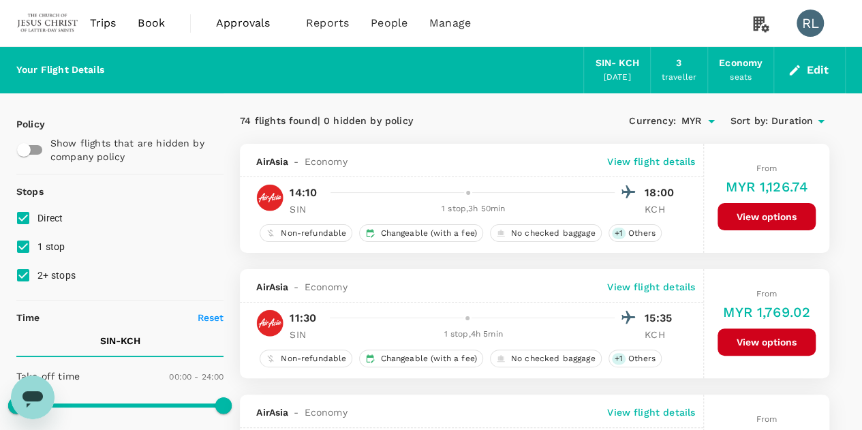
click at [24, 250] on input "1 stop" at bounding box center [23, 246] width 29 height 29
checkbox input "false"
click at [22, 277] on input "2+ stops" at bounding box center [23, 275] width 29 height 29
checkbox input "false"
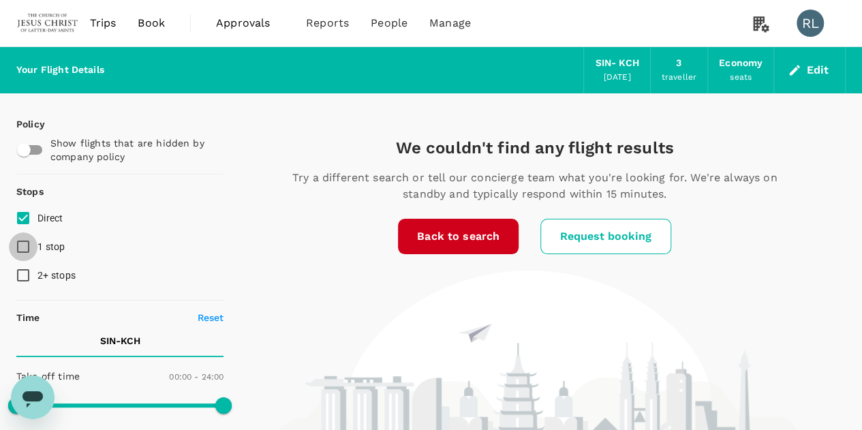
click at [25, 247] on input "1 stop" at bounding box center [23, 246] width 29 height 29
checkbox input "true"
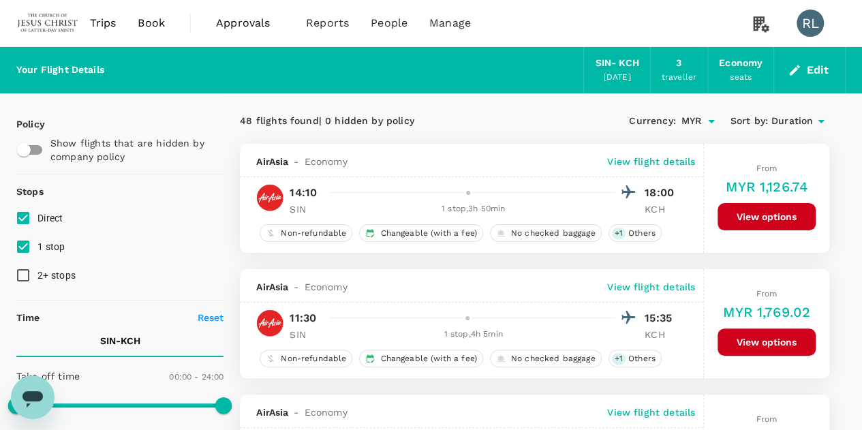
click at [788, 119] on span "Duration" at bounding box center [793, 121] width 42 height 15
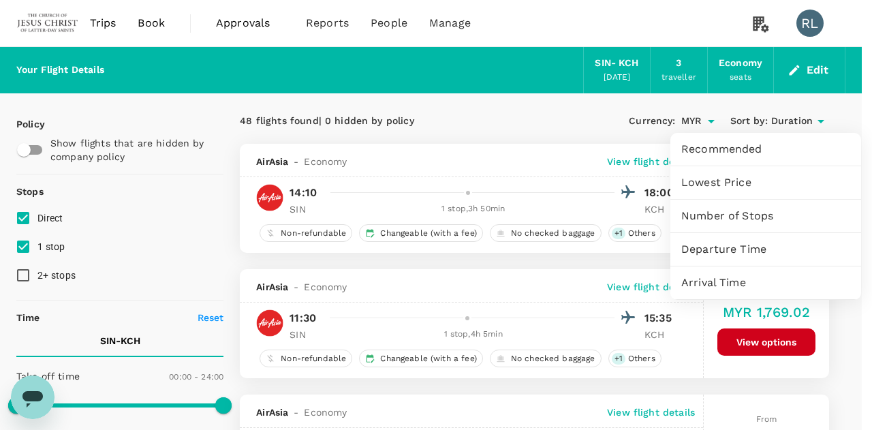
click at [714, 284] on span "Arrival Time" at bounding box center [766, 283] width 169 height 16
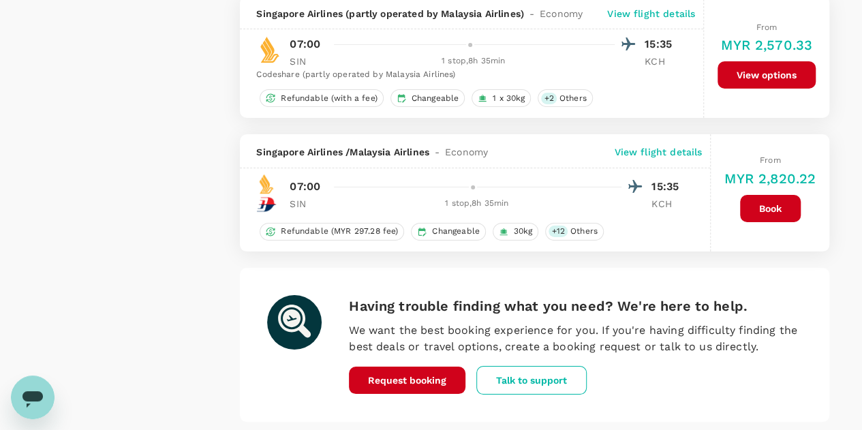
scroll to position [2522, 0]
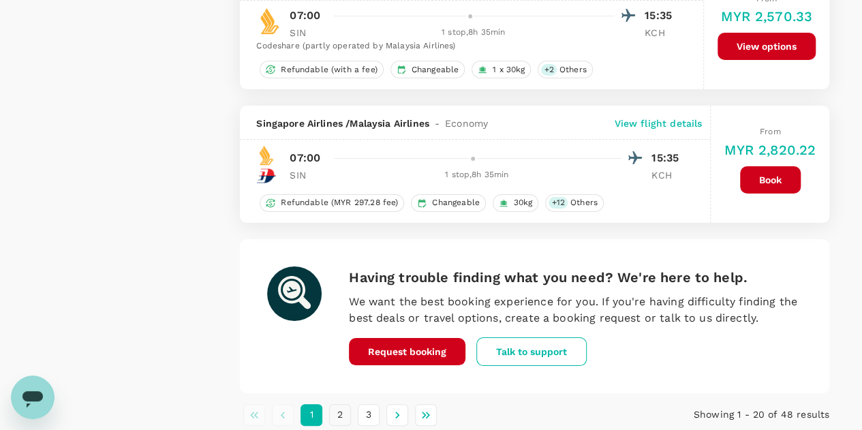
click at [339, 404] on button "2" at bounding box center [340, 415] width 22 height 22
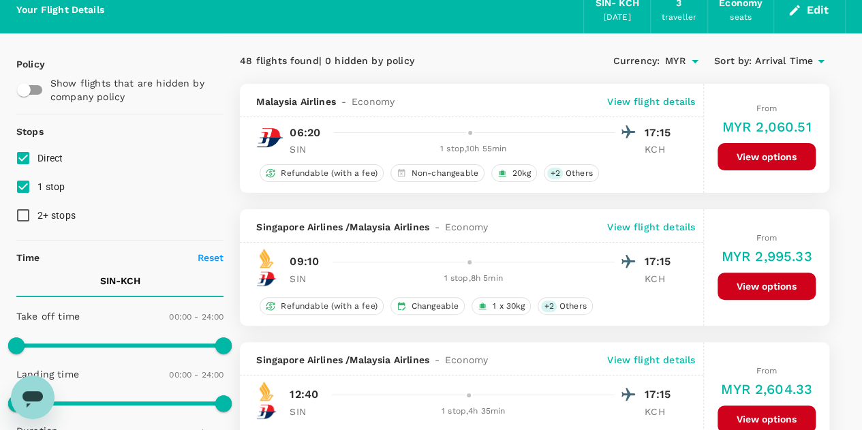
scroll to position [0, 0]
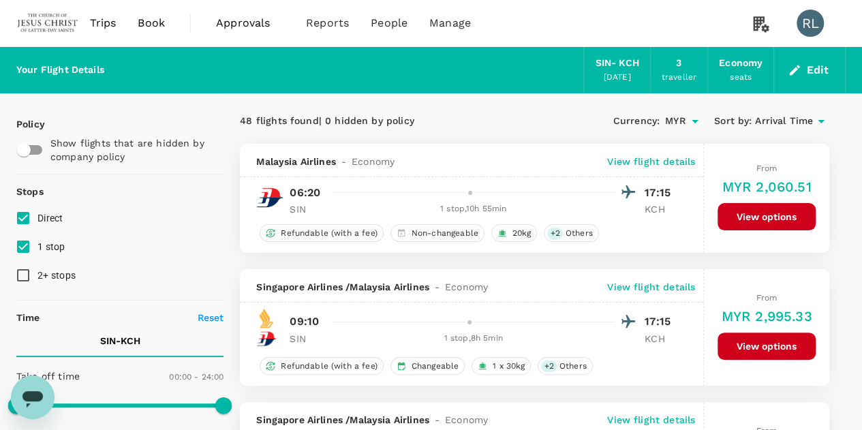
click at [796, 118] on span "Arrival Time" at bounding box center [784, 121] width 58 height 15
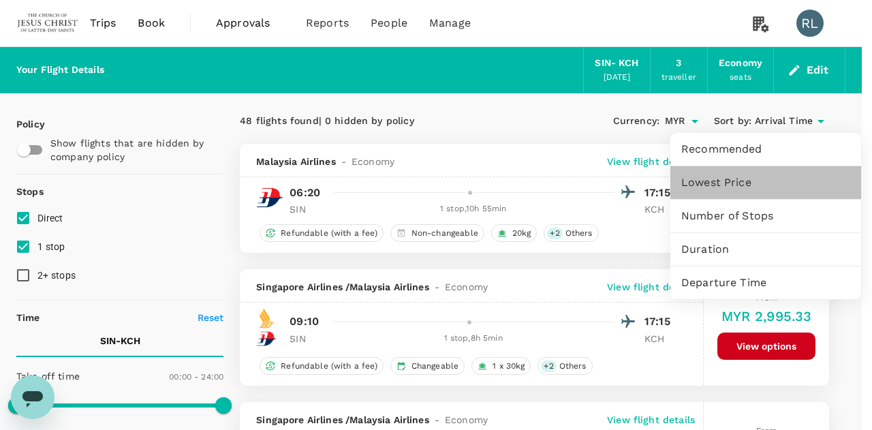
click at [722, 179] on span "Lowest Price" at bounding box center [766, 182] width 169 height 16
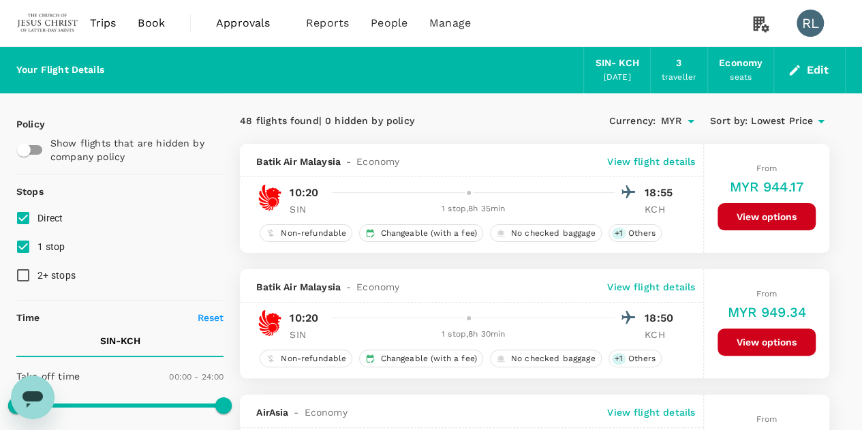
click at [765, 119] on span "Lowest Price" at bounding box center [782, 121] width 62 height 15
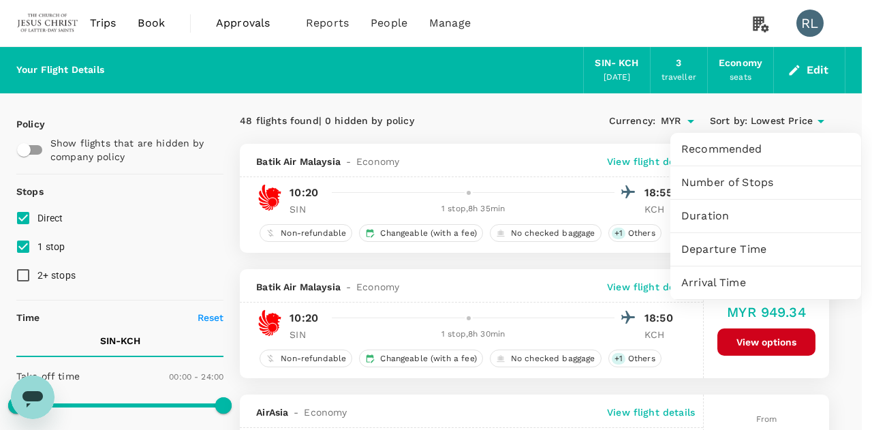
click at [713, 286] on span "Arrival Time" at bounding box center [766, 283] width 169 height 16
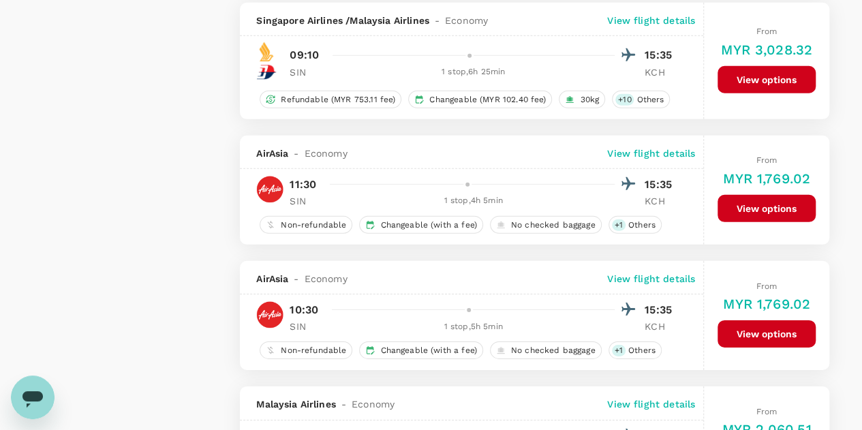
scroll to position [2045, 0]
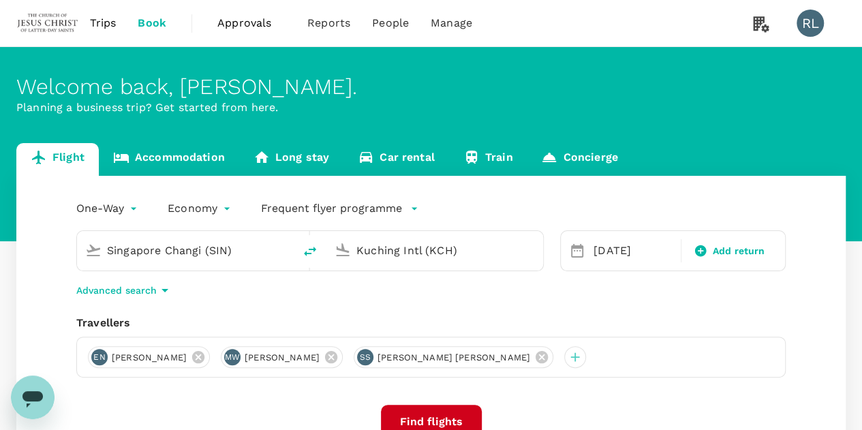
click at [308, 250] on icon "delete" at bounding box center [310, 251] width 16 height 16
type input "Kuching Intl (KCH)"
click at [440, 251] on input "Singapore Changi (SIN)" at bounding box center [435, 250] width 158 height 21
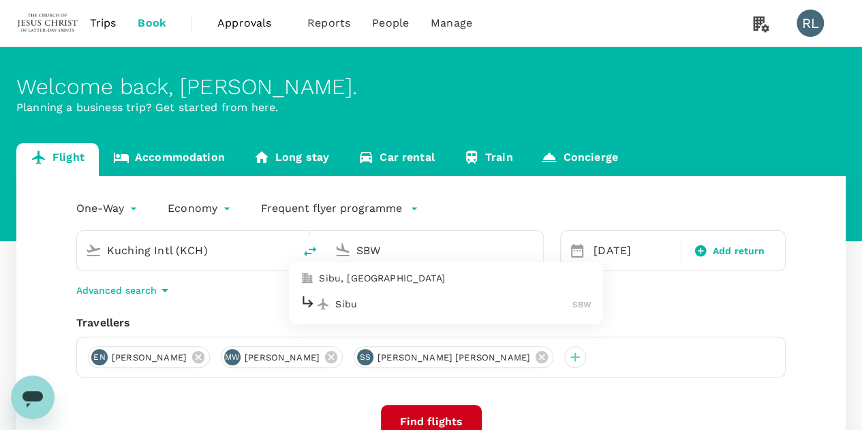
click at [359, 311] on div "Sibu SBW" at bounding box center [446, 304] width 292 height 21
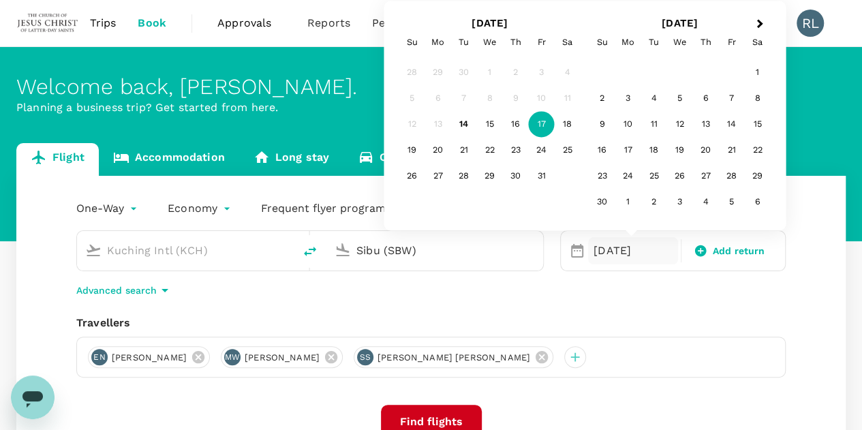
type input "Sibu (SBW)"
click at [750, 317] on div "Travellers" at bounding box center [431, 323] width 710 height 16
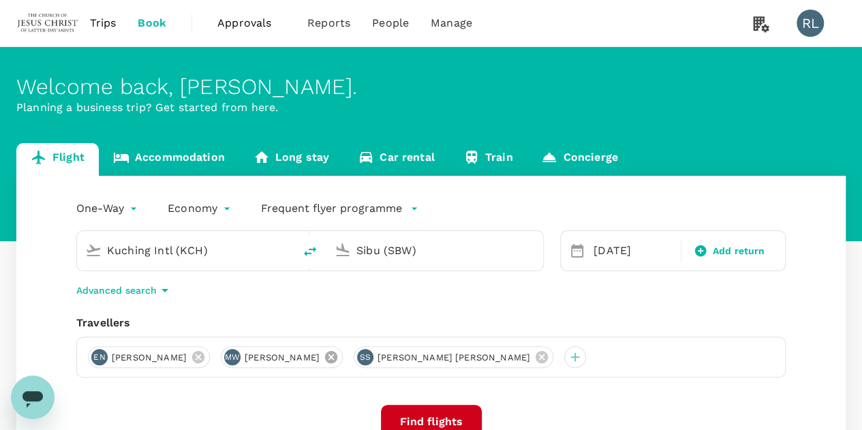
click at [337, 354] on icon at bounding box center [331, 357] width 12 height 12
click at [444, 414] on button "Find flights" at bounding box center [431, 422] width 101 height 34
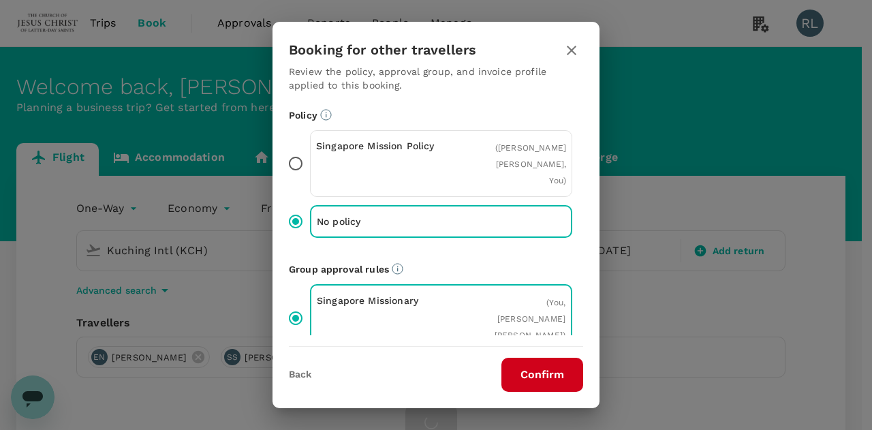
click at [529, 373] on button "Confirm" at bounding box center [543, 375] width 82 height 34
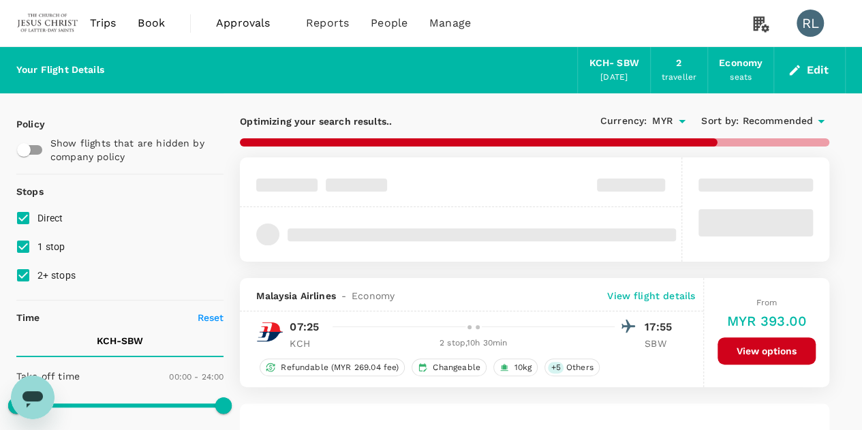
click at [755, 122] on span "Recommended" at bounding box center [777, 121] width 71 height 15
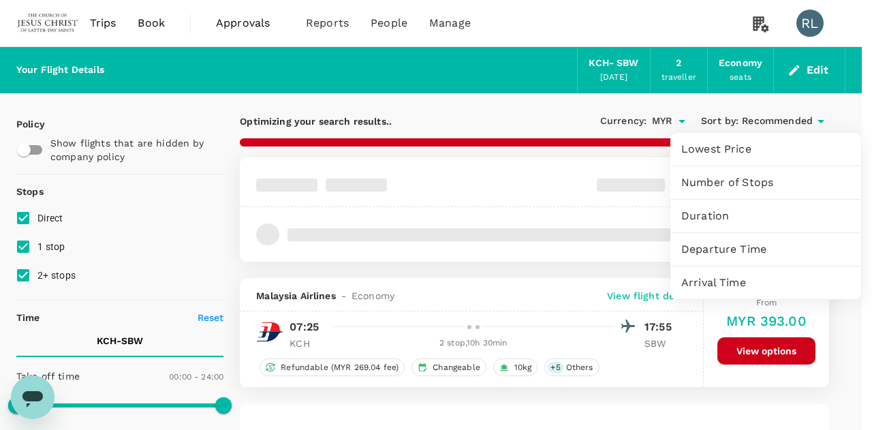
click at [722, 246] on span "Departure Time" at bounding box center [766, 249] width 169 height 16
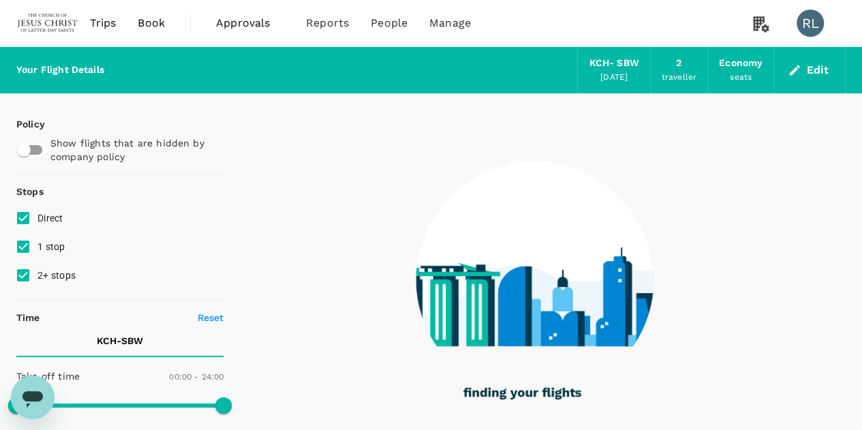
type input "1055"
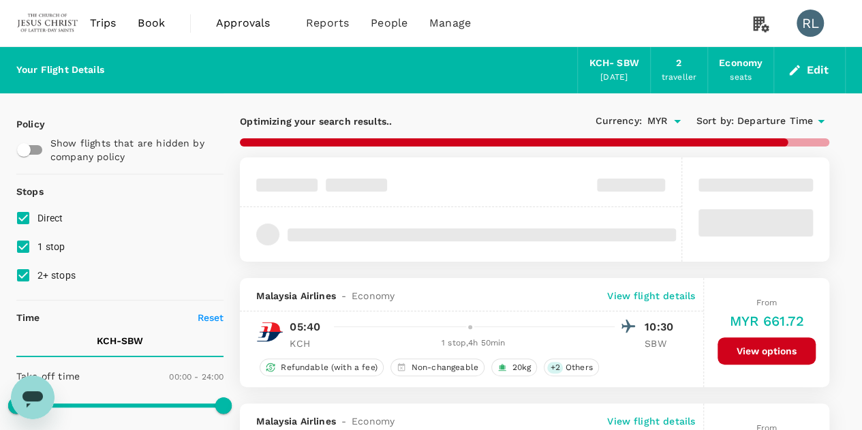
checkbox input "false"
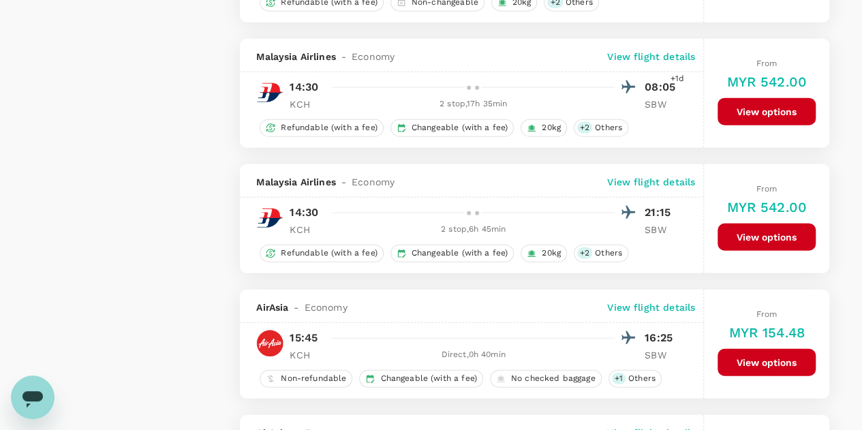
scroll to position [1840, 0]
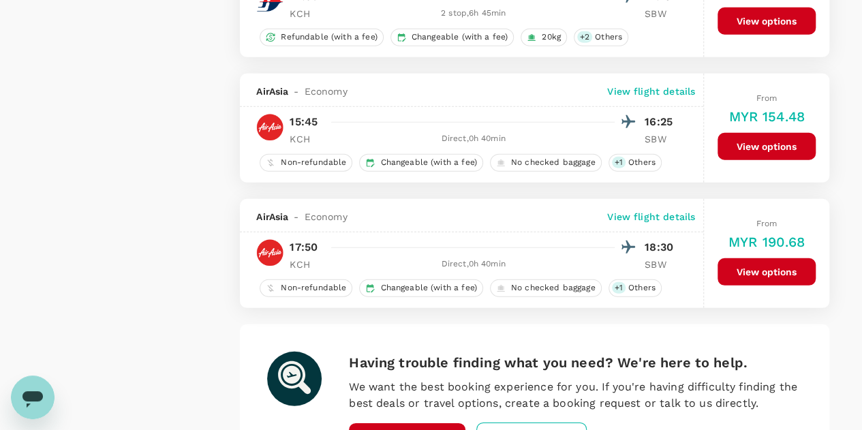
click at [756, 137] on button "View options" at bounding box center [767, 146] width 98 height 27
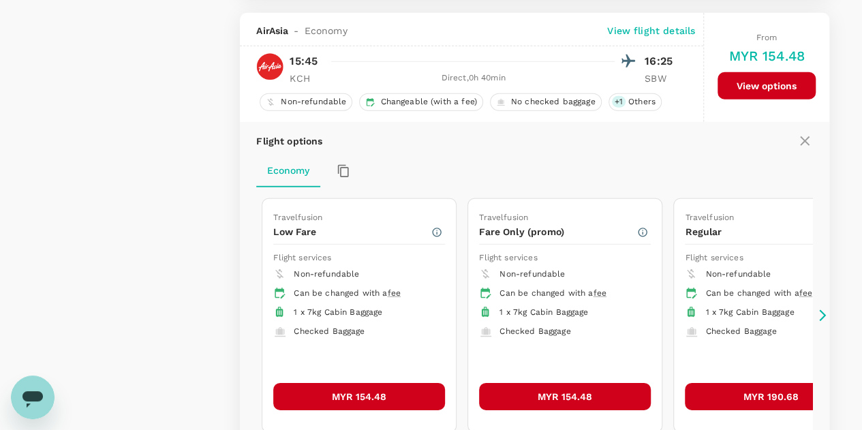
scroll to position [1907, 0]
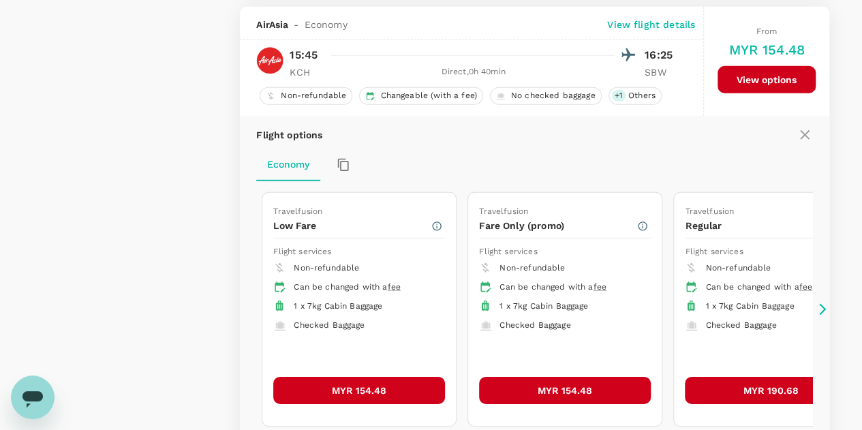
click at [358, 381] on button "MYR 154.48" at bounding box center [359, 390] width 172 height 27
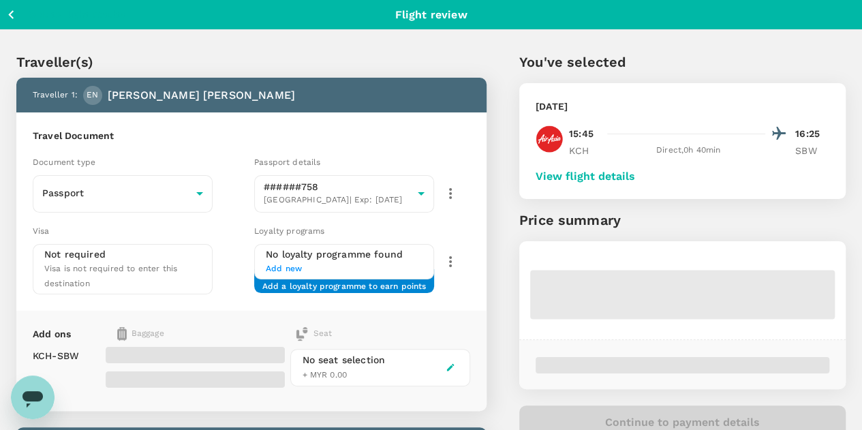
click at [635, 172] on button "View flight details" at bounding box center [586, 176] width 100 height 12
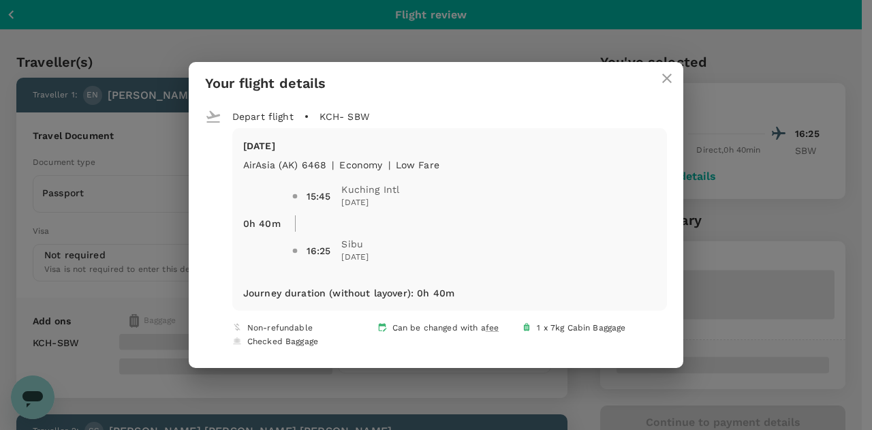
click at [669, 82] on icon "close" at bounding box center [667, 79] width 10 height 10
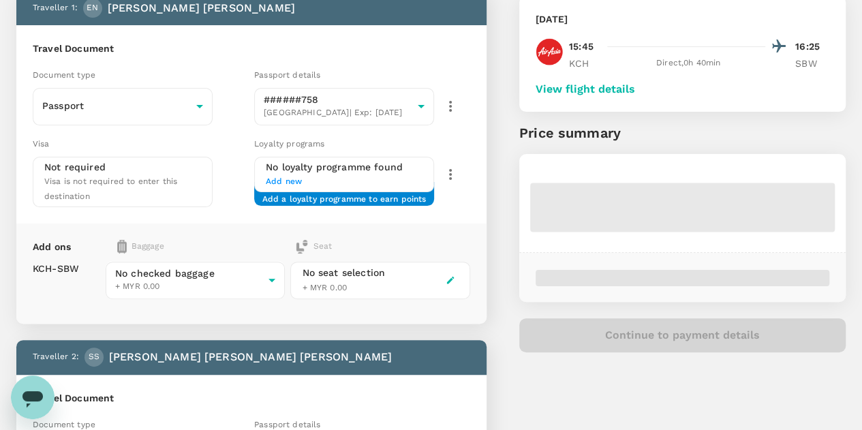
scroll to position [136, 0]
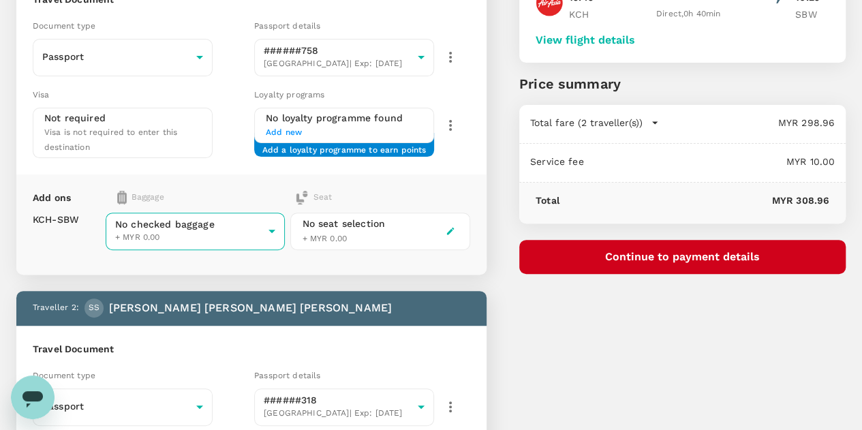
click at [307, 219] on body "Back to flight results Flight review Traveller(s) Traveller 1 : EN Evalynne Lee…" at bounding box center [431, 338] width 862 height 948
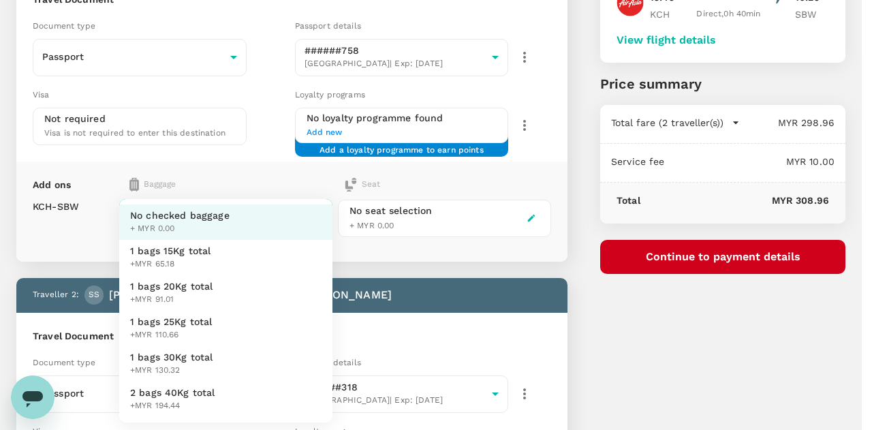
click at [158, 325] on span "1 bags 25Kg total" at bounding box center [171, 322] width 82 height 14
type input "3 - 110.66"
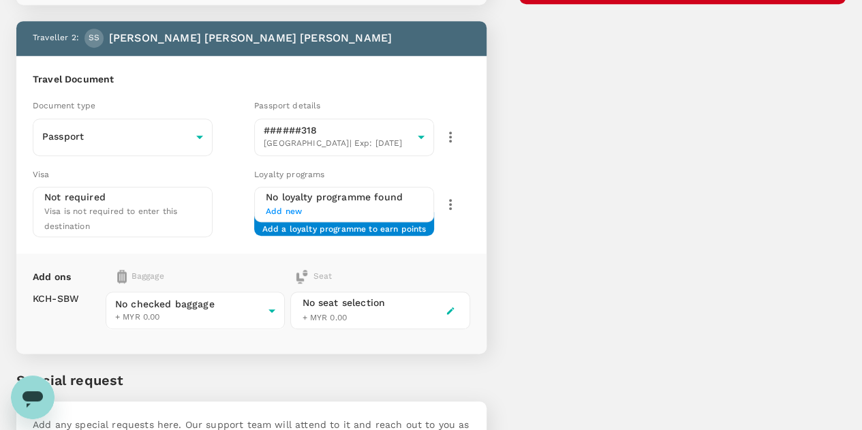
scroll to position [474, 0]
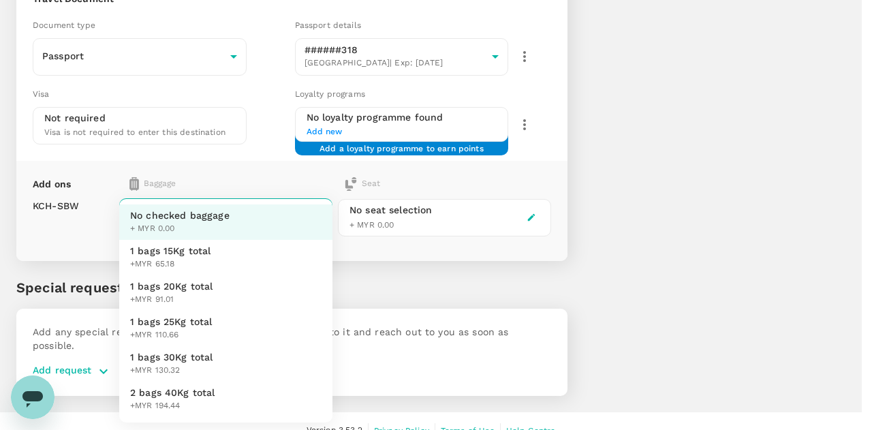
click at [183, 322] on span "1 bags 25Kg total" at bounding box center [171, 322] width 82 height 14
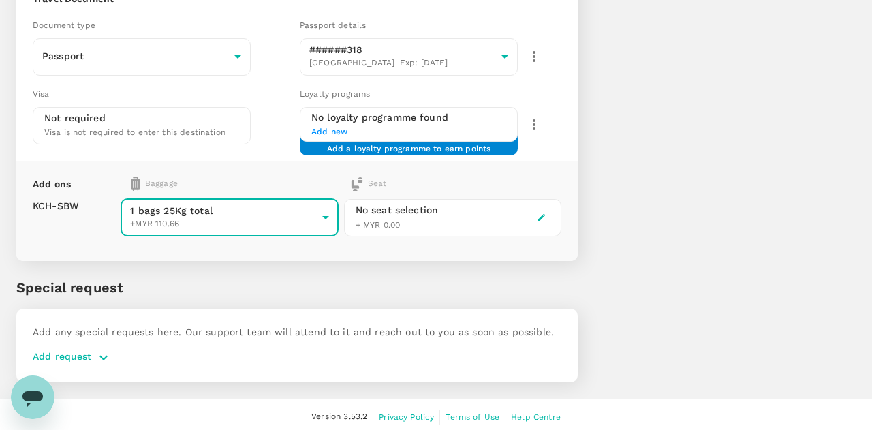
type input "3 - 110.66"
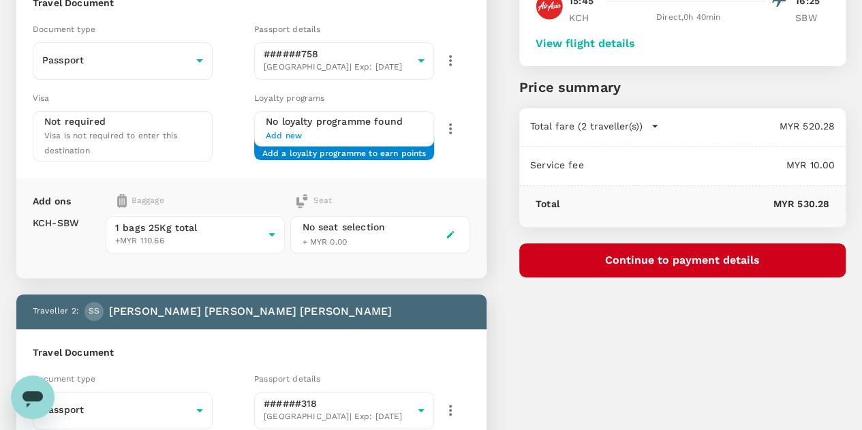
scroll to position [0, 0]
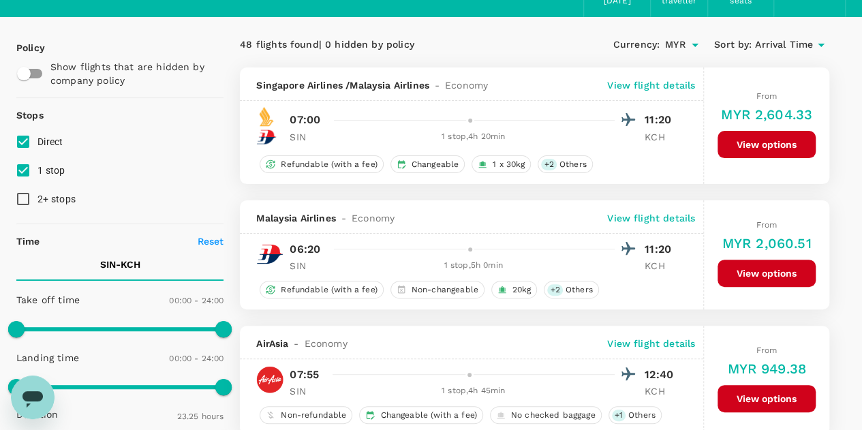
type input "MYR"
type input "1440"
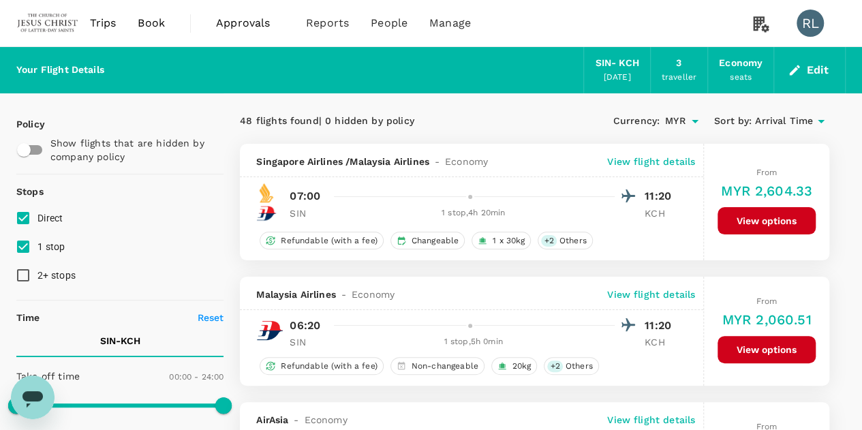
click at [815, 69] on button "Edit" at bounding box center [809, 70] width 49 height 22
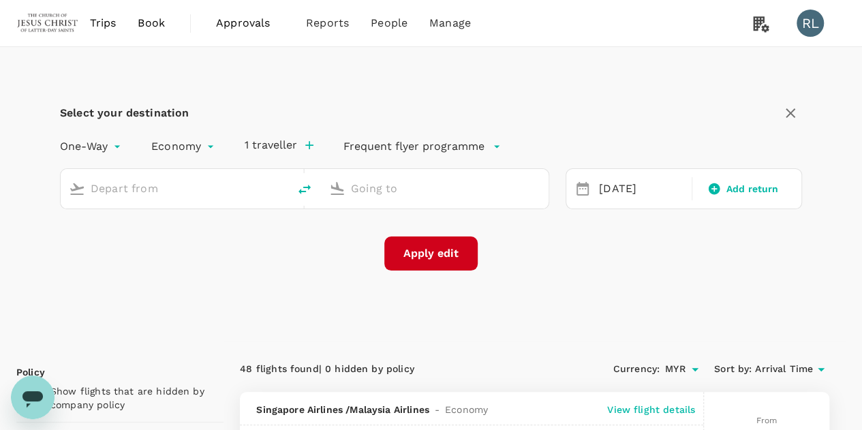
type input "Kuching Intl (KCH)"
type input "Sibu (SBW)"
click at [610, 190] on div "[DATE]" at bounding box center [641, 189] width 95 height 27
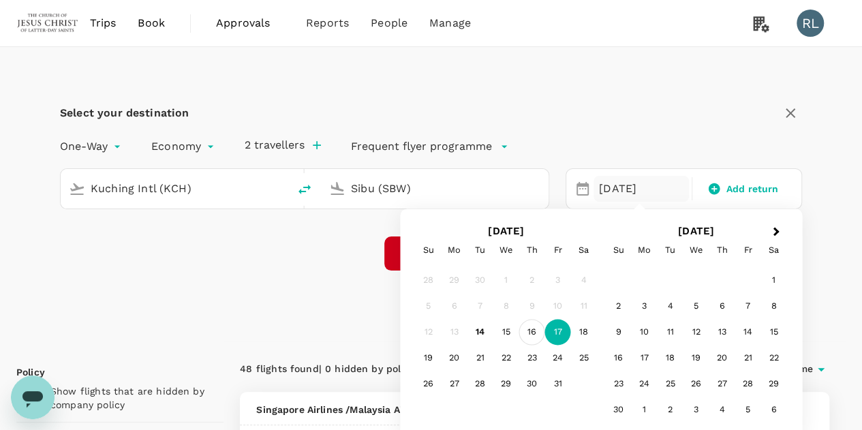
click at [532, 335] on div "16" at bounding box center [532, 333] width 26 height 26
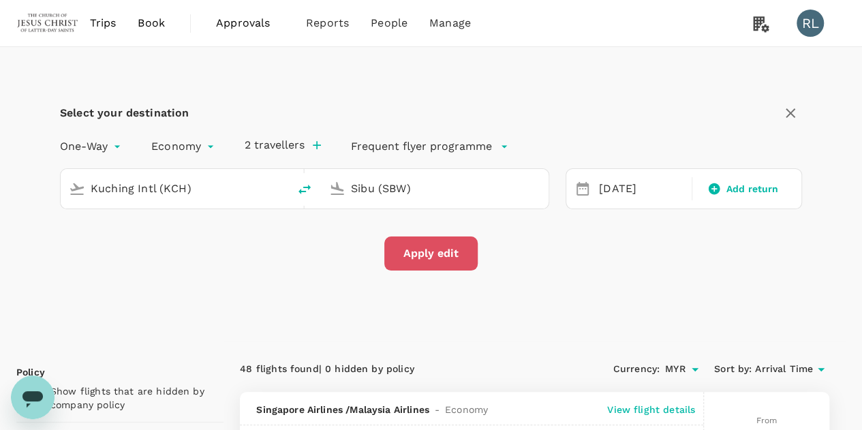
click at [443, 252] on button "Apply edit" at bounding box center [430, 254] width 93 height 34
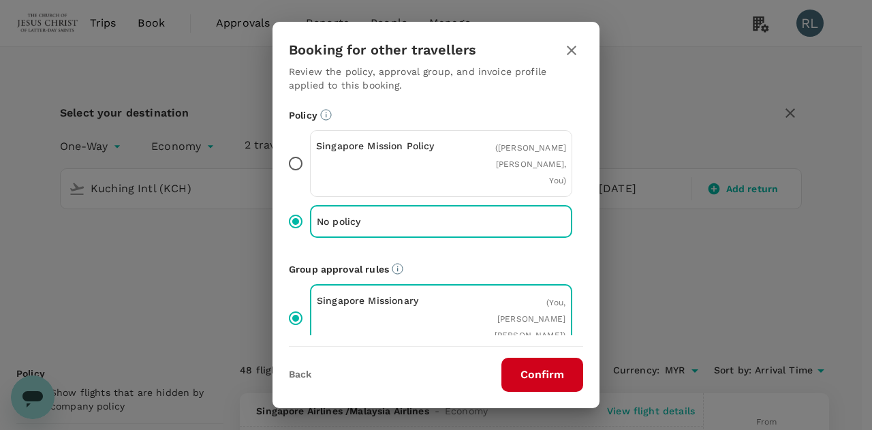
click at [542, 371] on button "Confirm" at bounding box center [543, 375] width 82 height 34
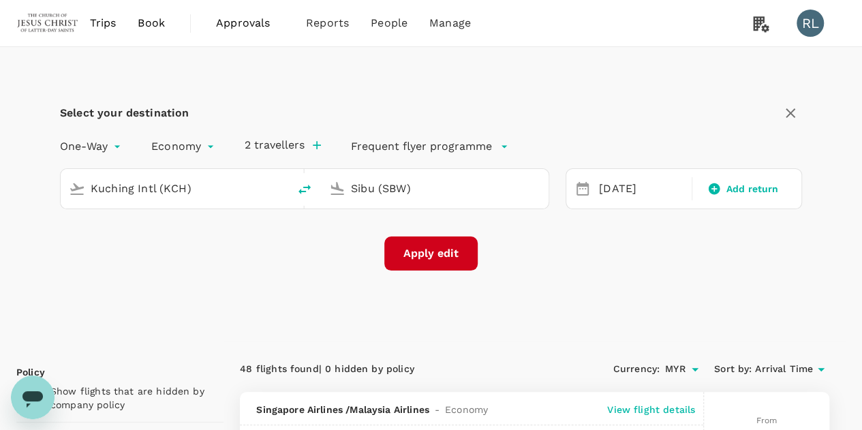
checkbox input "false"
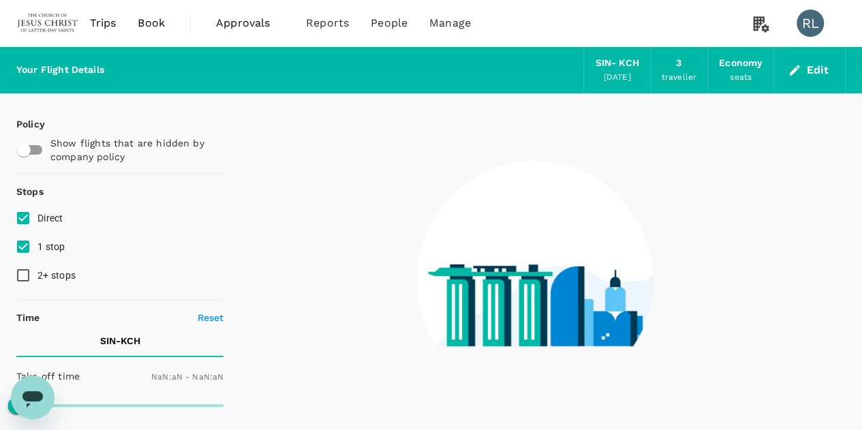
type input "1440"
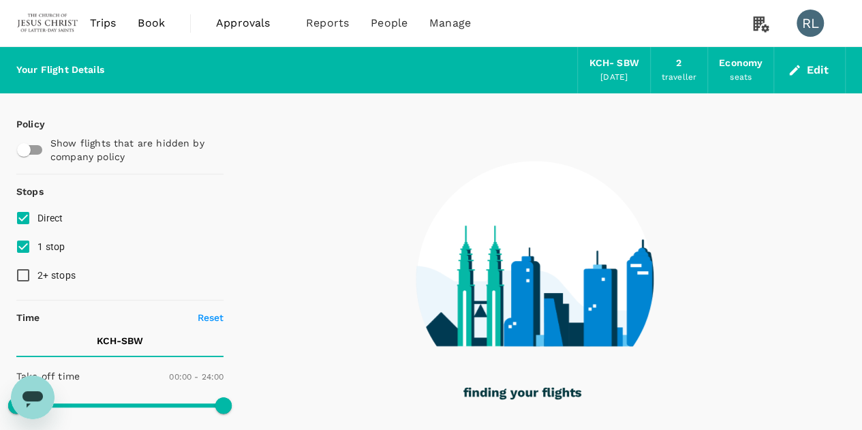
checkbox input "true"
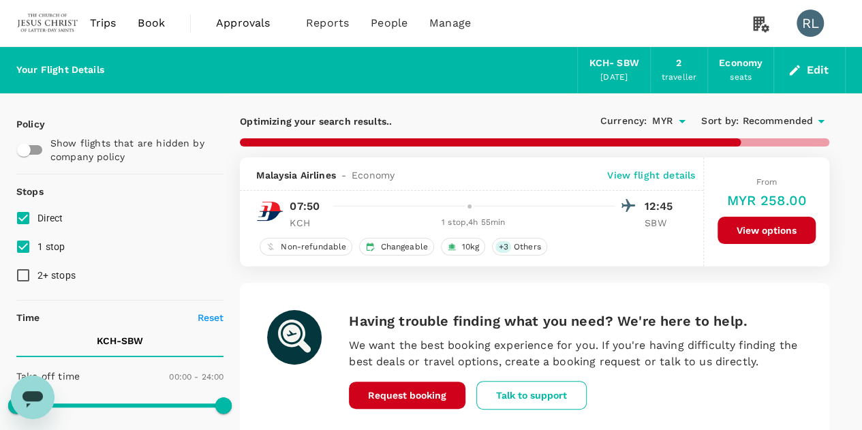
type input "990"
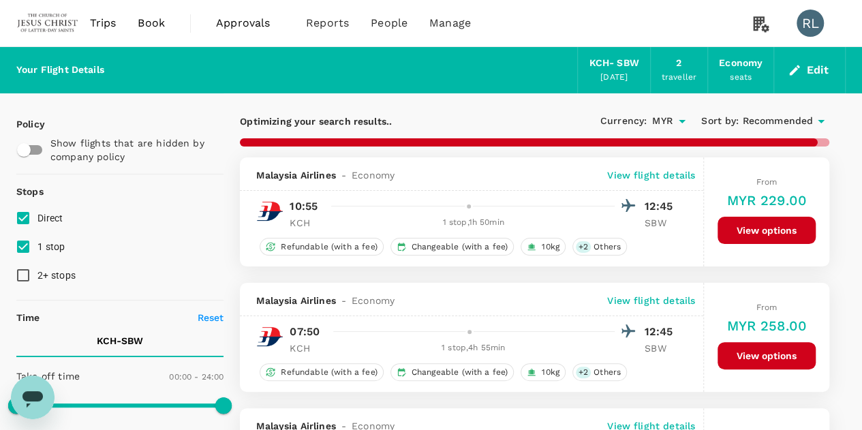
click at [752, 118] on span "Recommended" at bounding box center [777, 121] width 71 height 15
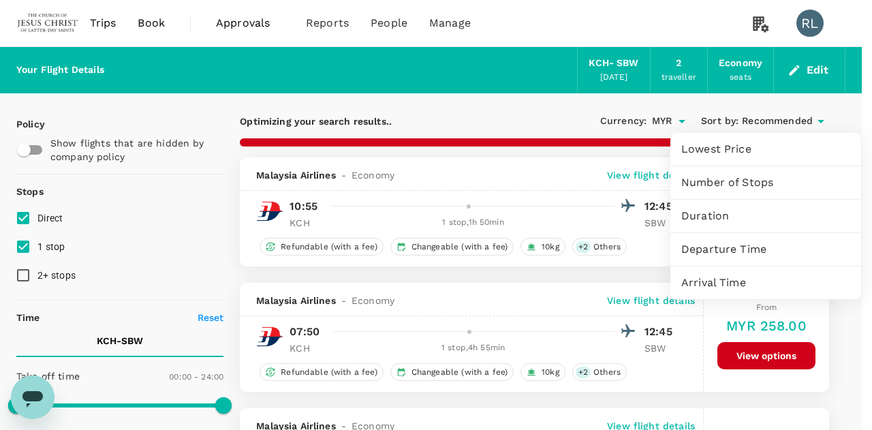
click at [729, 250] on span "Departure Time" at bounding box center [766, 249] width 169 height 16
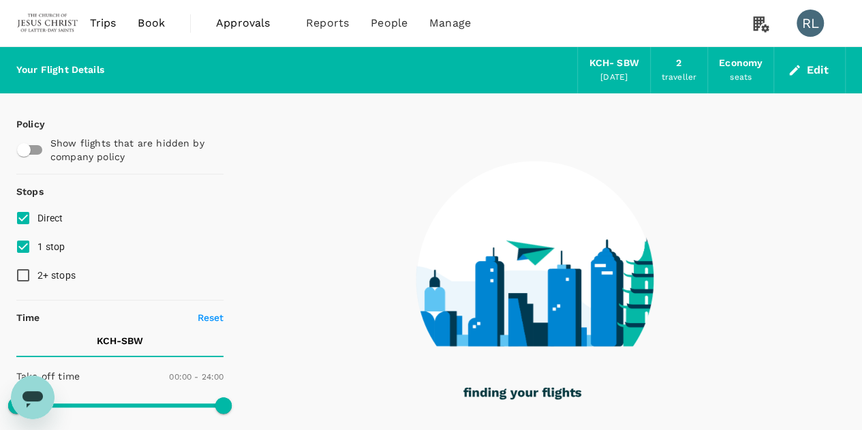
checkbox input "false"
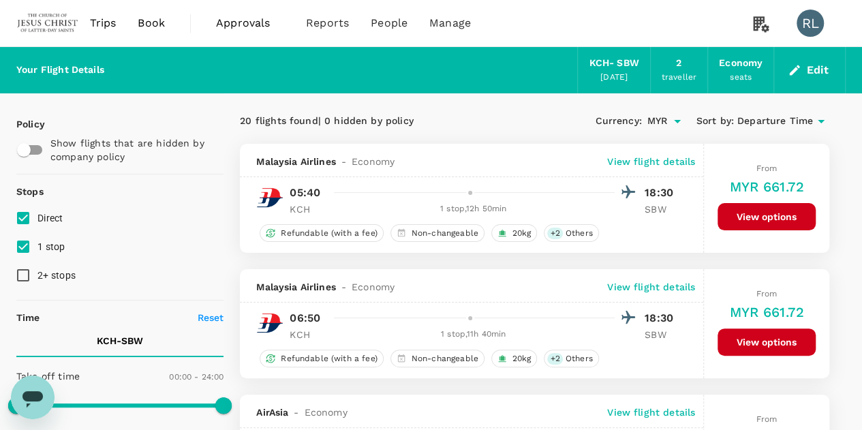
click at [806, 66] on button "Edit" at bounding box center [809, 70] width 49 height 22
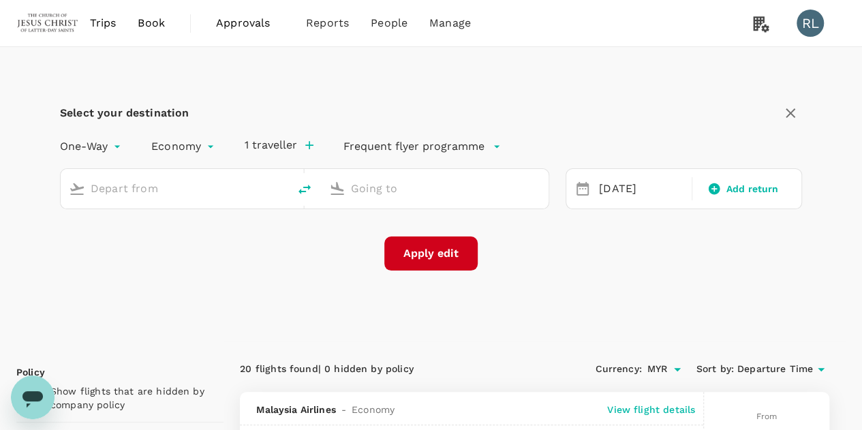
type input "Kuching Intl (KCH)"
type input "Sibu (SBW)"
click at [301, 189] on icon "delete" at bounding box center [304, 189] width 16 height 16
type input "Sibu (SBW)"
type input "Kuching Intl (KCH)"
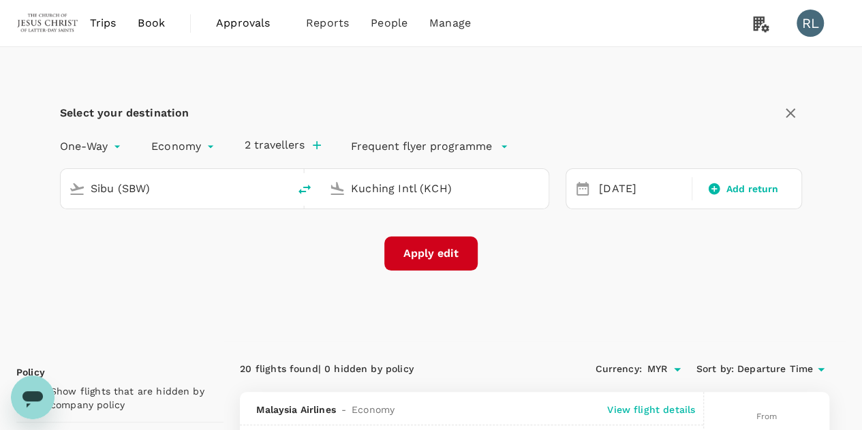
click at [236, 188] on input "Sibu (SBW)" at bounding box center [175, 188] width 169 height 21
click at [129, 243] on p "Singapore Changi" at bounding box center [196, 242] width 242 height 14
type input "Singapore Changi (SIN)"
click at [437, 254] on button "Apply edit" at bounding box center [430, 254] width 93 height 34
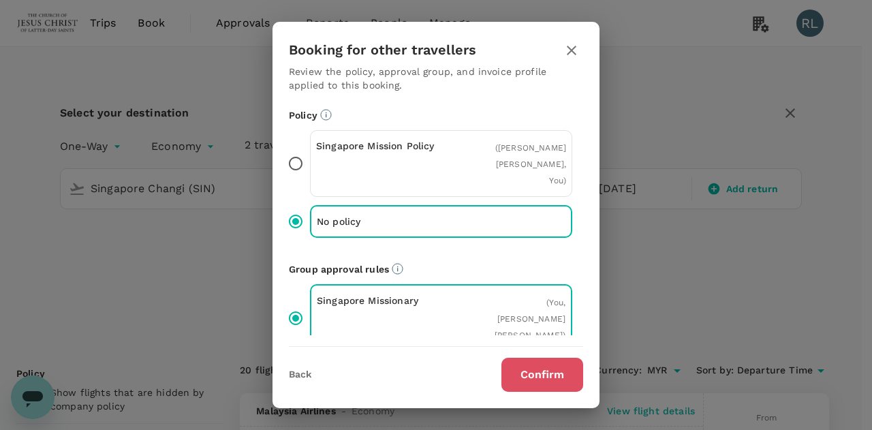
drag, startPoint x: 525, startPoint y: 380, endPoint x: 541, endPoint y: 369, distance: 19.1
click at [526, 380] on button "Confirm" at bounding box center [543, 375] width 82 height 34
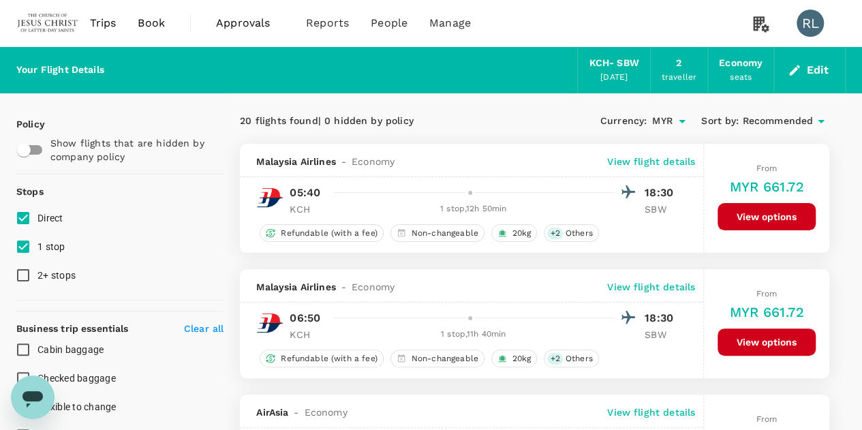
checkbox input "false"
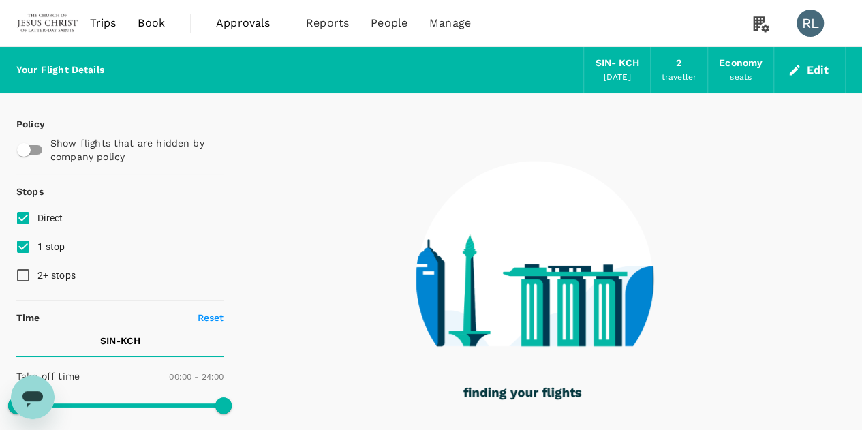
type input "1405"
checkbox input "true"
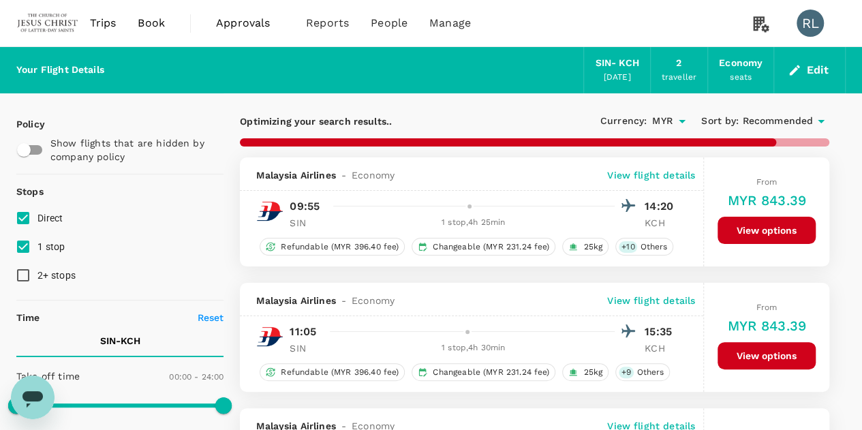
click at [780, 120] on span "Recommended" at bounding box center [777, 121] width 71 height 15
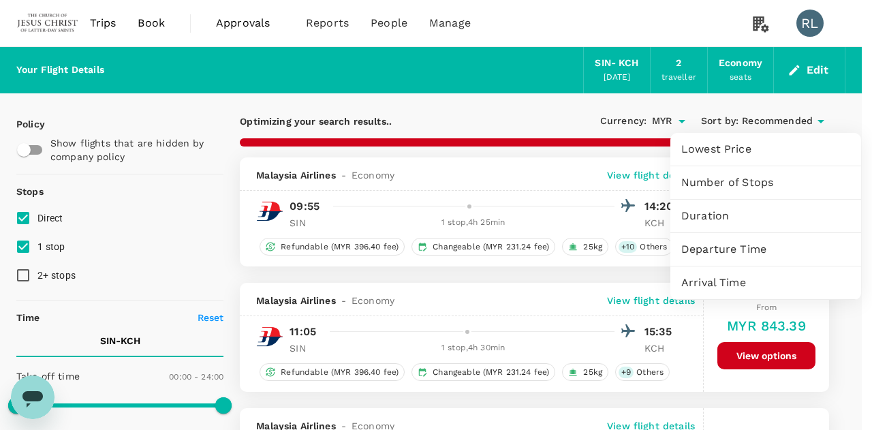
click at [726, 280] on span "Arrival Time" at bounding box center [766, 283] width 169 height 16
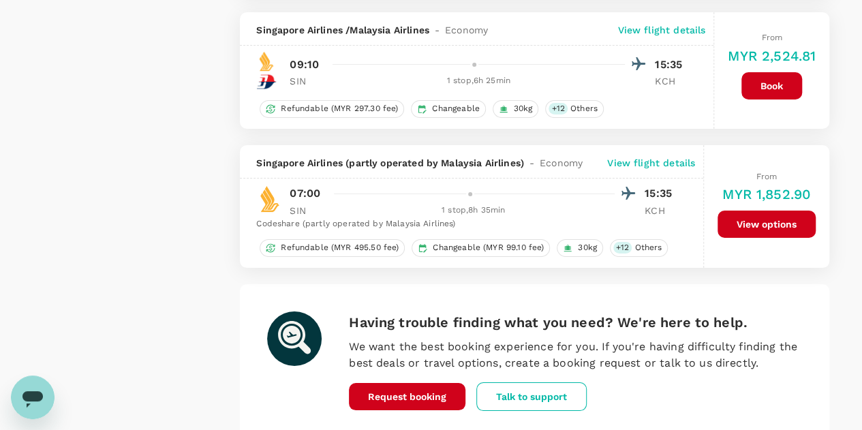
scroll to position [2511, 0]
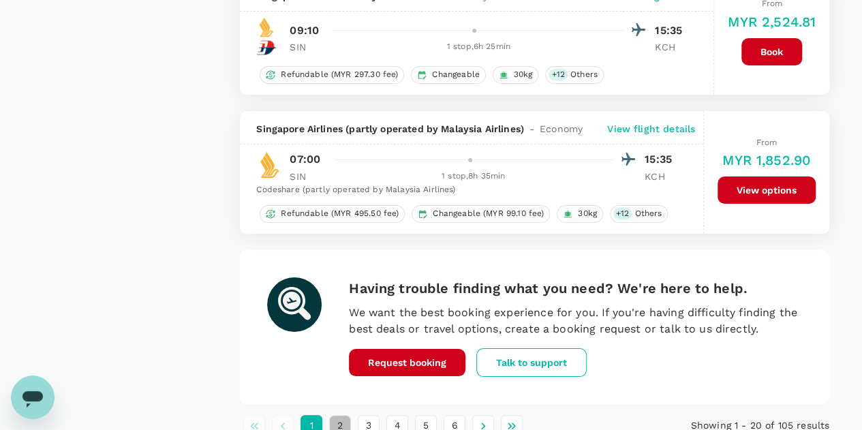
click at [339, 418] on button "2" at bounding box center [340, 426] width 22 height 22
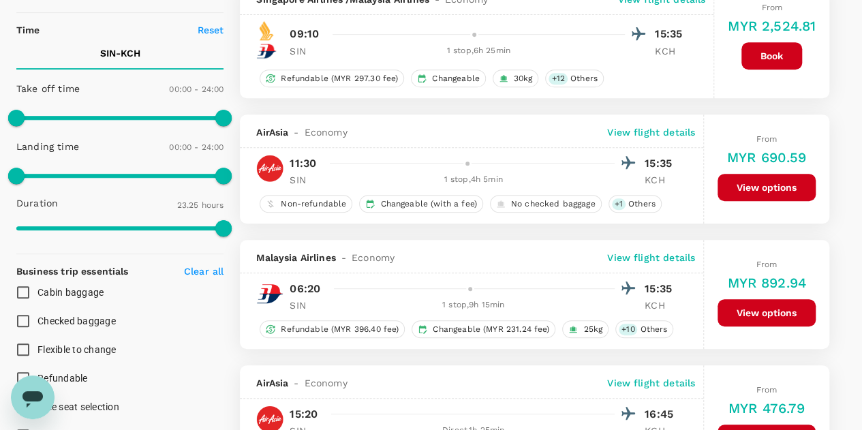
scroll to position [0, 0]
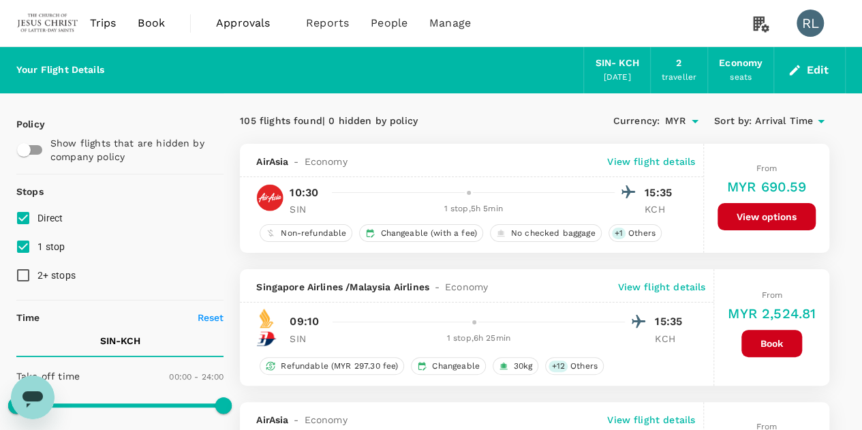
click at [776, 122] on span "Arrival Time" at bounding box center [784, 121] width 58 height 15
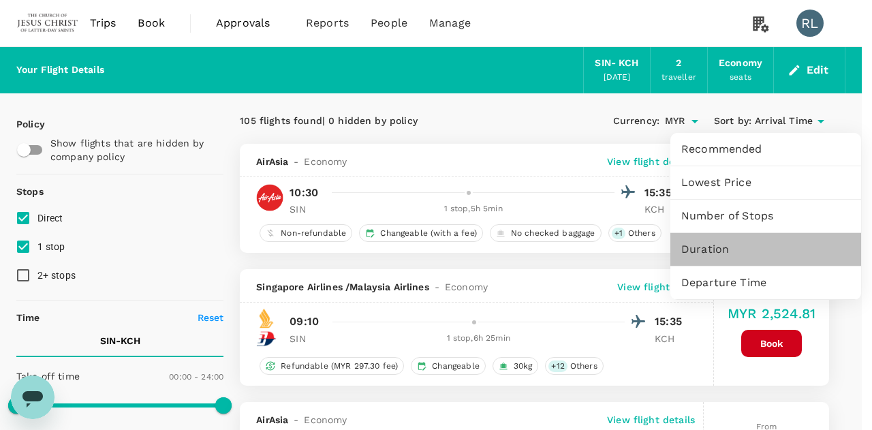
click at [716, 250] on span "Duration" at bounding box center [766, 249] width 169 height 16
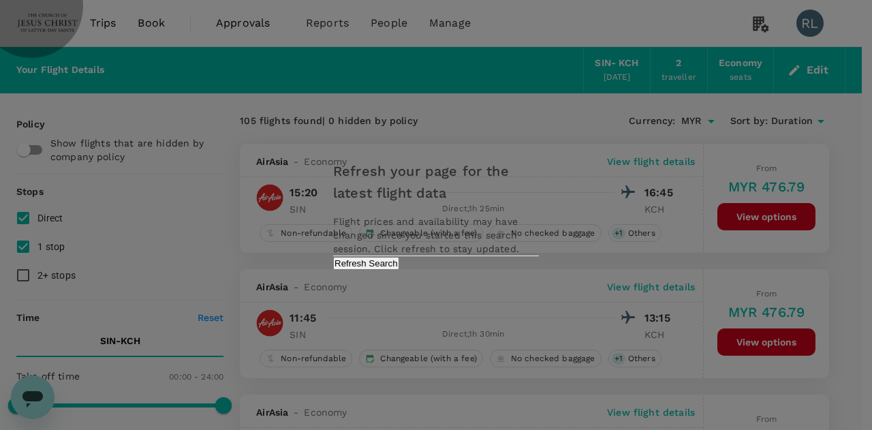
click at [399, 270] on button "Refresh Search" at bounding box center [366, 263] width 66 height 13
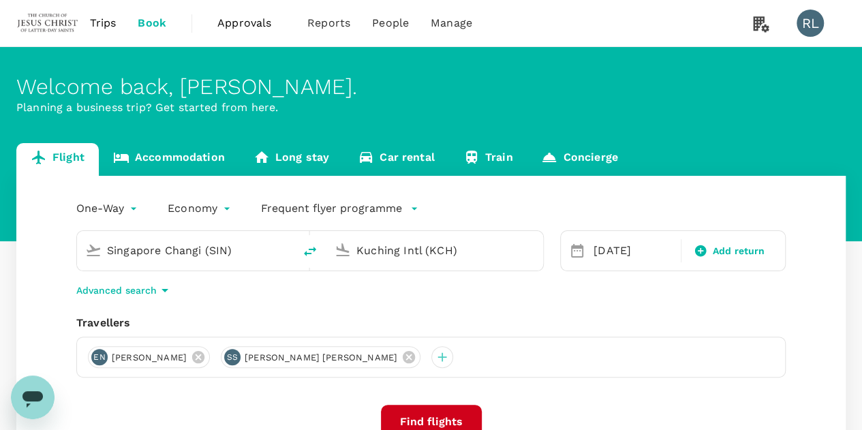
type input "Singapore Changi (SIN)"
type input "Kuching Intl (KCH)"
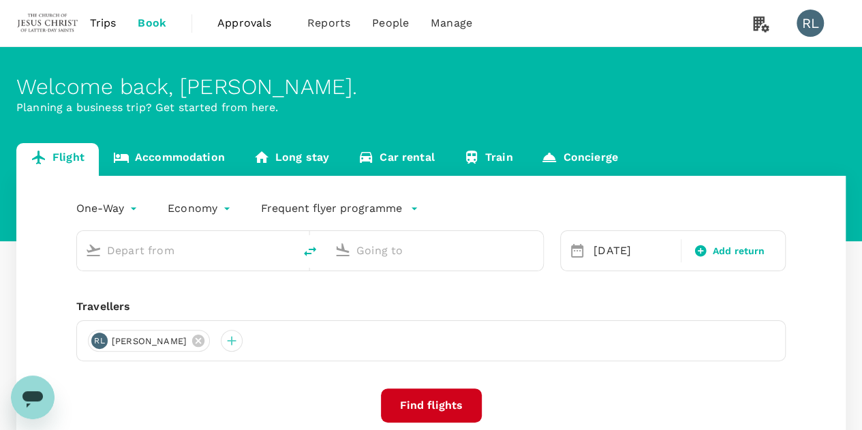
type input "Singapore Changi (SIN)"
type input "Kuching Intl (KCH)"
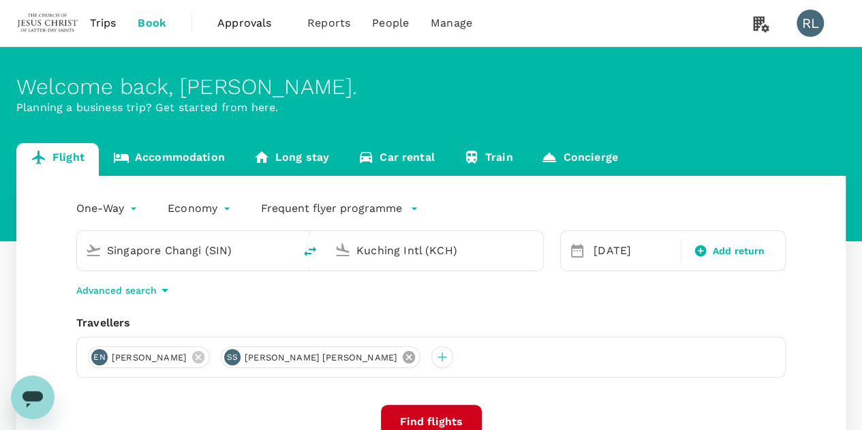
click at [403, 361] on icon at bounding box center [409, 357] width 12 height 12
click at [204, 358] on icon at bounding box center [198, 357] width 12 height 12
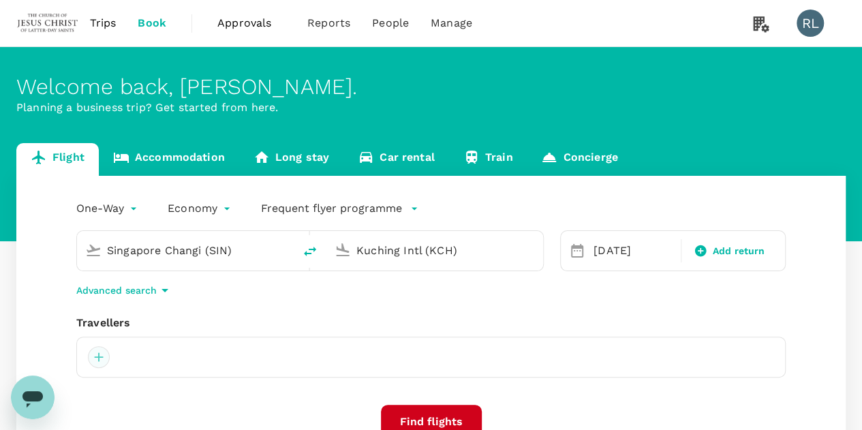
click at [99, 357] on div at bounding box center [99, 357] width 22 height 22
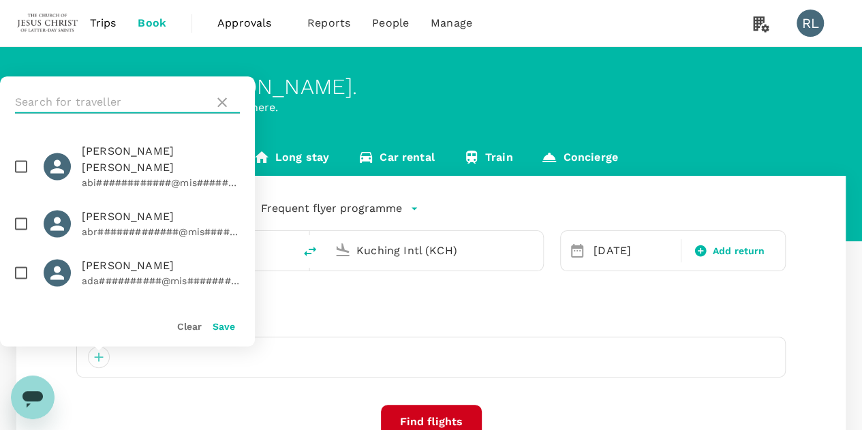
click at [121, 103] on input "text" at bounding box center [112, 102] width 194 height 22
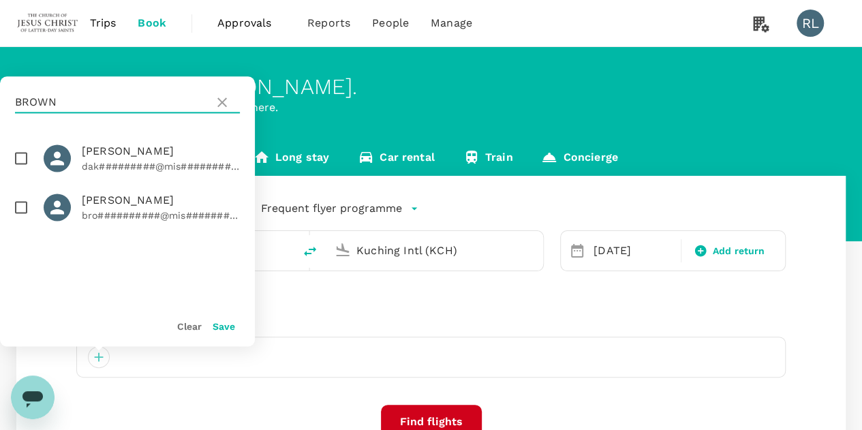
type input "BROWN"
click at [19, 211] on input "checkbox" at bounding box center [21, 207] width 29 height 29
checkbox input "true"
click at [224, 325] on button "Save" at bounding box center [224, 326] width 22 height 11
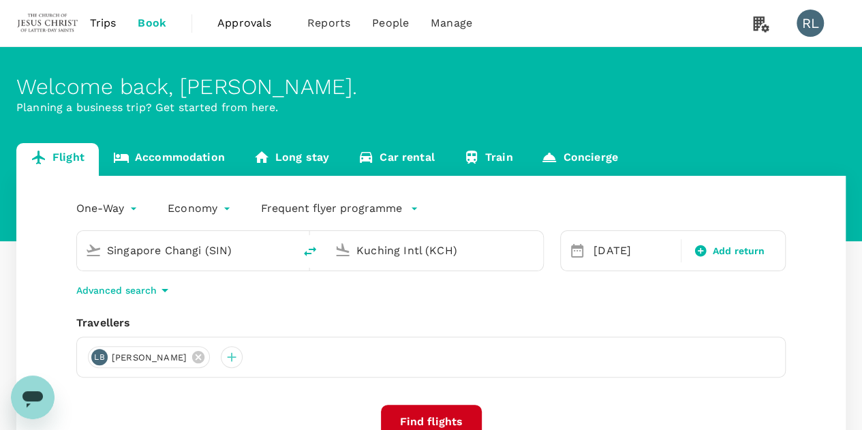
click at [311, 252] on icon "delete" at bounding box center [310, 251] width 16 height 16
type input "Kuching Intl (KCH)"
type input "Singapore Changi (SIN)"
click at [224, 250] on input "Kuching Intl (KCH)" at bounding box center [186, 250] width 158 height 21
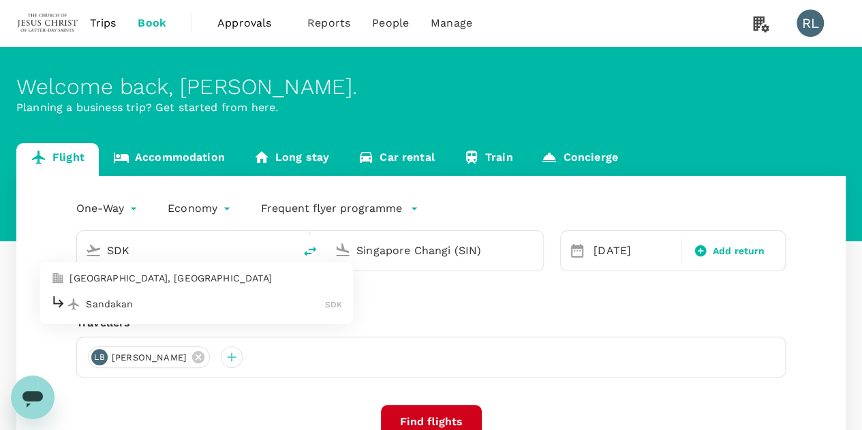
click at [115, 305] on p "Sandakan" at bounding box center [205, 304] width 239 height 14
type input "Sandakan (SDK)"
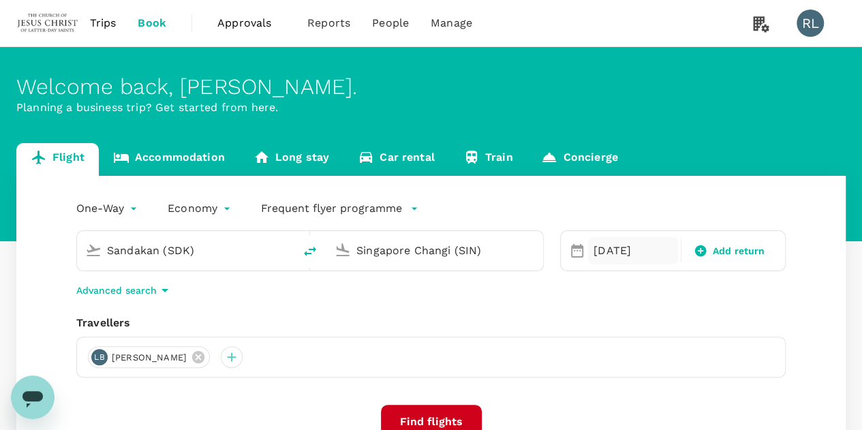
click at [623, 237] on div "[DATE]" at bounding box center [633, 250] width 90 height 27
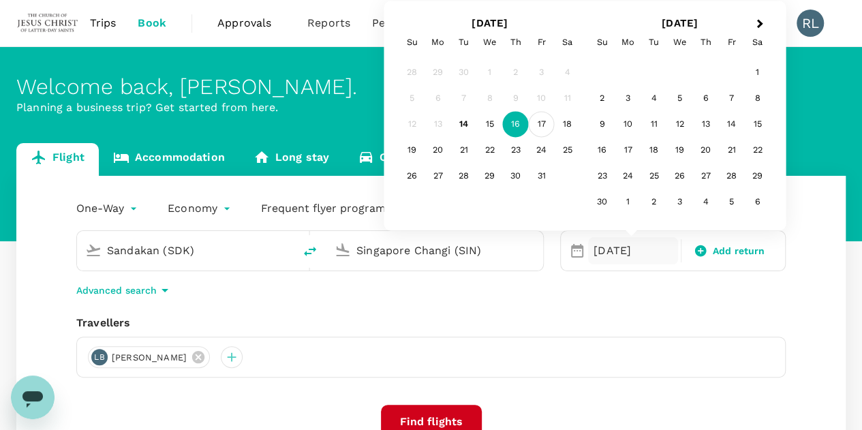
click at [540, 122] on div "17" at bounding box center [542, 125] width 26 height 26
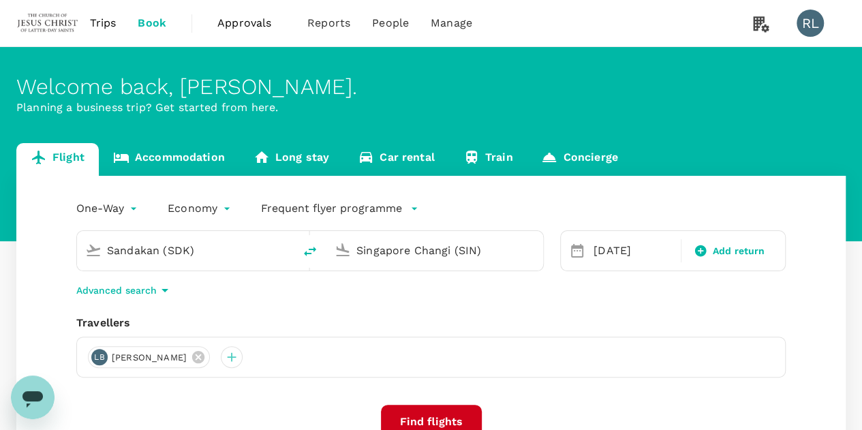
click at [669, 335] on div "Travellers [PERSON_NAME] [PERSON_NAME]" at bounding box center [431, 346] width 710 height 63
click at [425, 416] on button "Find flights" at bounding box center [431, 422] width 101 height 34
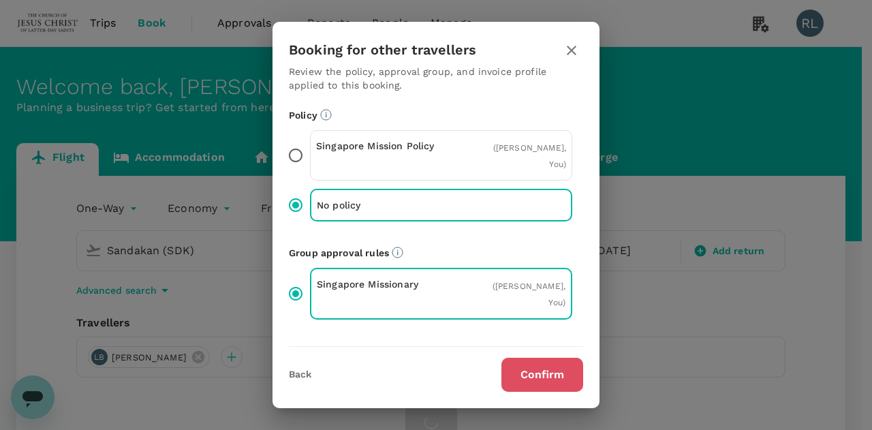
click at [530, 373] on button "Confirm" at bounding box center [543, 375] width 82 height 34
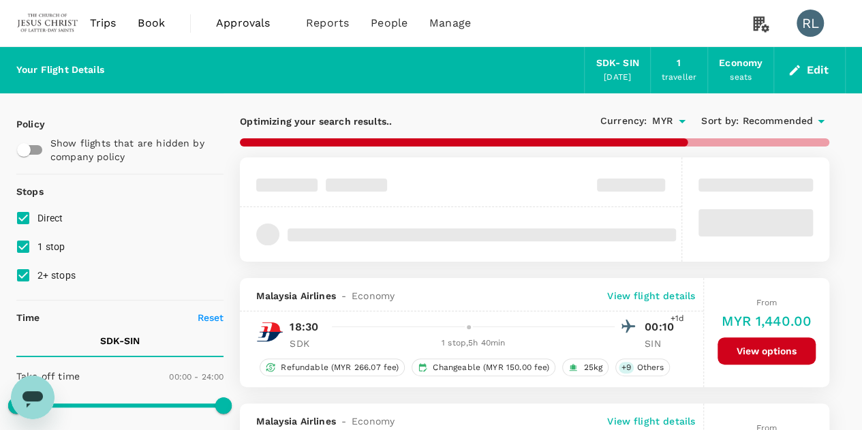
click at [765, 121] on span "Recommended" at bounding box center [777, 121] width 71 height 15
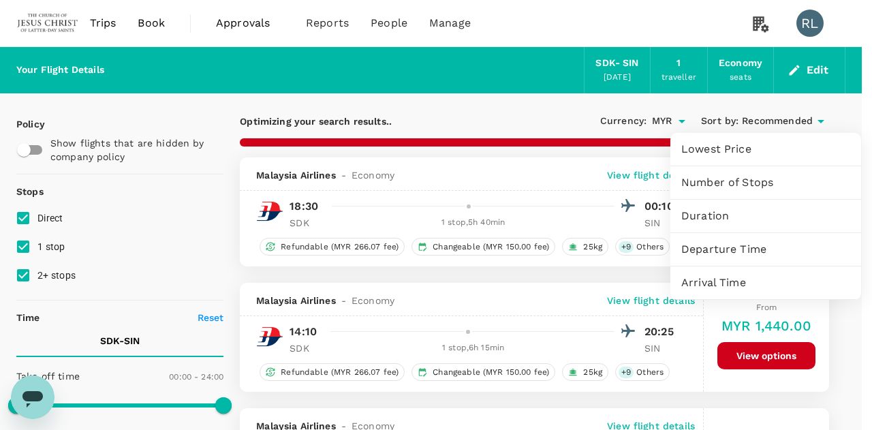
type input "1640"
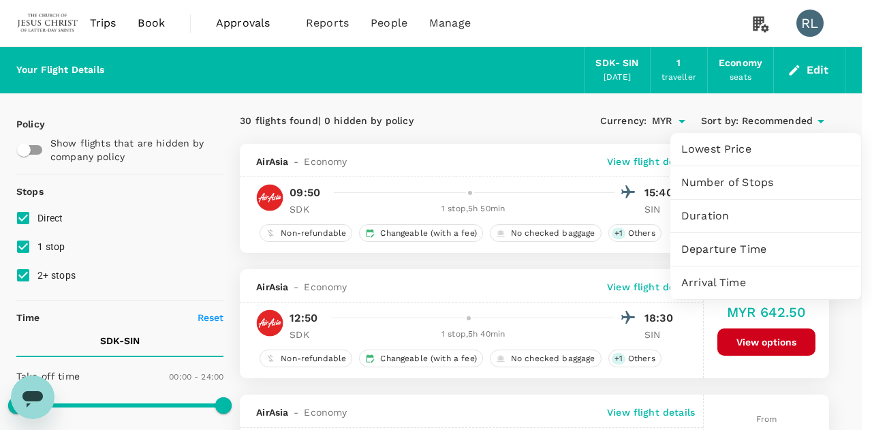
click at [731, 247] on span "Departure Time" at bounding box center [766, 249] width 169 height 16
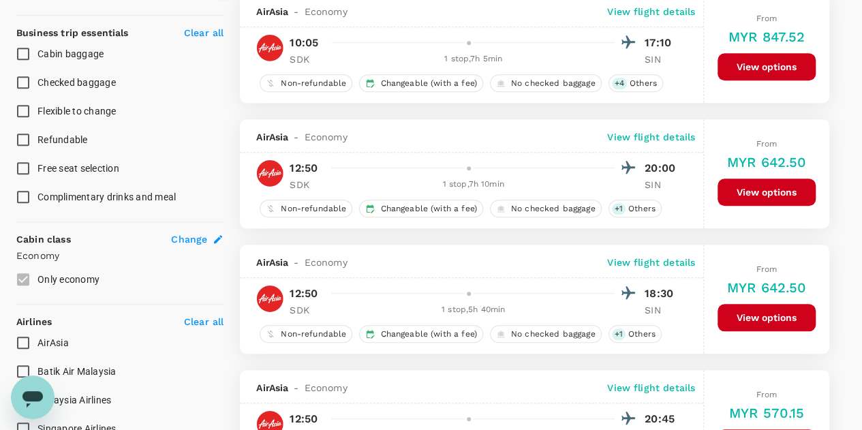
scroll to position [682, 0]
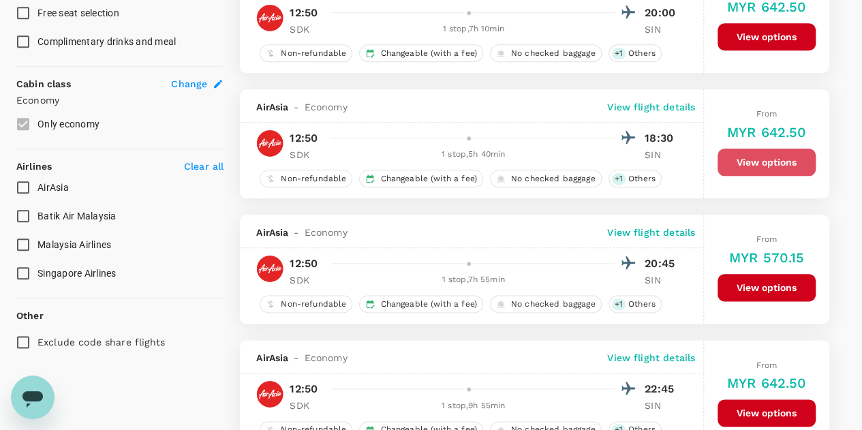
click at [760, 156] on button "View options" at bounding box center [767, 162] width 98 height 27
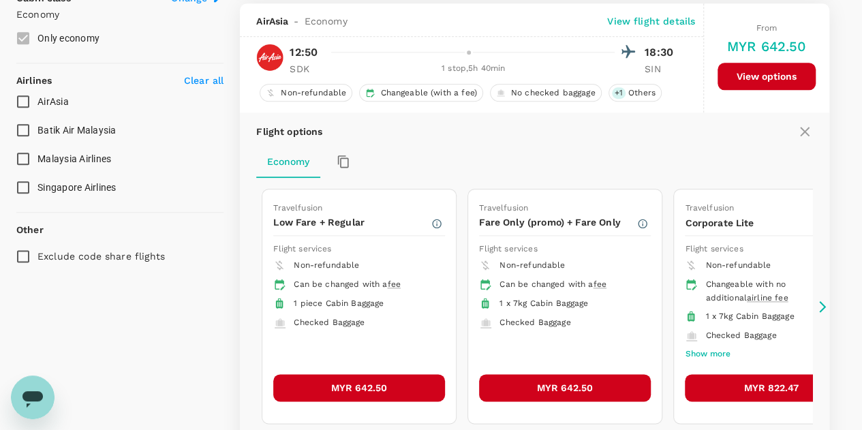
scroll to position [768, 0]
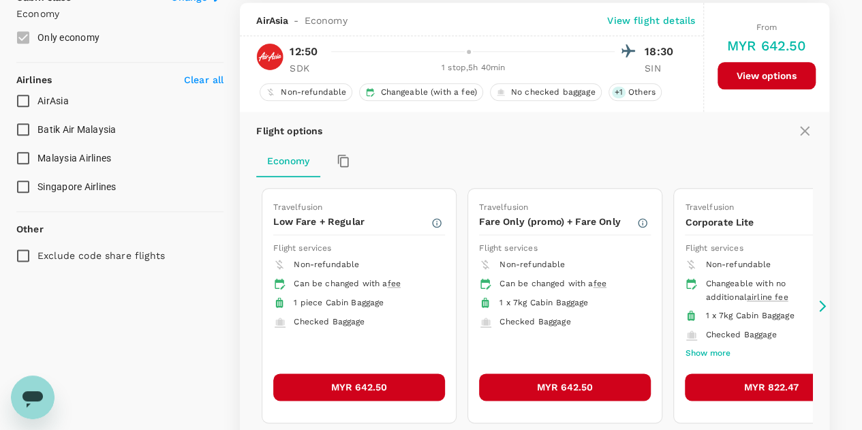
click at [360, 381] on button "MYR 642.50" at bounding box center [359, 386] width 172 height 27
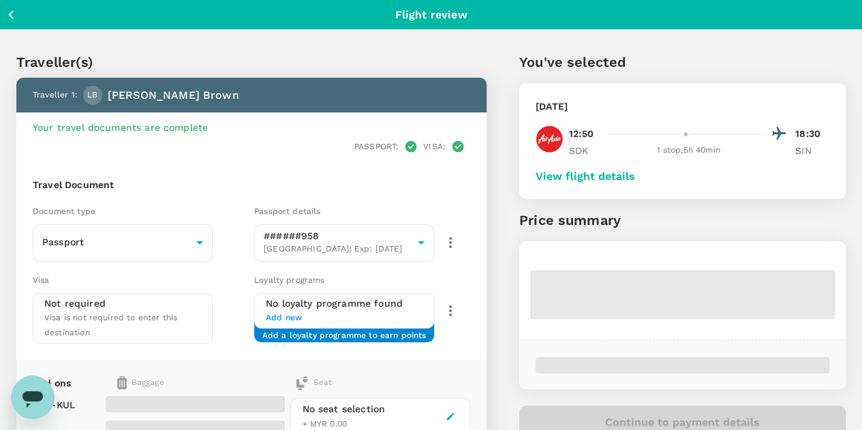
click at [635, 178] on button "View flight details" at bounding box center [586, 176] width 100 height 12
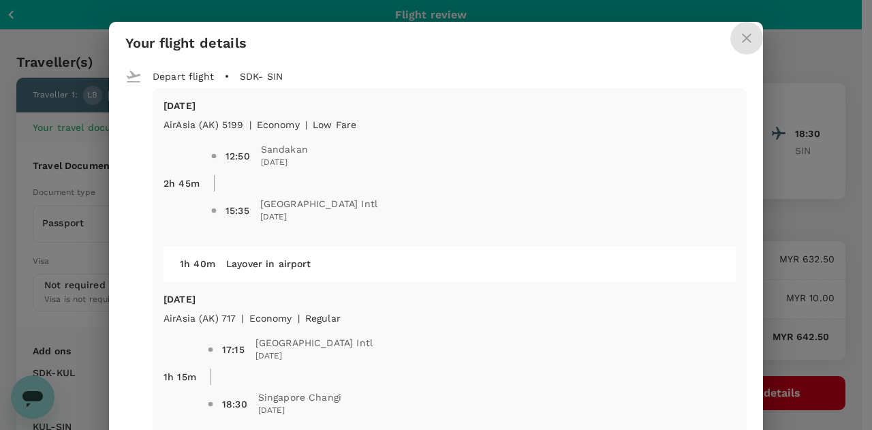
click at [742, 37] on icon "close" at bounding box center [747, 38] width 10 height 10
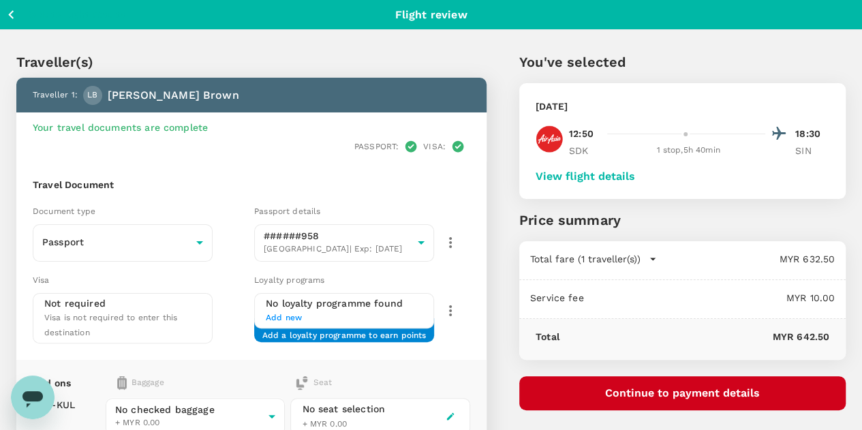
click at [635, 177] on button "View flight details" at bounding box center [586, 176] width 100 height 12
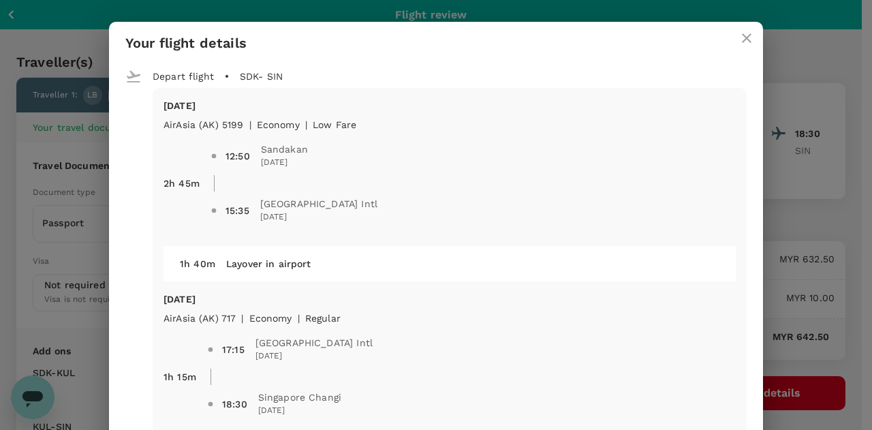
click at [739, 36] on icon "close" at bounding box center [747, 38] width 16 height 16
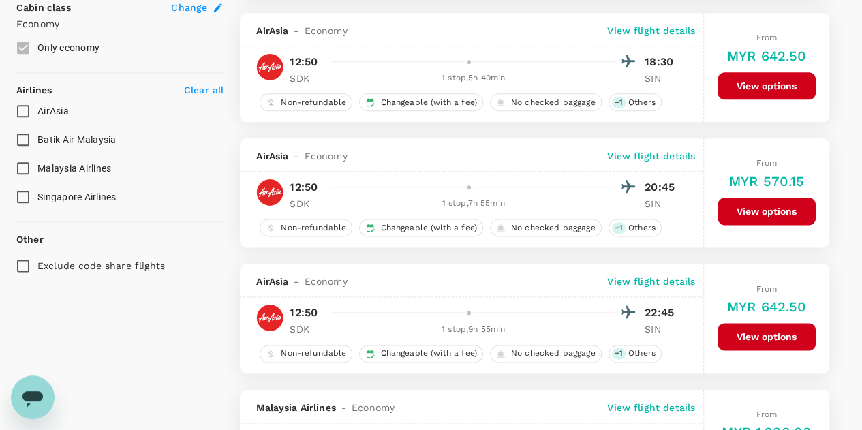
scroll to position [690, 0]
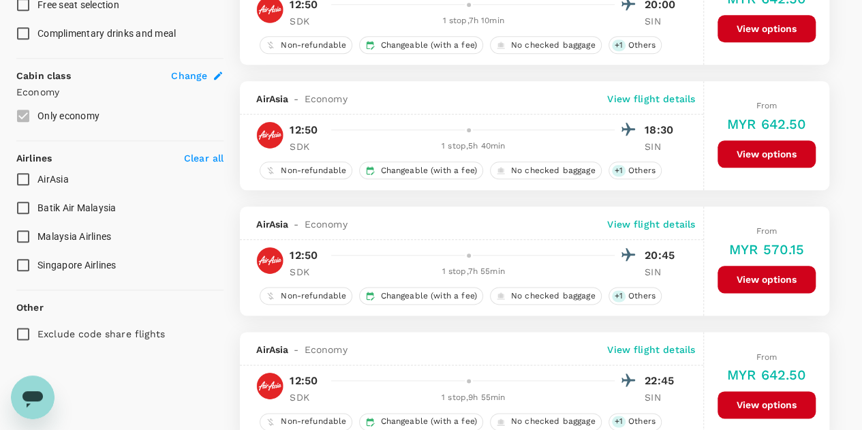
click at [651, 94] on p "View flight details" at bounding box center [651, 99] width 88 height 14
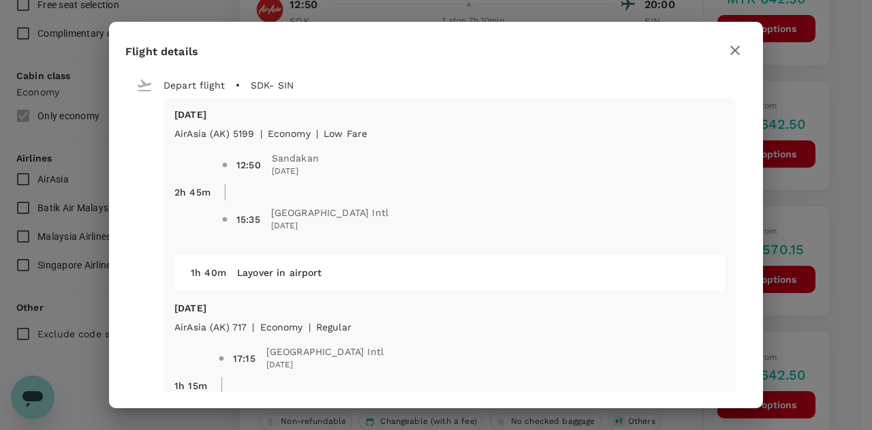
click at [734, 51] on icon "button" at bounding box center [736, 51] width 10 height 10
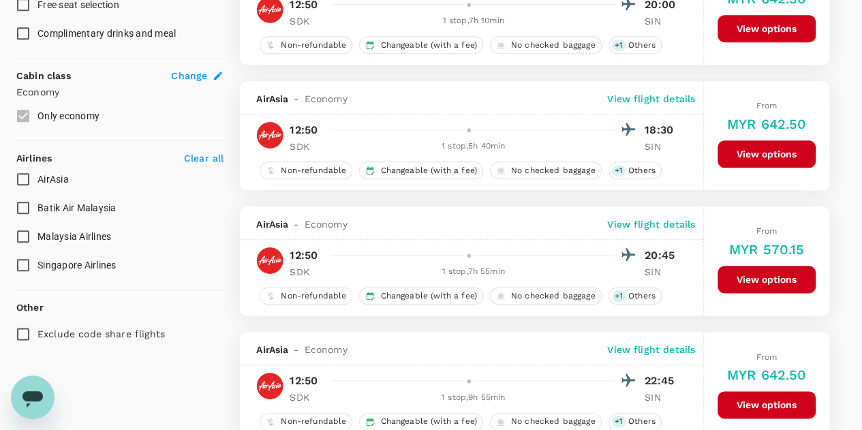
click at [742, 149] on button "View options" at bounding box center [767, 153] width 98 height 27
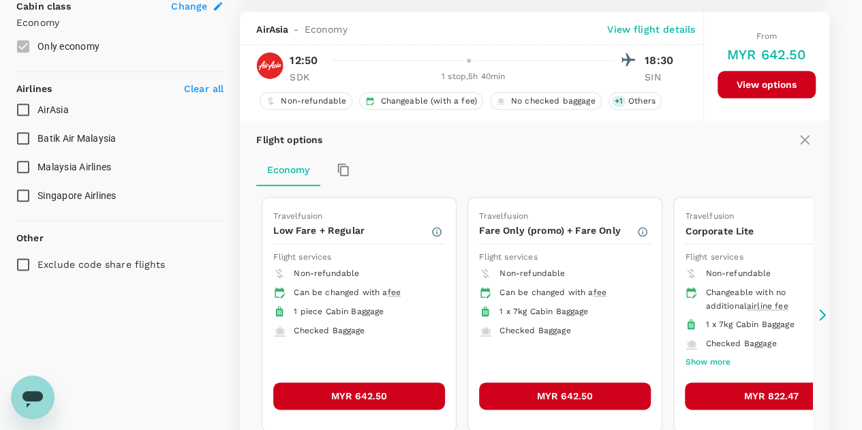
scroll to position [768, 0]
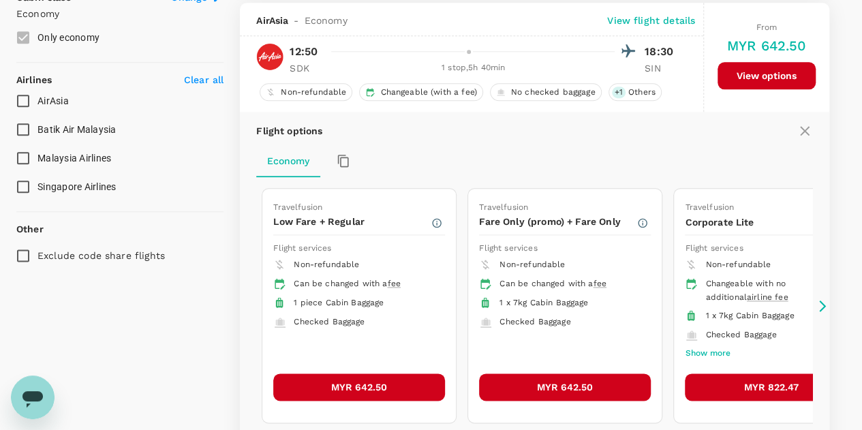
click at [317, 381] on button "MYR 642.50" at bounding box center [359, 386] width 172 height 27
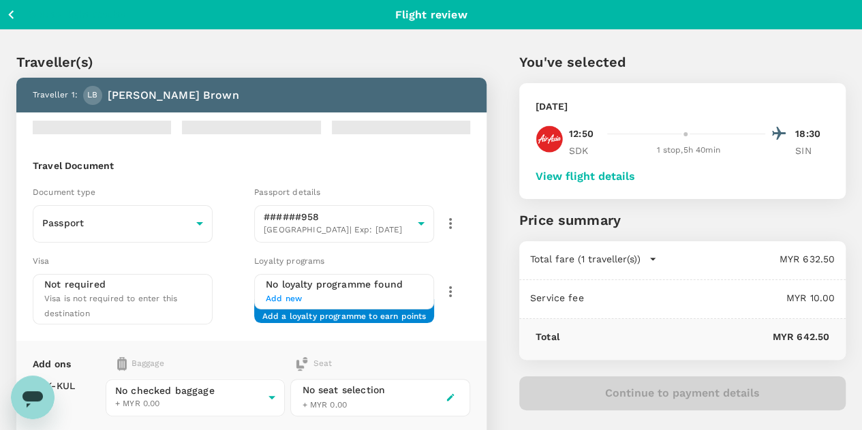
click at [635, 174] on button "View flight details" at bounding box center [586, 176] width 100 height 12
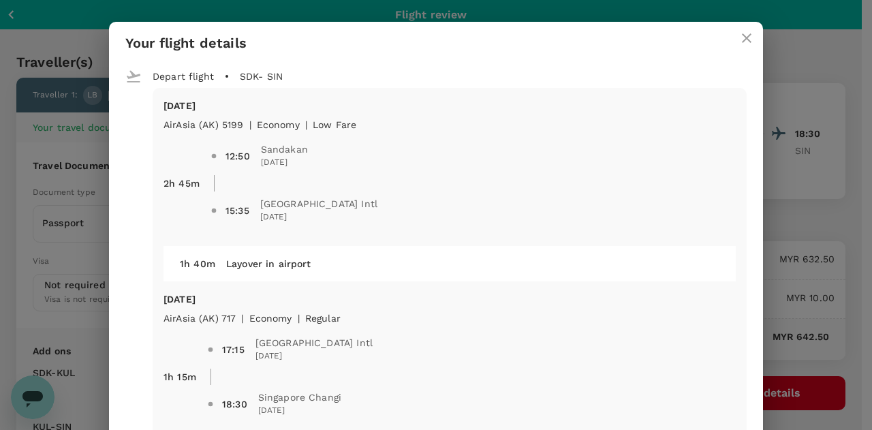
click at [744, 34] on icon "close" at bounding box center [747, 38] width 16 height 16
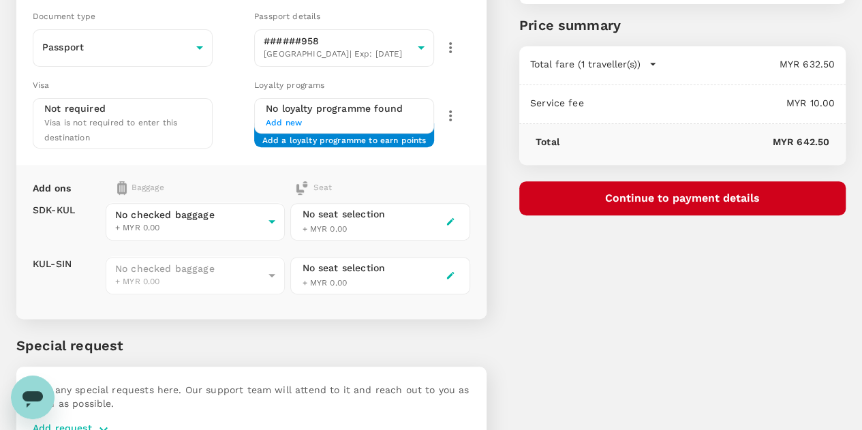
scroll to position [204, 0]
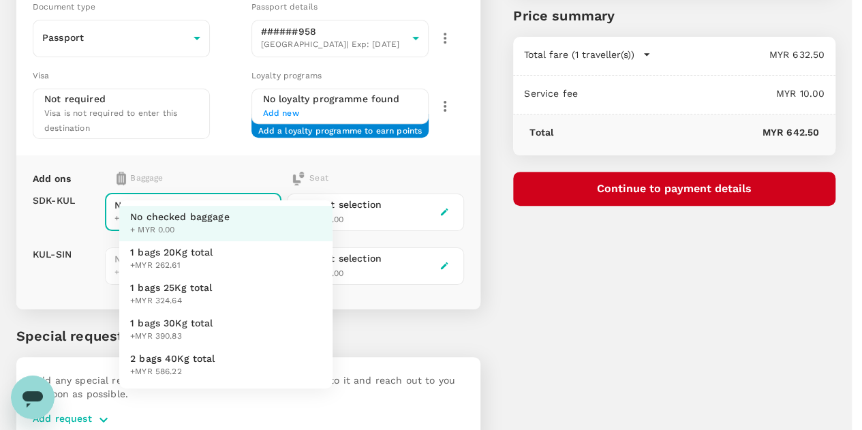
click at [309, 177] on body "Back to flight results Flight review Traveller(s) Traveller 1 : [PERSON_NAME] […" at bounding box center [431, 147] width 862 height 702
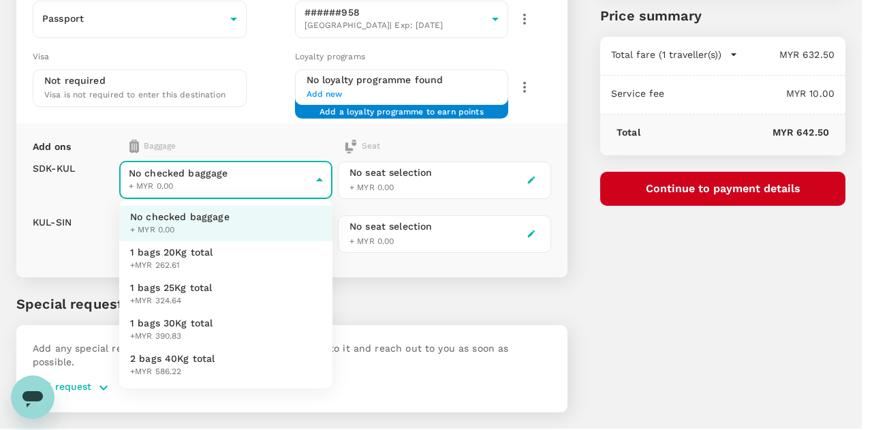
click at [183, 298] on span "+MYR 324.64" at bounding box center [171, 301] width 82 height 14
type input "2 - 324.64"
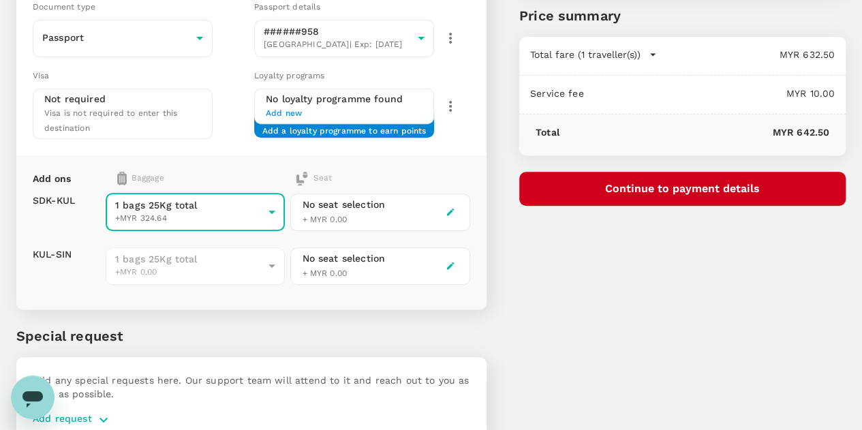
click at [641, 356] on div "You've selected [DATE] 12:50 18:30 SDK 1 stop , 5h 40min SIN View flight detail…" at bounding box center [666, 138] width 359 height 646
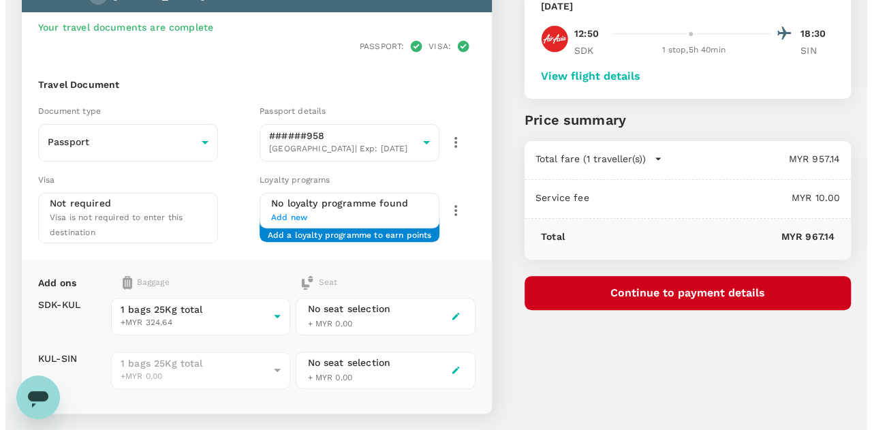
scroll to position [18, 0]
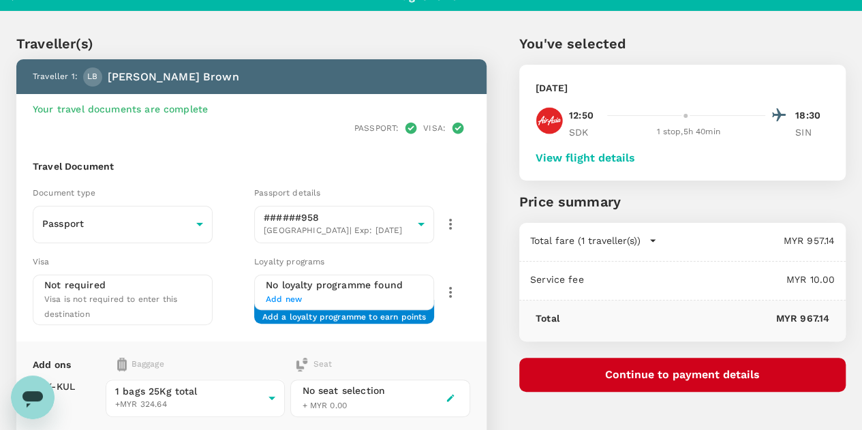
click at [626, 375] on button "Continue to payment details" at bounding box center [682, 375] width 326 height 34
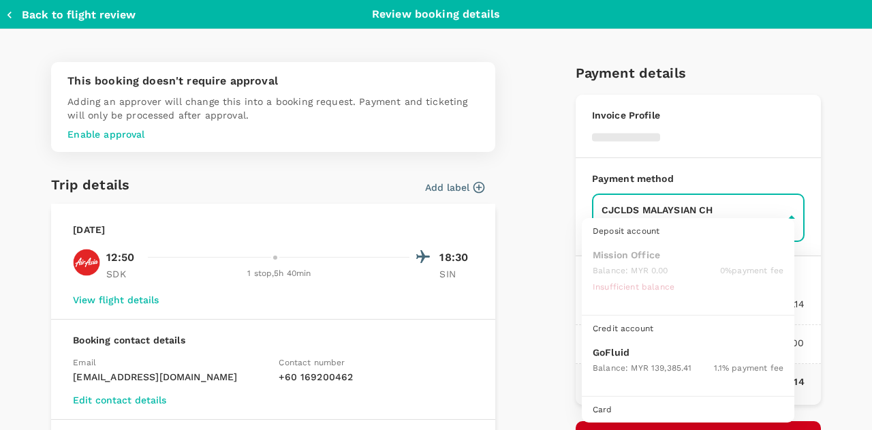
click at [652, 221] on body "Back to flight results Flight review Traveller(s) Traveller 1 : [PERSON_NAME] […" at bounding box center [436, 317] width 872 height 670
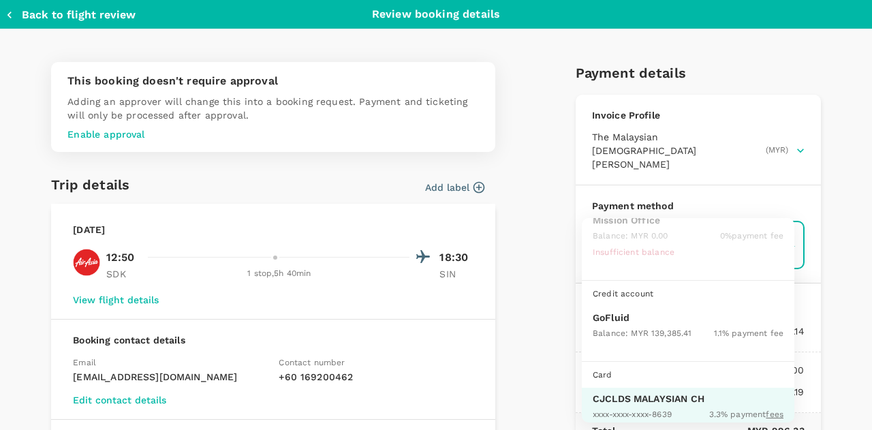
click at [630, 324] on div "Balance : MYR 139,385.41" at bounding box center [642, 332] width 99 height 16
type input "9b357727-6904-47bd-a44e-9a56bf7dfc7a"
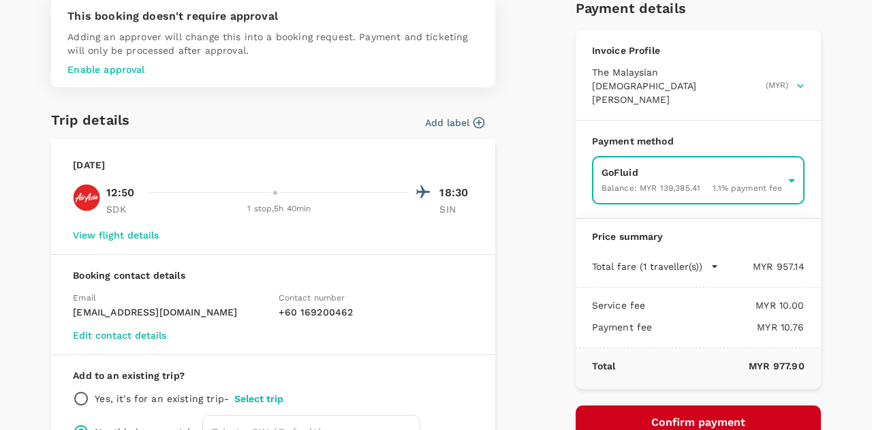
scroll to position [157, 0]
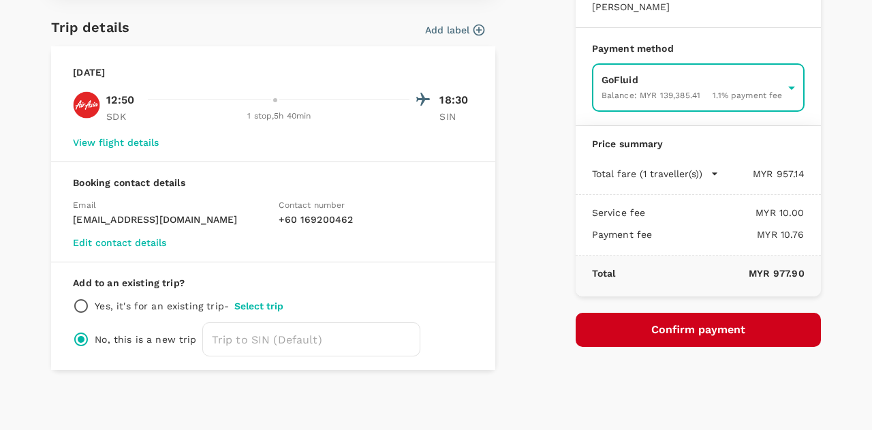
click at [680, 315] on button "Confirm payment" at bounding box center [698, 330] width 245 height 34
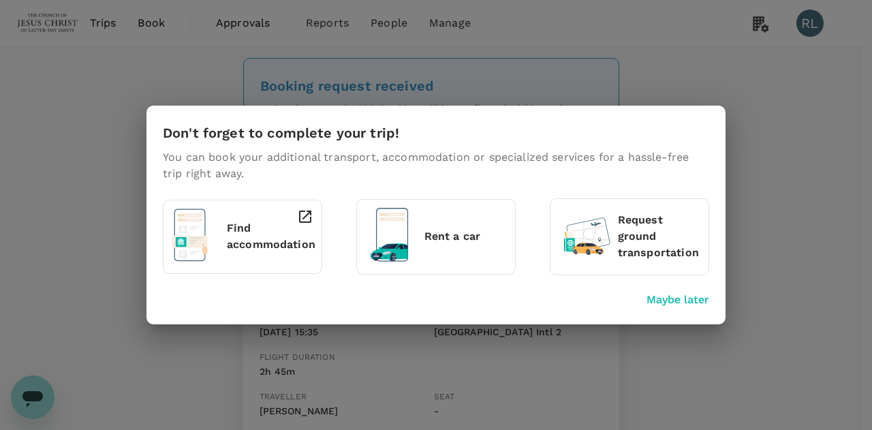
click at [683, 299] on p "Maybe later" at bounding box center [678, 300] width 63 height 16
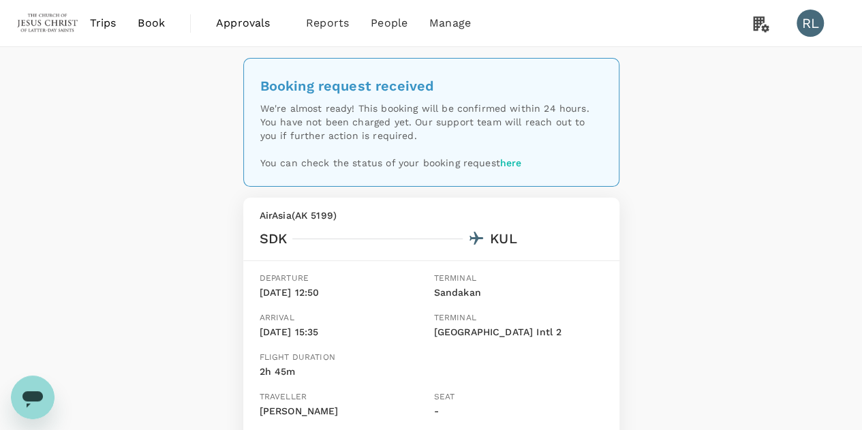
click at [146, 22] on span "Book" at bounding box center [151, 23] width 27 height 16
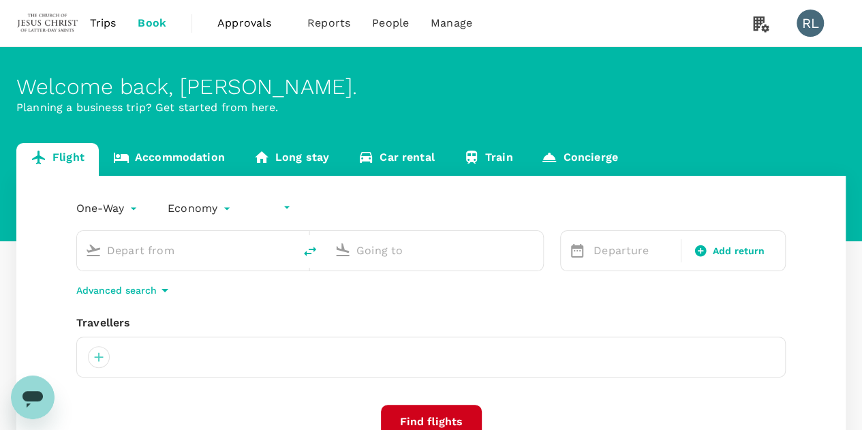
type input "undefined, undefined (any)"
type input "Sandakan (SDK)"
type input "Singapore Changi (SIN)"
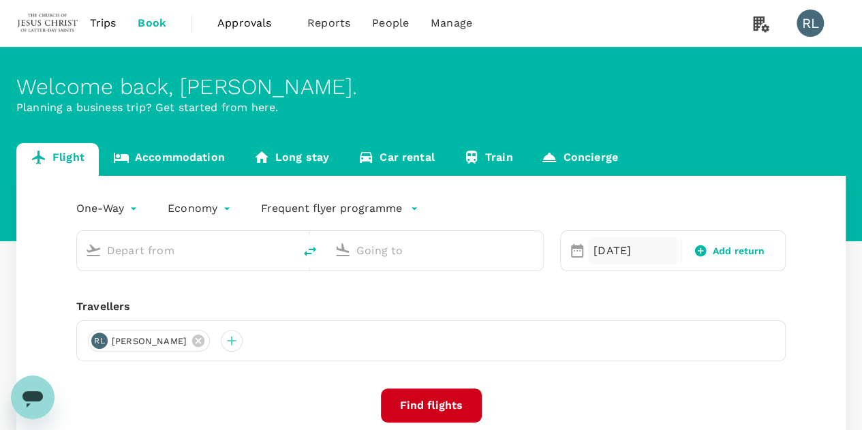
type input "Sandakan (SDK)"
type input "Singapore Changi (SIN)"
type input "Sandakan (SDK)"
type input "Singapore Changi (SIN)"
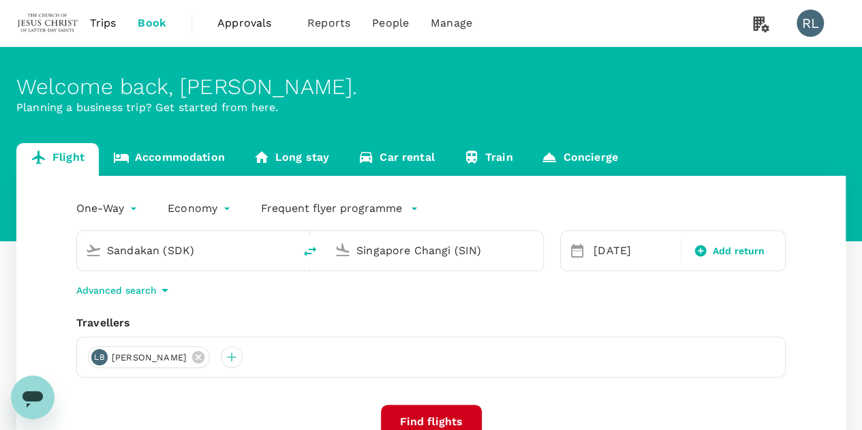
click at [217, 254] on input "Sandakan (SDK)" at bounding box center [186, 250] width 158 height 21
click at [214, 254] on input "Sandakan (SDK)" at bounding box center [186, 250] width 158 height 21
click at [214, 254] on input "m" at bounding box center [186, 250] width 158 height 21
click at [134, 334] on p "Miri Intl" at bounding box center [197, 341] width 314 height 14
type input "Miri Intl (MYY)"
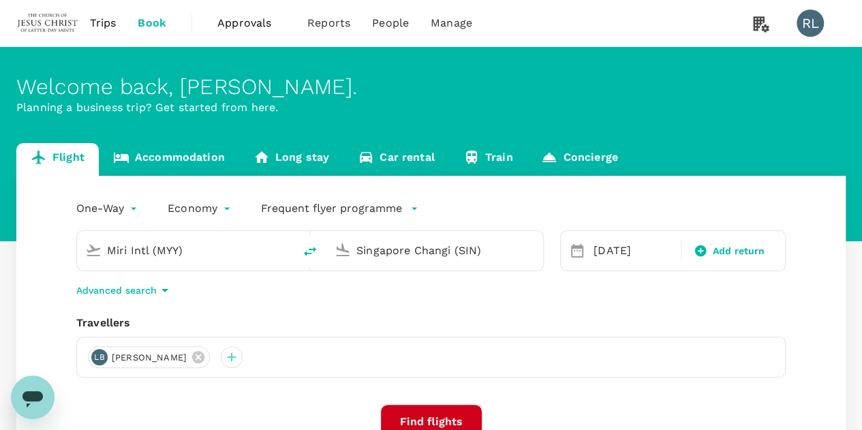
drag, startPoint x: 493, startPoint y: 249, endPoint x: 316, endPoint y: 249, distance: 177.2
click at [319, 249] on div "Miri Intl (MYY) Singapore Changi (SIN)" at bounding box center [310, 250] width 468 height 41
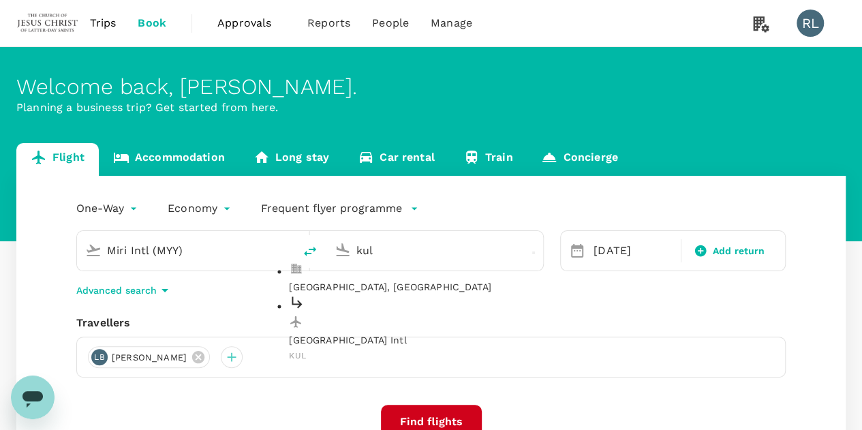
click at [342, 334] on p "[GEOGRAPHIC_DATA] Intl" at bounding box center [446, 341] width 314 height 14
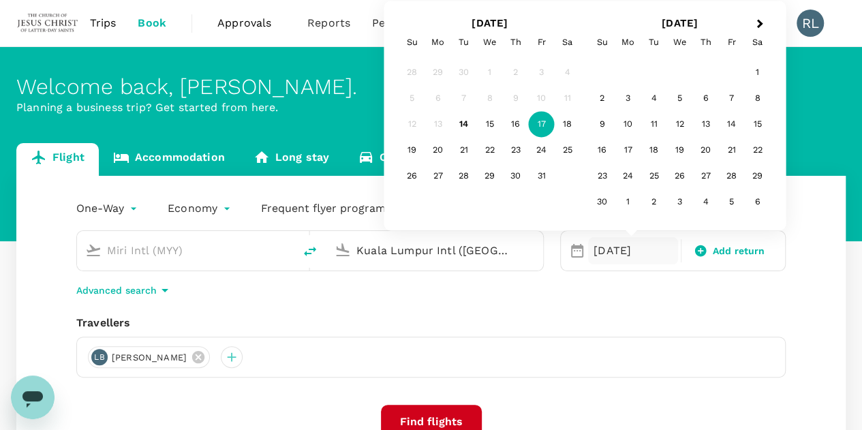
type input "Kuala Lumpur Intl ([GEOGRAPHIC_DATA])"
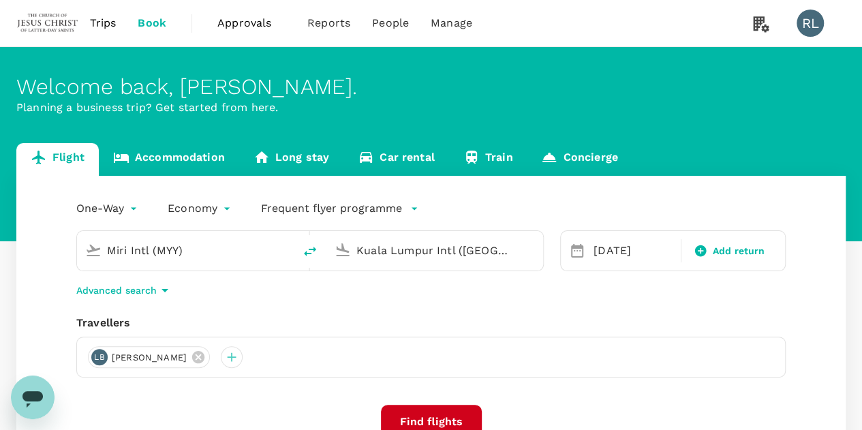
click at [724, 350] on div "[PERSON_NAME] [PERSON_NAME]" at bounding box center [431, 357] width 710 height 41
click at [204, 357] on icon at bounding box center [198, 357] width 12 height 12
click at [103, 357] on div at bounding box center [99, 357] width 22 height 22
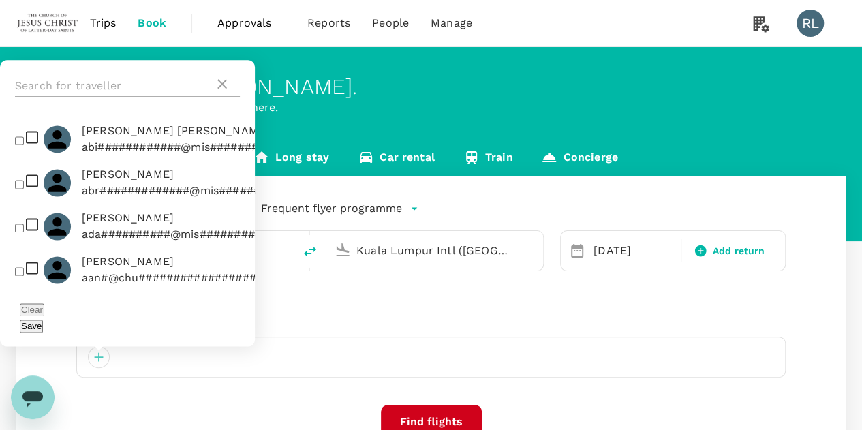
click at [113, 97] on input "text" at bounding box center [114, 86] width 199 height 22
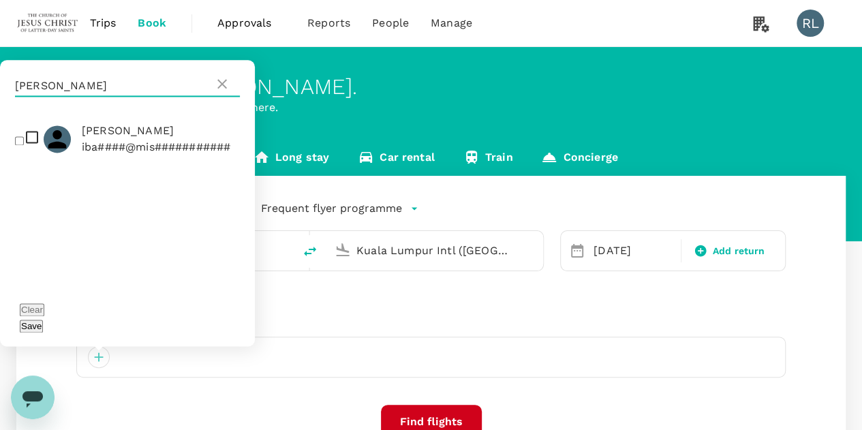
type input "[PERSON_NAME]"
click at [17, 145] on input "checkbox" at bounding box center [19, 140] width 9 height 9
checkbox input "true"
click at [212, 328] on div "Save" at bounding box center [127, 326] width 215 height 16
click at [43, 326] on button "Save" at bounding box center [31, 326] width 23 height 13
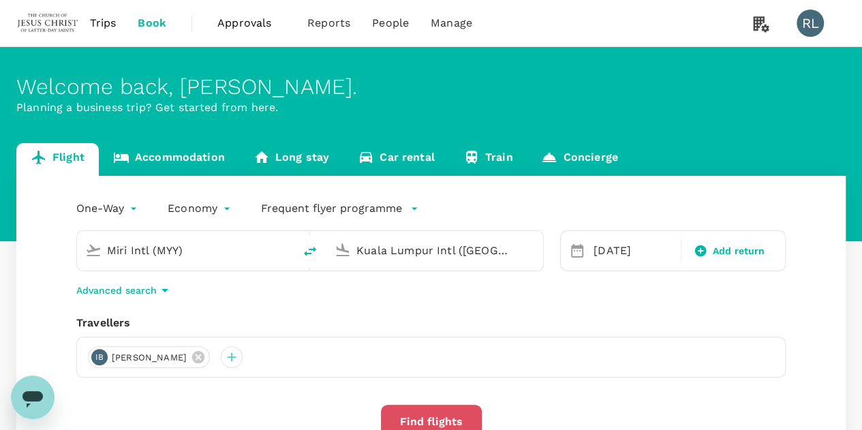
click at [426, 415] on button "Find flights" at bounding box center [431, 422] width 101 height 34
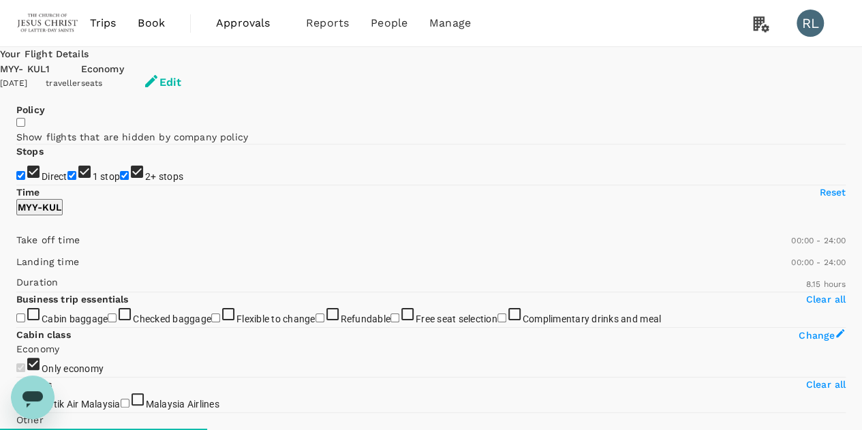
type input "940"
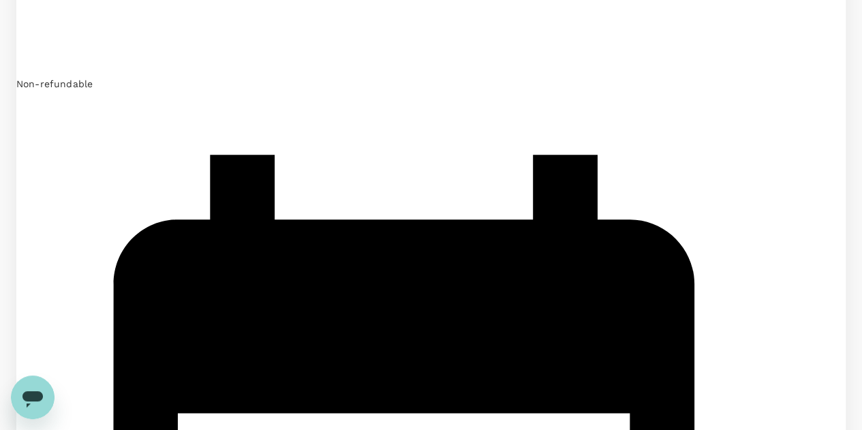
scroll to position [1431, 0]
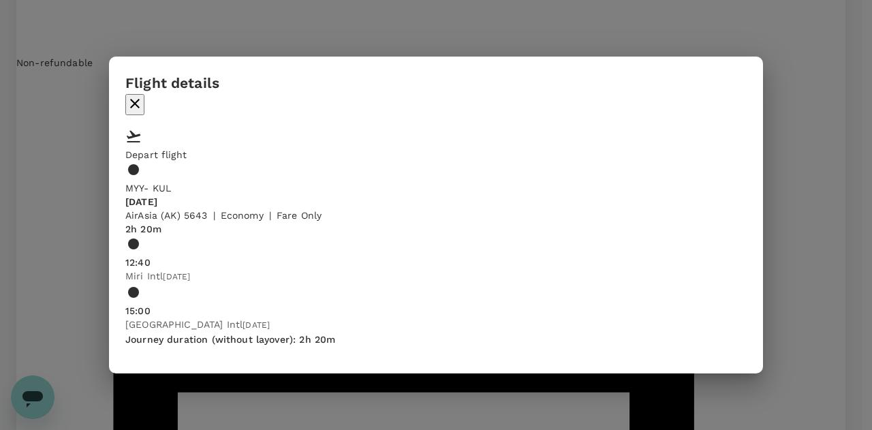
click at [143, 108] on icon "button" at bounding box center [135, 103] width 16 height 16
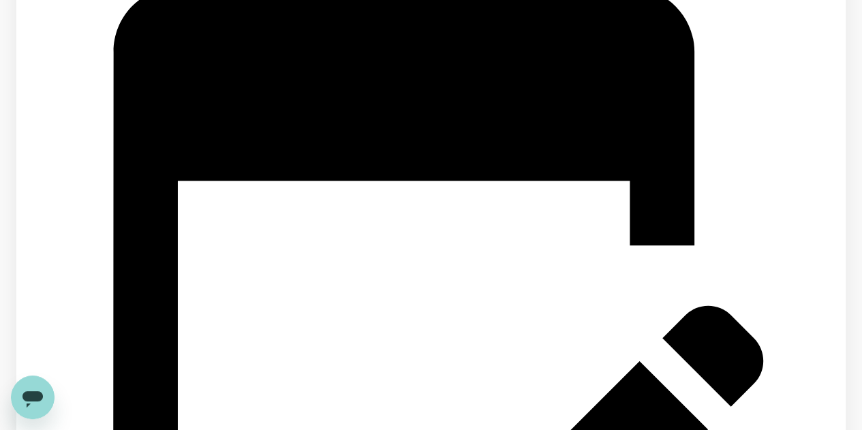
scroll to position [1643, 0]
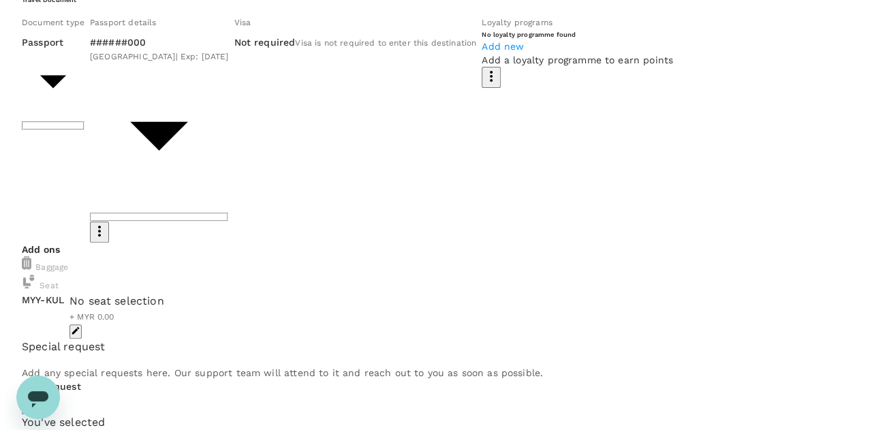
scroll to position [136, 0]
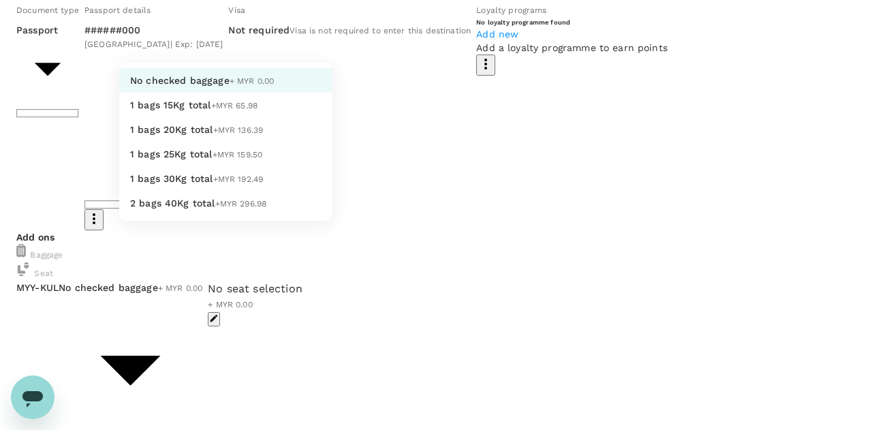
click at [310, 224] on body "Back to flight results Flight review Traveller(s) Traveller 1 : IB Isaac George…" at bounding box center [436, 406] width 872 height 1084
click at [179, 159] on span "1 bags 25Kg total" at bounding box center [171, 154] width 82 height 11
type input "3 - 159.5"
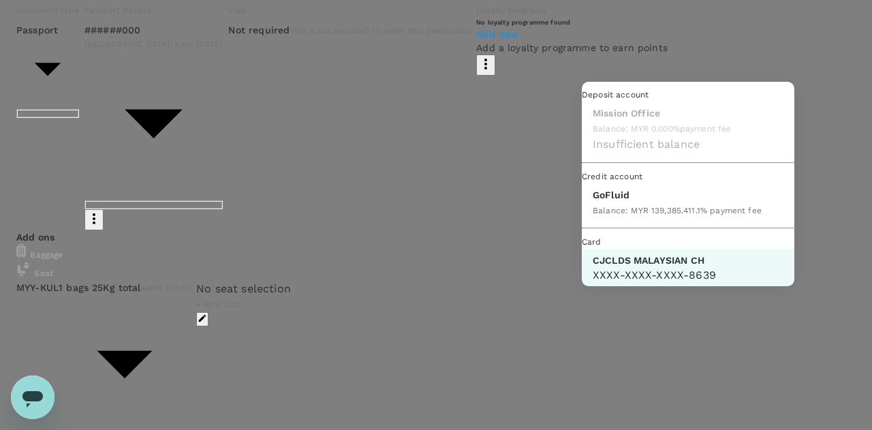
scroll to position [35, 0]
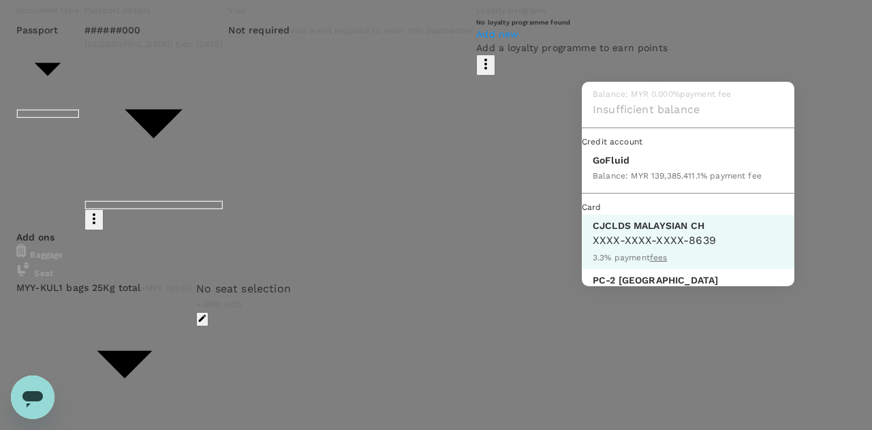
click at [630, 167] on p "GoFluid" at bounding box center [677, 160] width 169 height 14
type input "9b357727-6904-47bd-a44e-9a56bf7dfc7a"
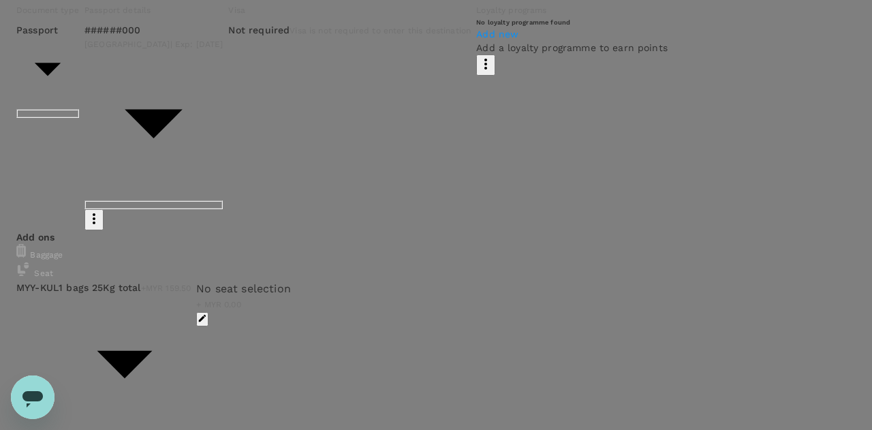
scroll to position [157, 0]
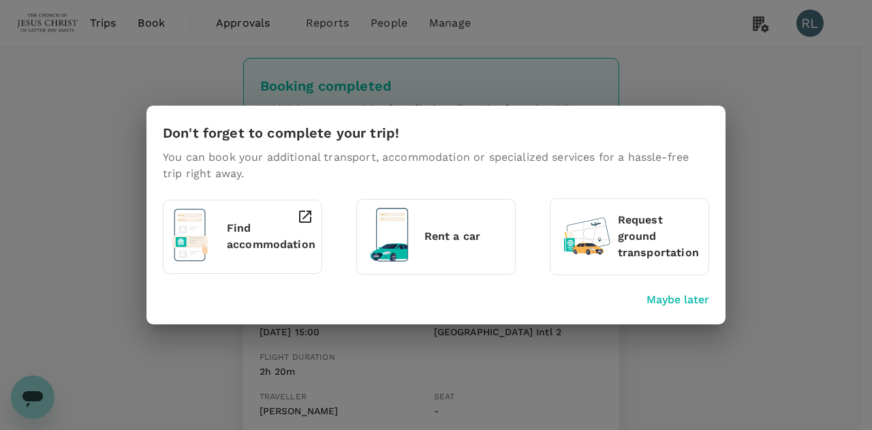
drag, startPoint x: 841, startPoint y: 382, endPoint x: 778, endPoint y: 359, distance: 67.3
click at [680, 299] on p "Maybe later" at bounding box center [678, 300] width 63 height 16
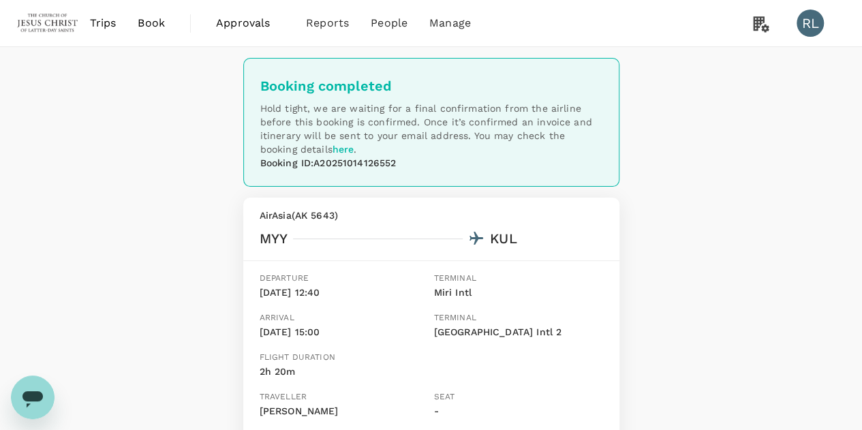
drag, startPoint x: 147, startPoint y: 21, endPoint x: 176, endPoint y: 37, distance: 33.6
click at [147, 21] on span "Book" at bounding box center [151, 23] width 27 height 16
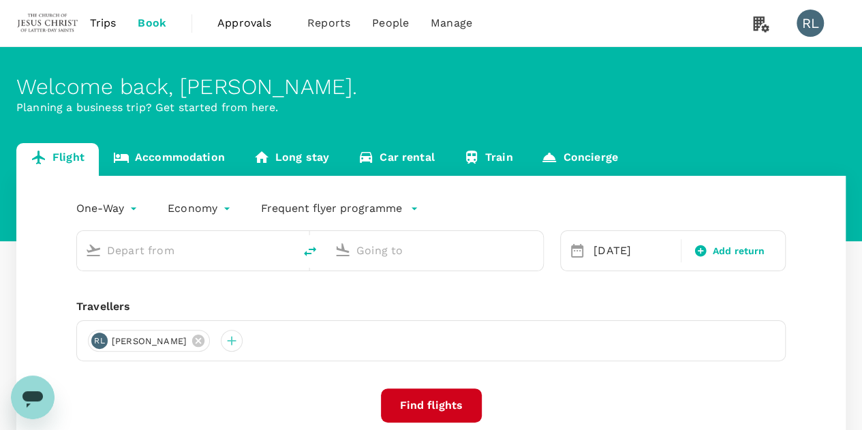
type input "Miri Intl (MYY)"
type input "Kuala Lumpur Intl (KUL)"
type input "Miri Intl (MYY)"
type input "Kuala Lumpur Intl (KUL)"
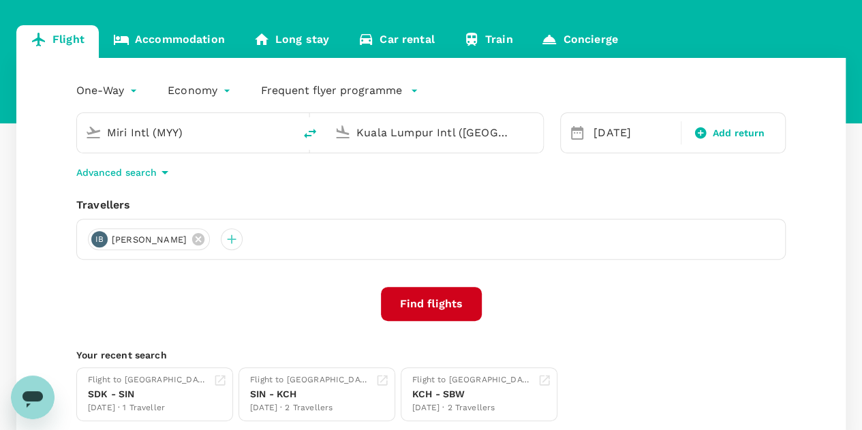
scroll to position [136, 0]
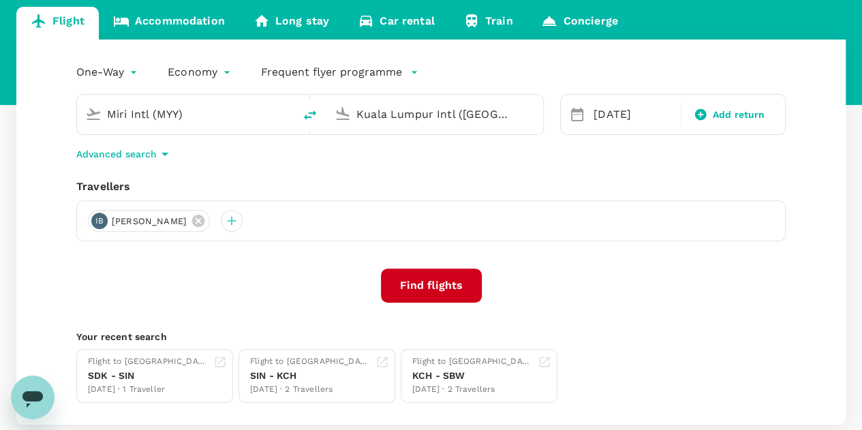
click at [309, 117] on icon "delete" at bounding box center [310, 115] width 12 height 10
type input "Kuala Lumpur Intl (KUL)"
type input "Miri Intl (MYY)"
click at [204, 222] on icon at bounding box center [198, 221] width 12 height 12
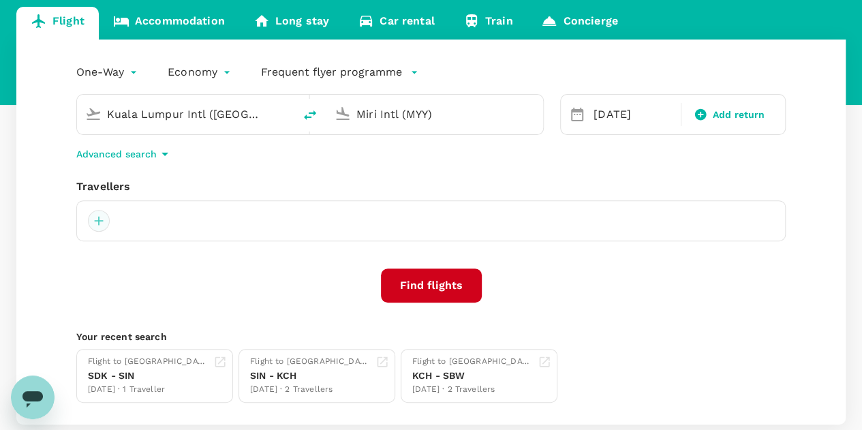
click at [97, 225] on div at bounding box center [99, 221] width 22 height 22
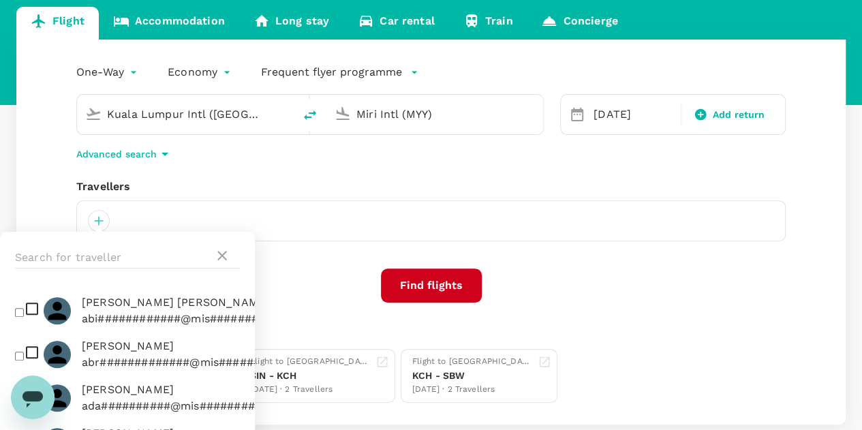
click at [111, 245] on div at bounding box center [127, 258] width 255 height 52
click at [106, 251] on input "text" at bounding box center [114, 258] width 199 height 22
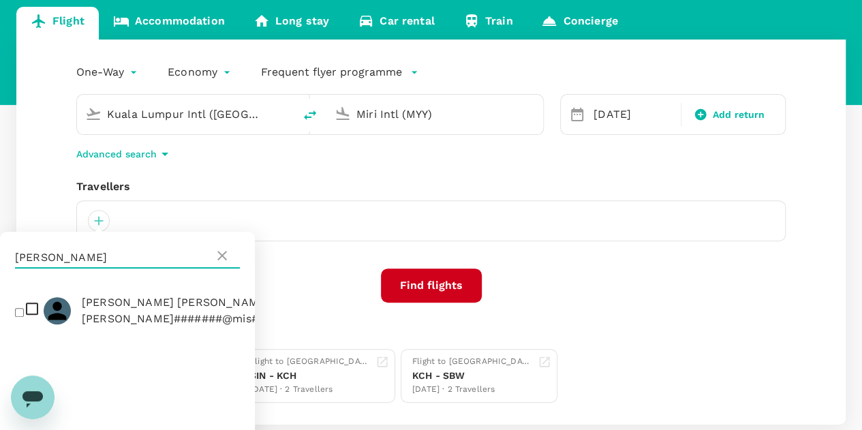
type input "JONES"
click at [20, 313] on input "checkbox" at bounding box center [19, 312] width 9 height 9
checkbox input "true"
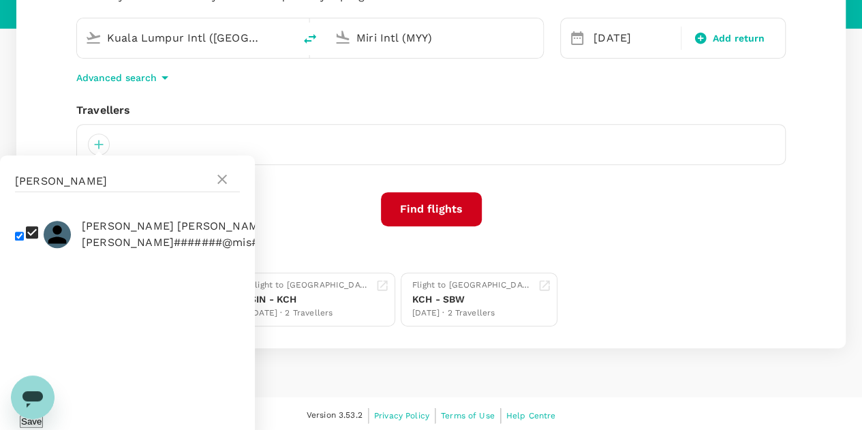
scroll to position [215, 0]
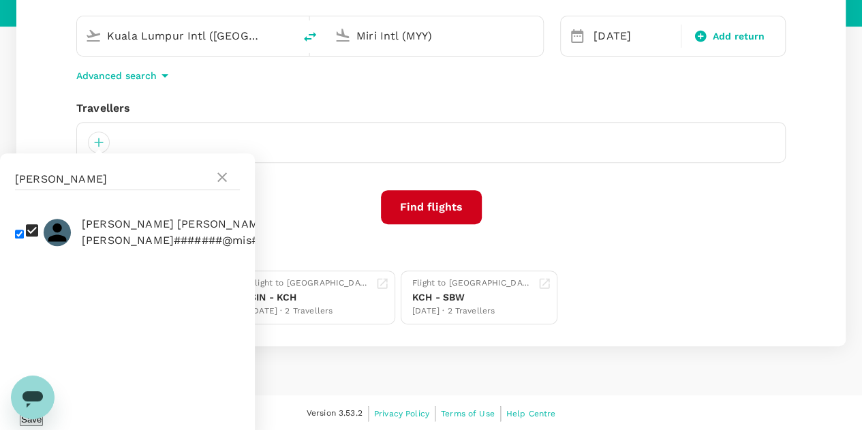
click at [43, 413] on button "Save" at bounding box center [31, 419] width 23 height 13
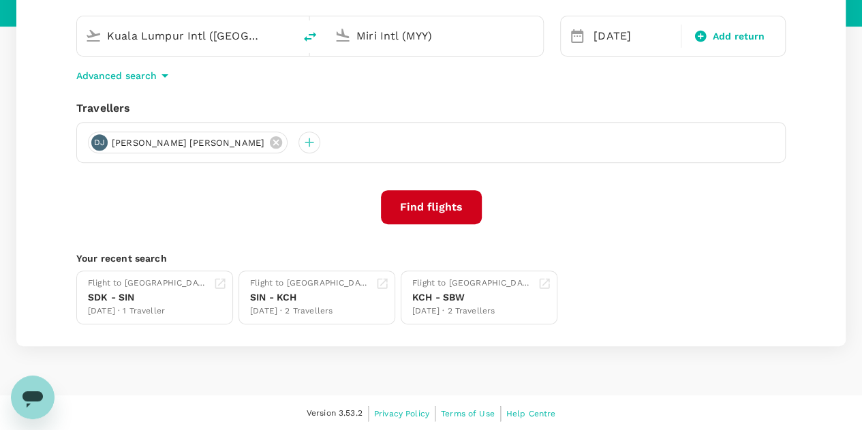
click at [433, 202] on button "Find flights" at bounding box center [431, 207] width 101 height 34
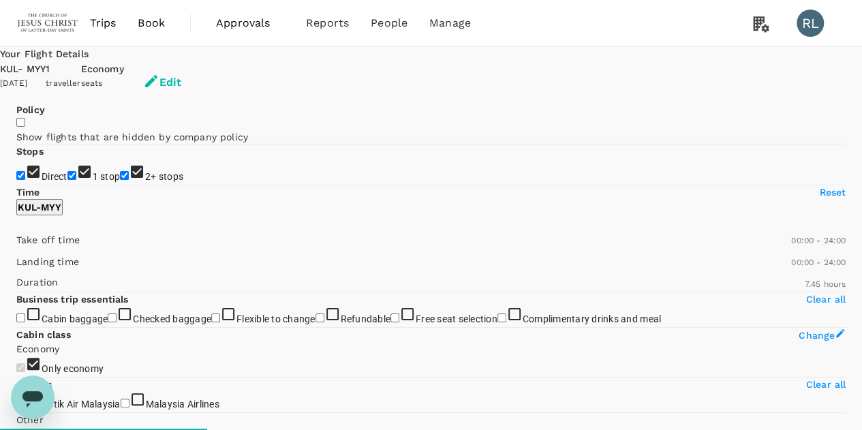
type input "1060"
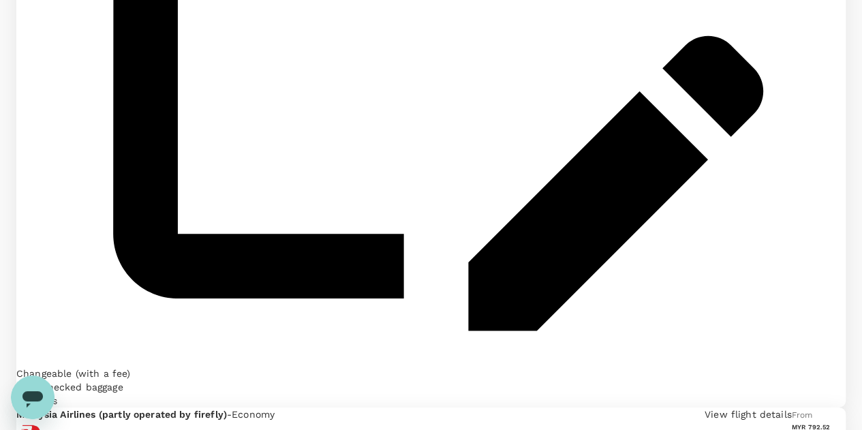
scroll to position [1908, 0]
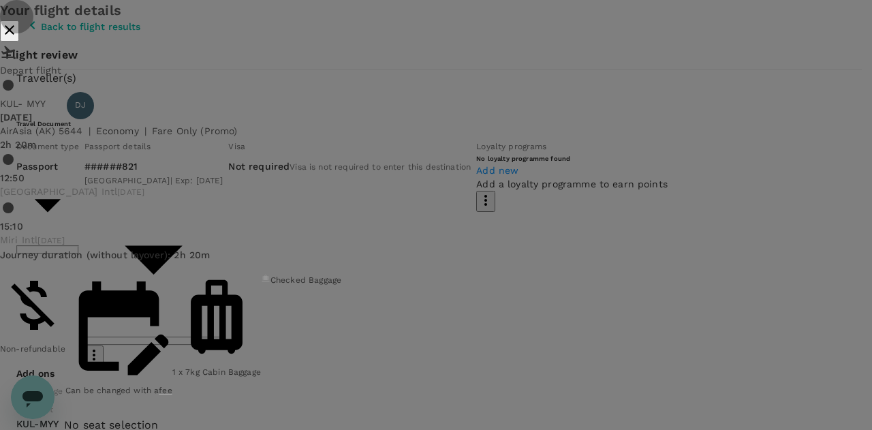
click at [18, 38] on icon "close" at bounding box center [9, 30] width 16 height 16
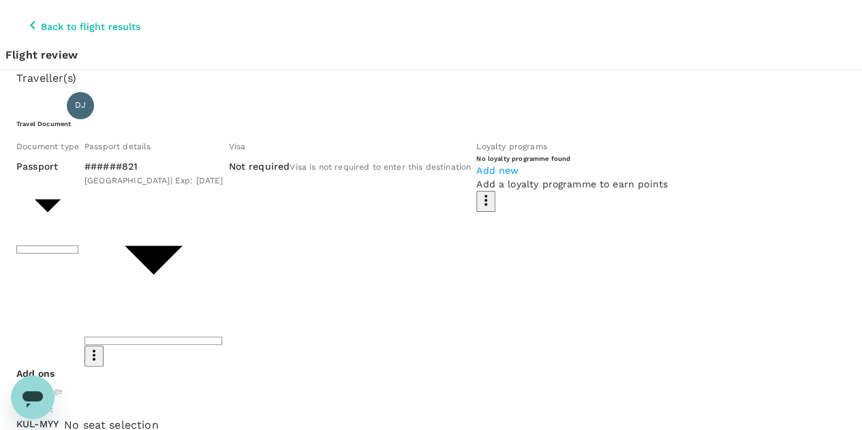
scroll to position [68, 0]
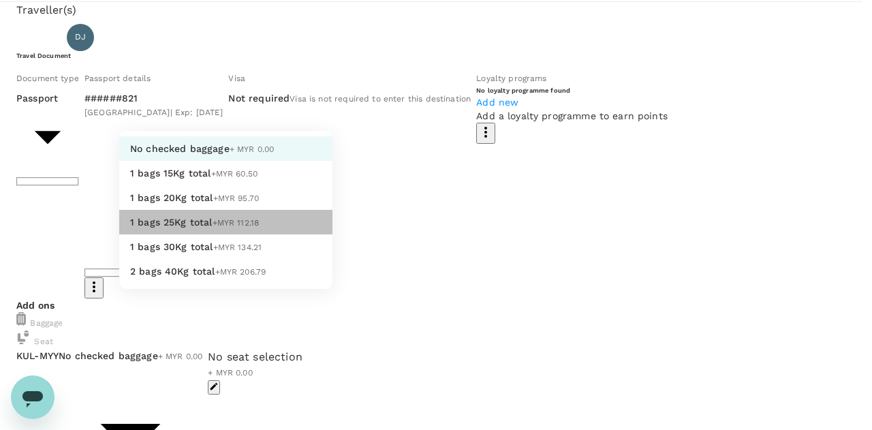
click at [215, 234] on li "1 bags 25Kg total +MYR 112.18" at bounding box center [225, 222] width 213 height 25
type input "3 - 112.18"
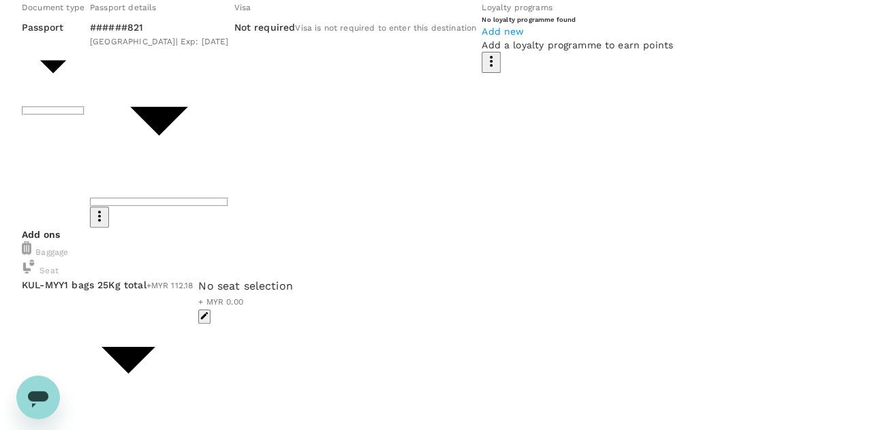
scroll to position [0, 0]
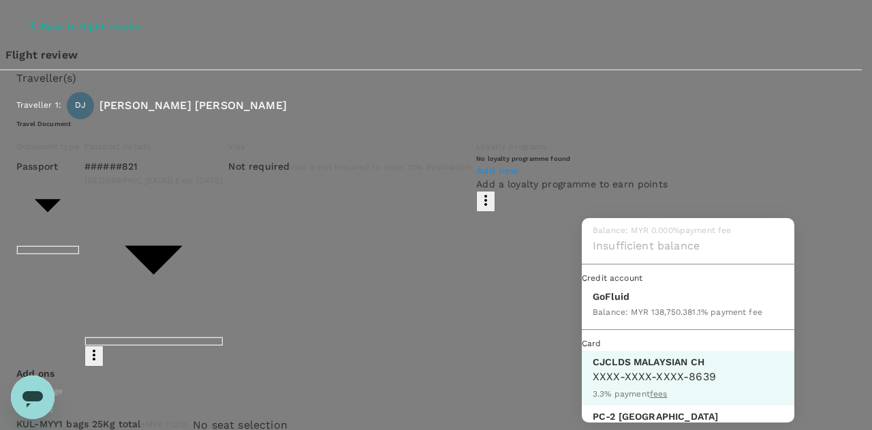
click at [621, 320] on div "Balance : MYR 138,750.38" at bounding box center [643, 311] width 100 height 16
type input "9b357727-6904-47bd-a44e-9a56bf7dfc7a"
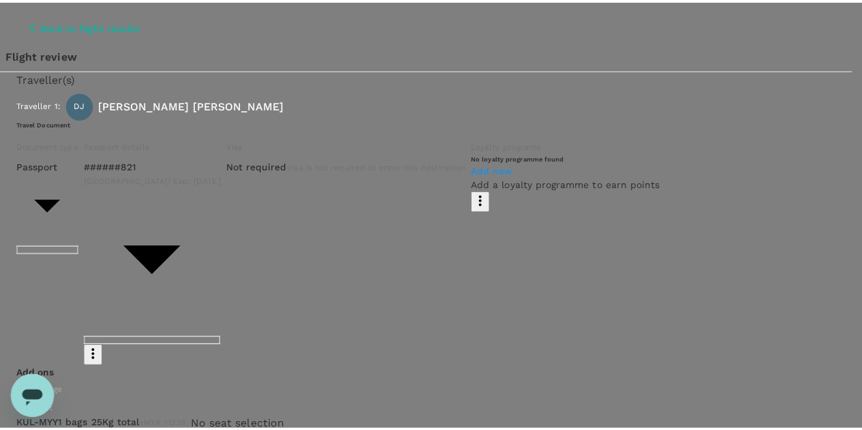
scroll to position [136, 0]
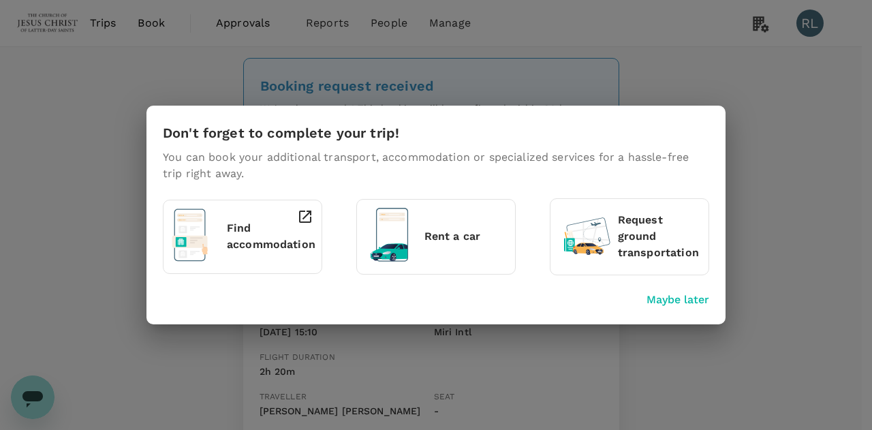
click at [690, 302] on p "Maybe later" at bounding box center [678, 300] width 63 height 16
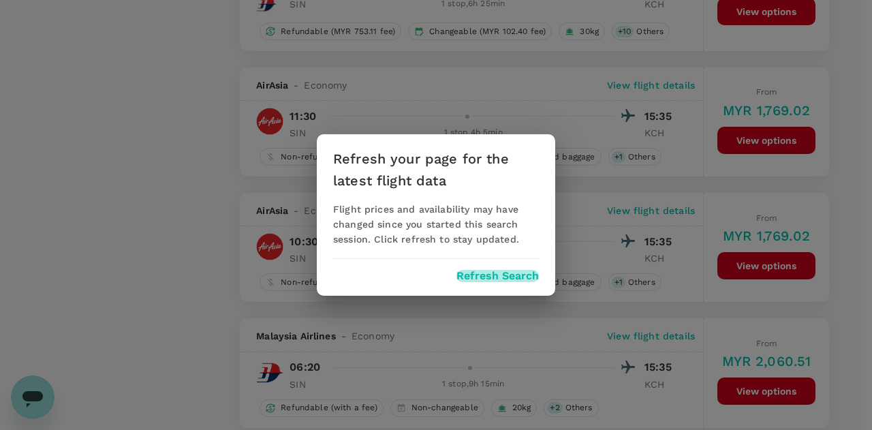
click at [508, 281] on button "Refresh Search" at bounding box center [498, 276] width 82 height 12
